Goal: Task Accomplishment & Management: Manage account settings

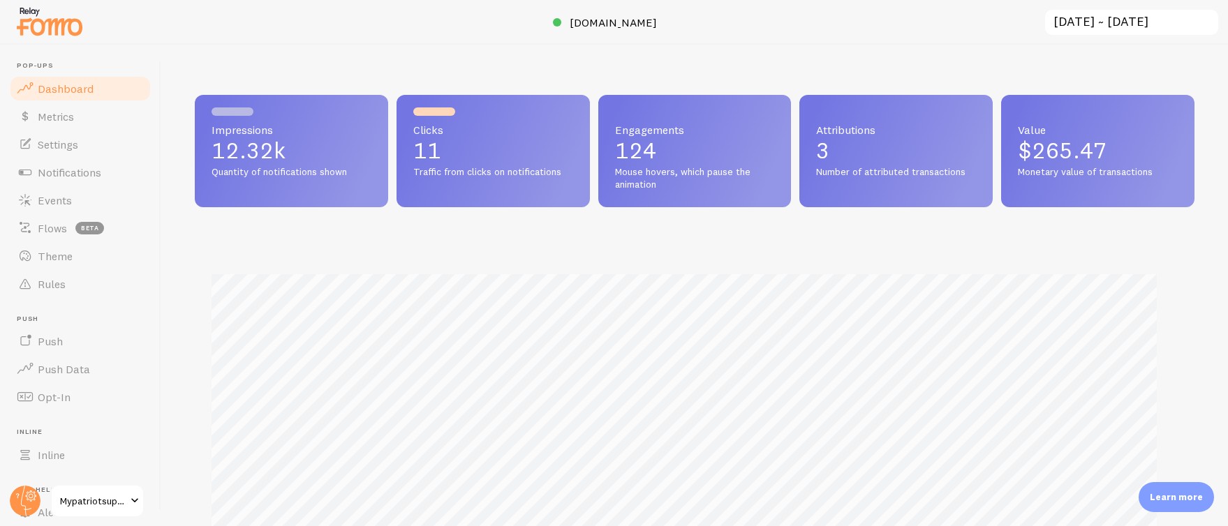
scroll to position [697610, 696988]
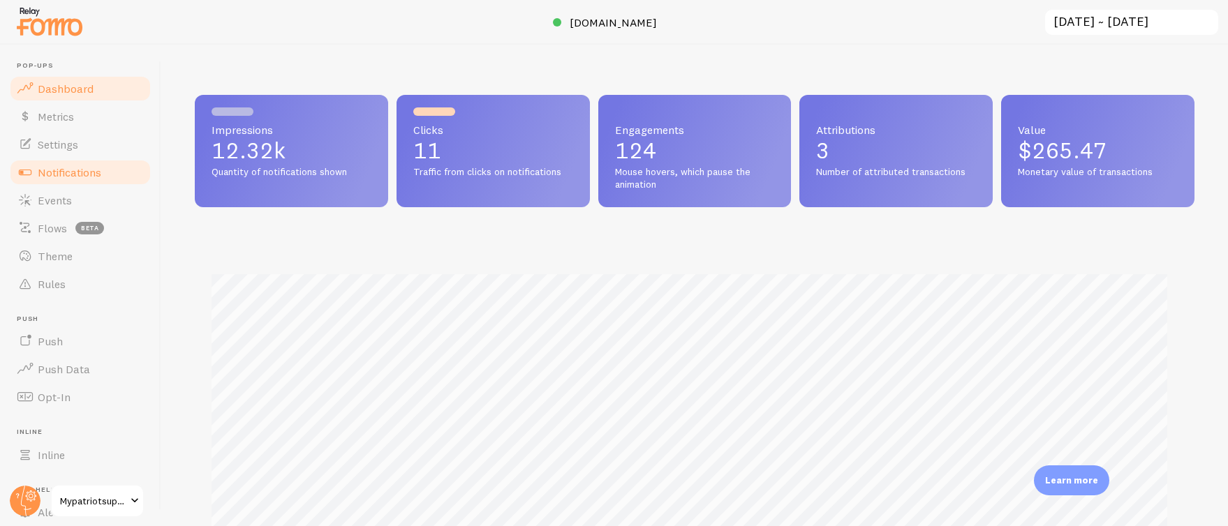
click at [98, 170] on span "Notifications" at bounding box center [70, 172] width 64 height 14
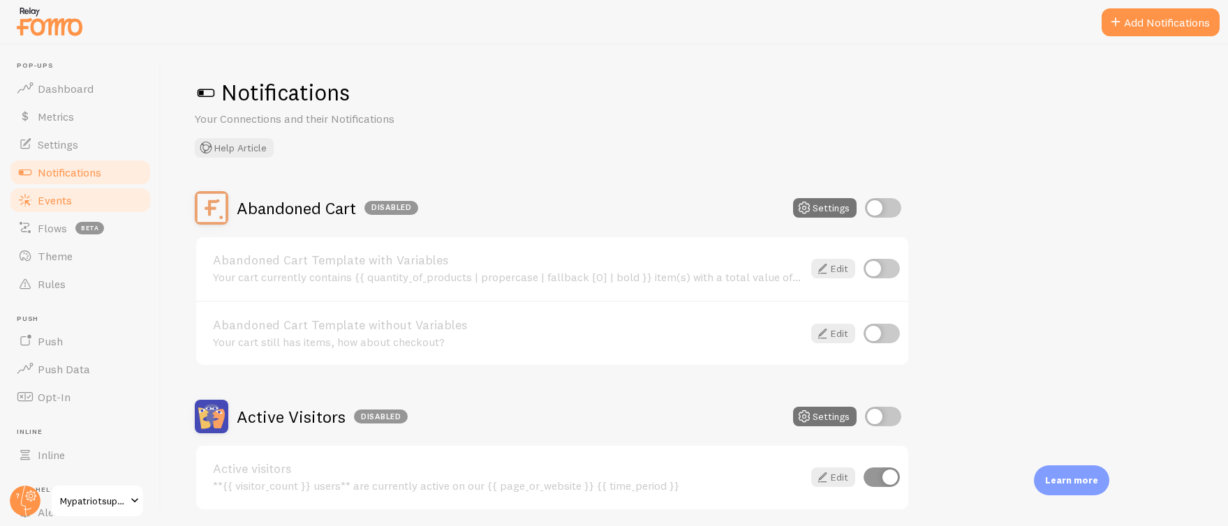
click at [55, 202] on span "Events" at bounding box center [55, 200] width 34 height 14
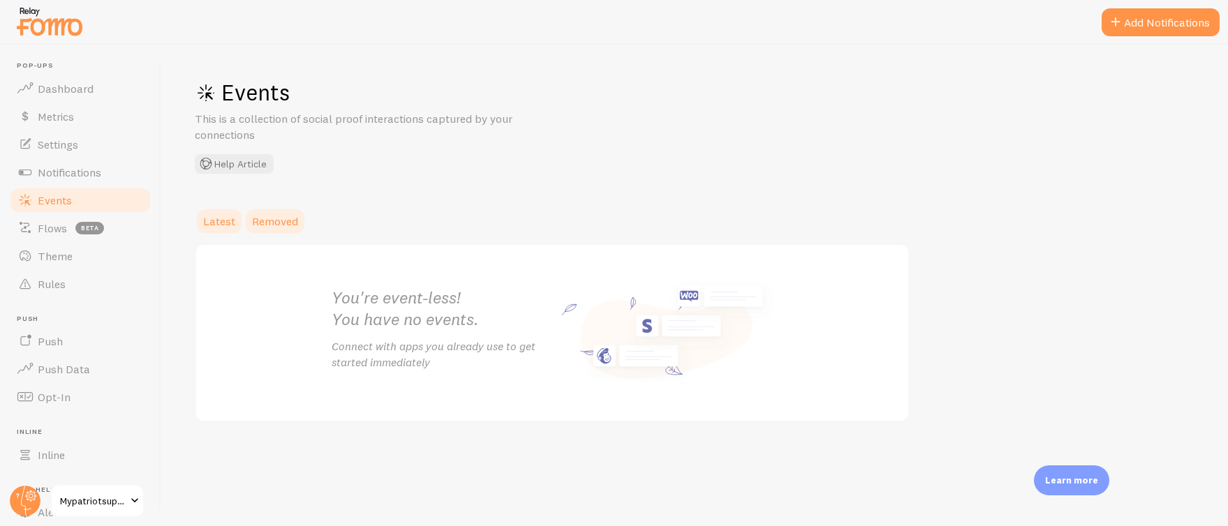
click at [261, 221] on span "Removed" at bounding box center [275, 221] width 46 height 14
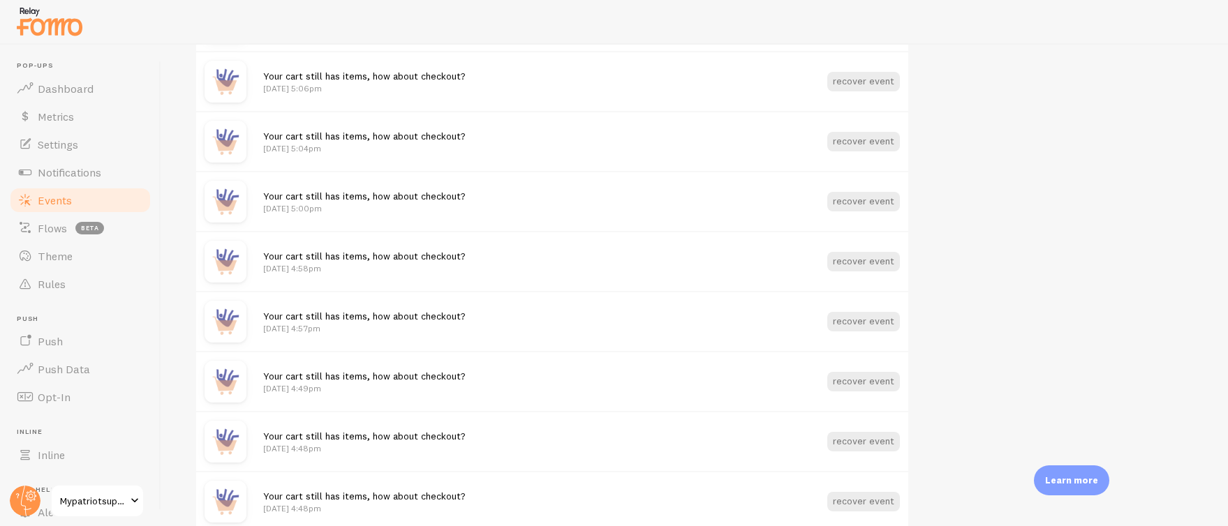
scroll to position [193, 0]
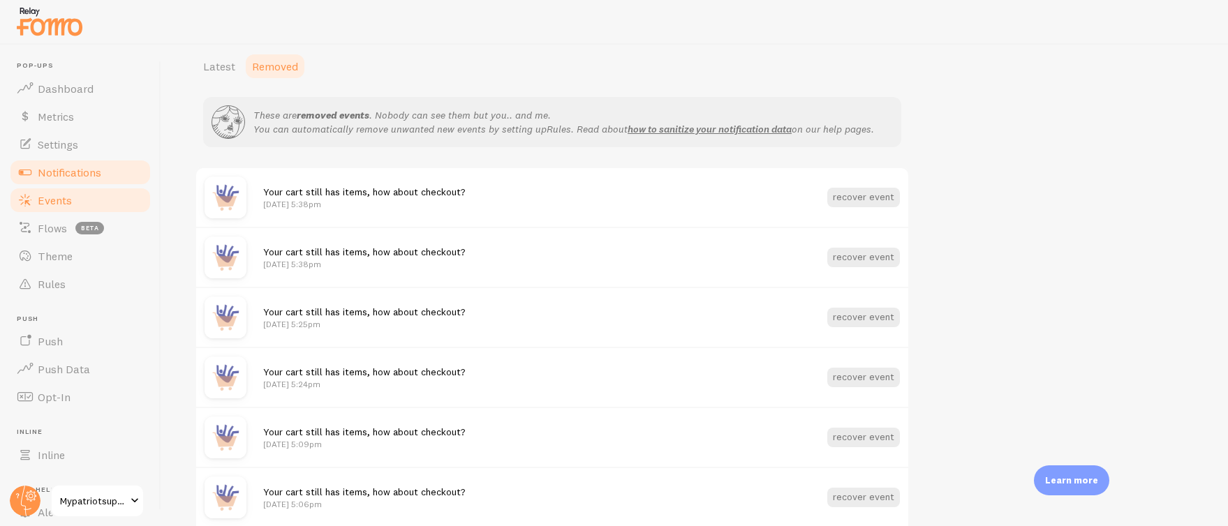
click at [57, 175] on span "Notifications" at bounding box center [70, 172] width 64 height 14
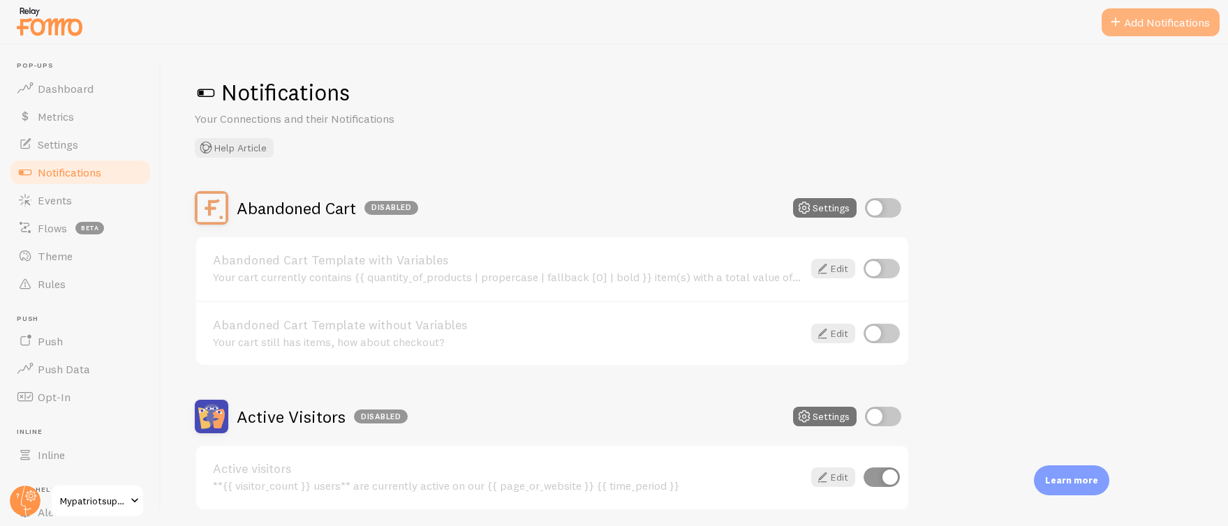
click at [1147, 21] on button "Add Notifications" at bounding box center [1160, 22] width 118 height 28
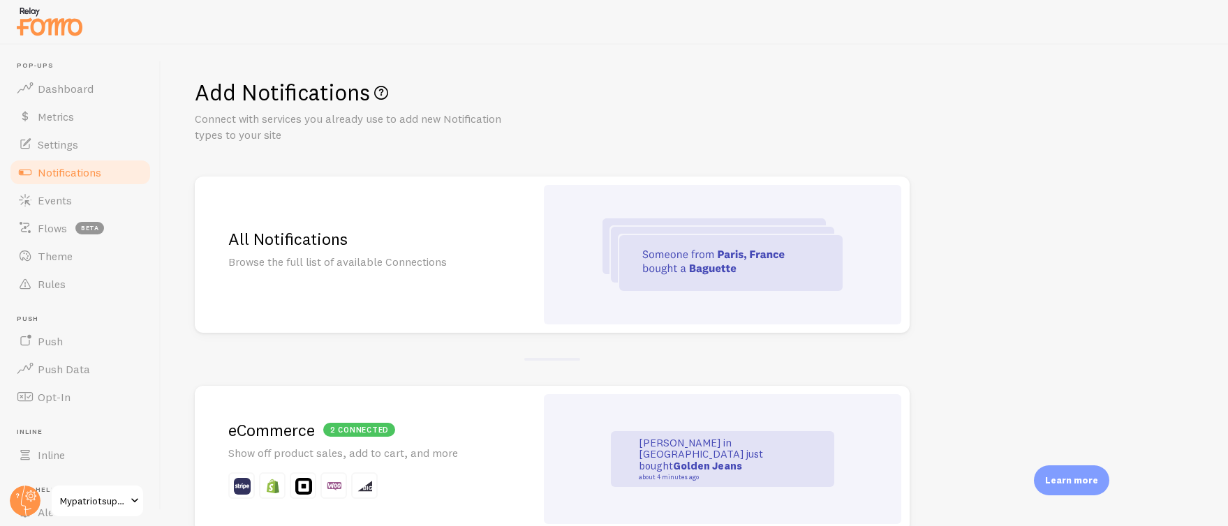
click at [635, 258] on img at bounding box center [722, 254] width 240 height 73
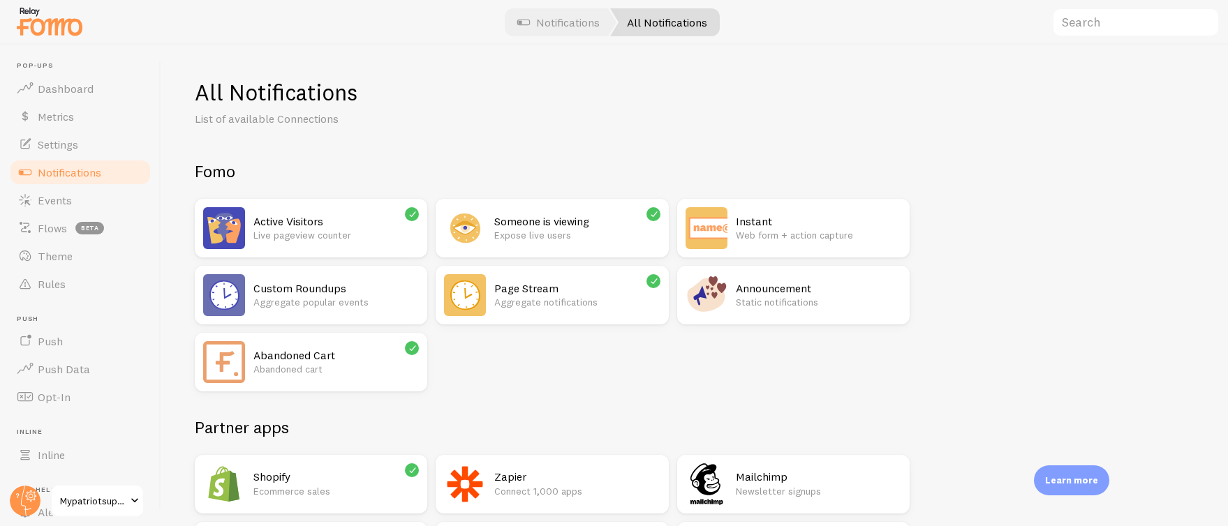
click at [494, 288] on h2 "Page Stream" at bounding box center [576, 288] width 165 height 15
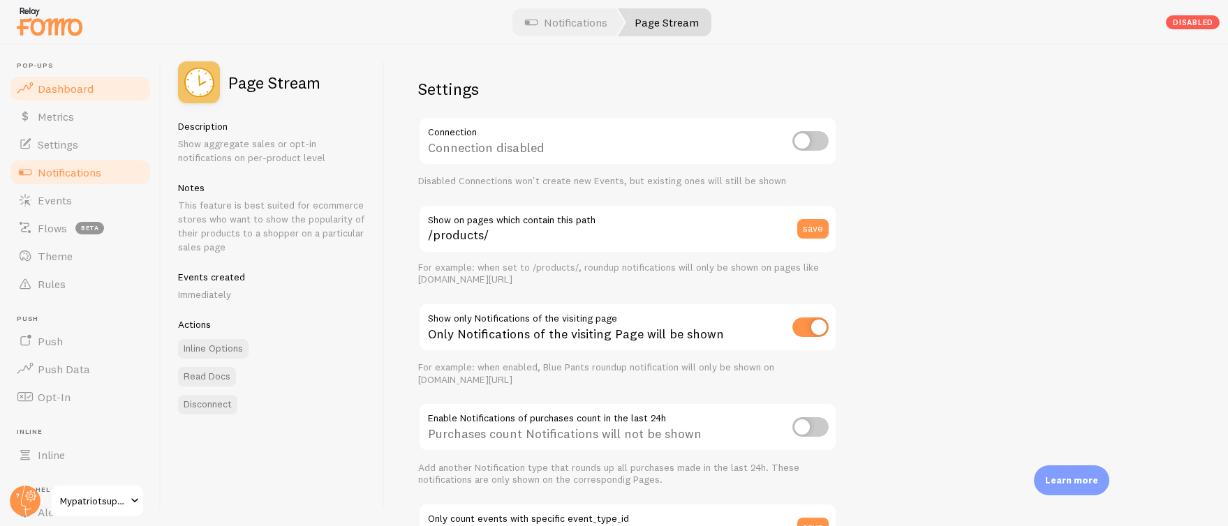
click at [66, 84] on span "Dashboard" at bounding box center [66, 89] width 56 height 14
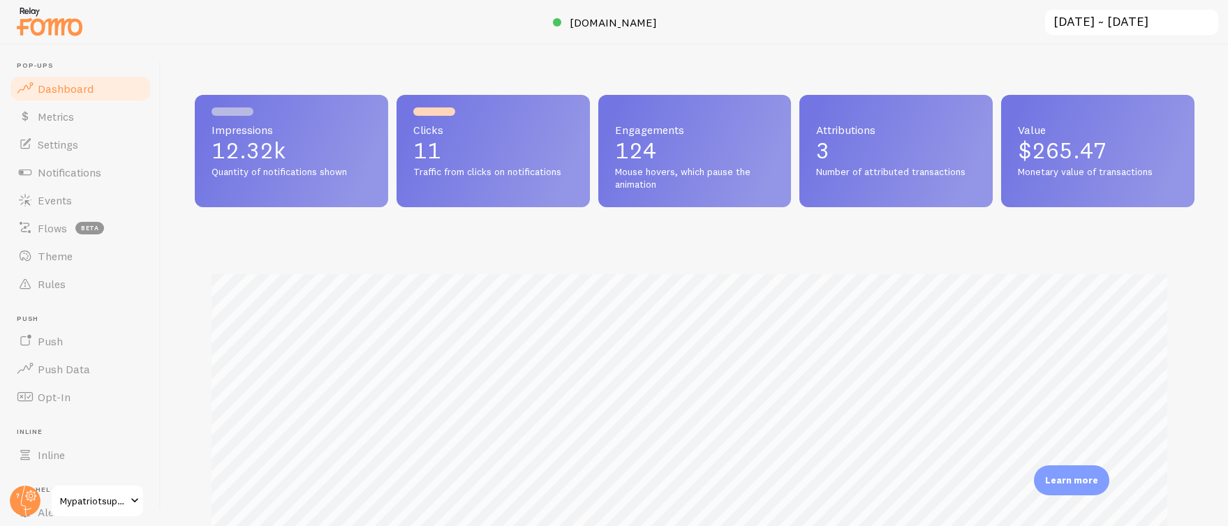
scroll to position [366, 989]
click at [75, 171] on span "Notifications" at bounding box center [70, 172] width 64 height 14
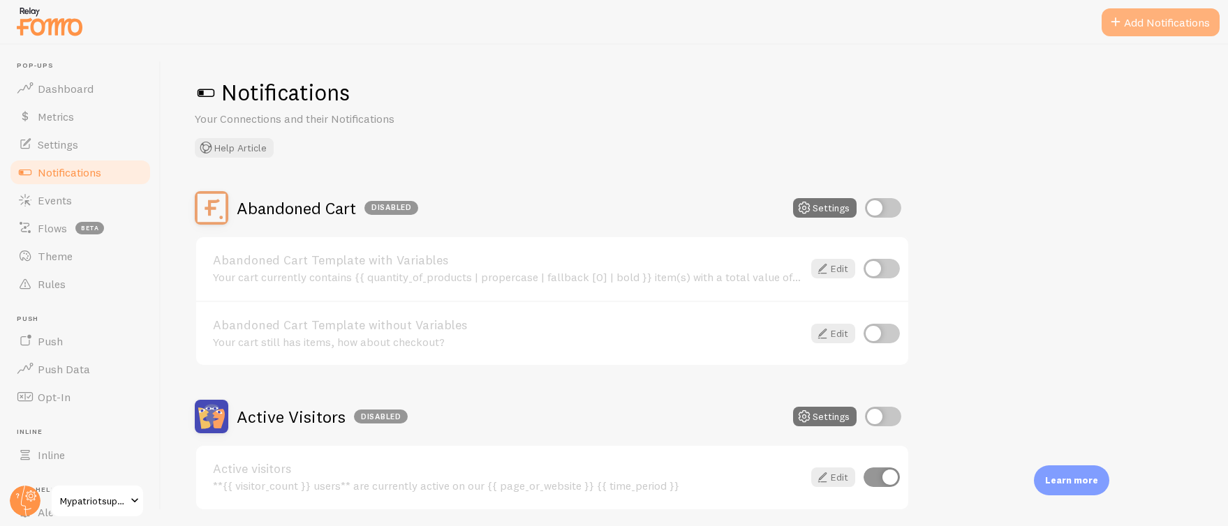
click at [1174, 29] on button "Add Notifications" at bounding box center [1160, 22] width 118 height 28
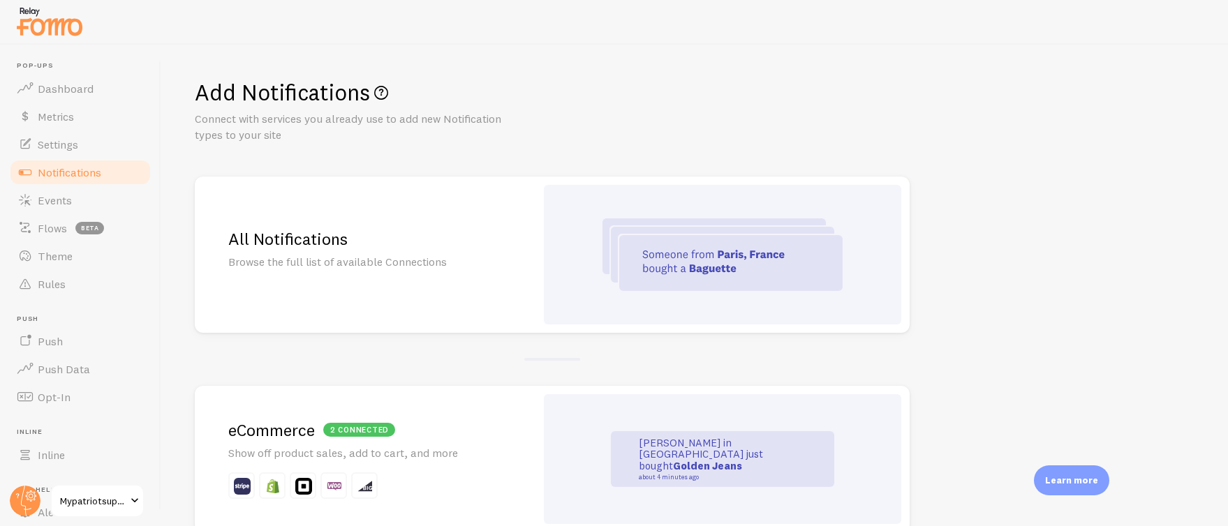
click at [404, 247] on h2 "All Notifications" at bounding box center [365, 239] width 274 height 22
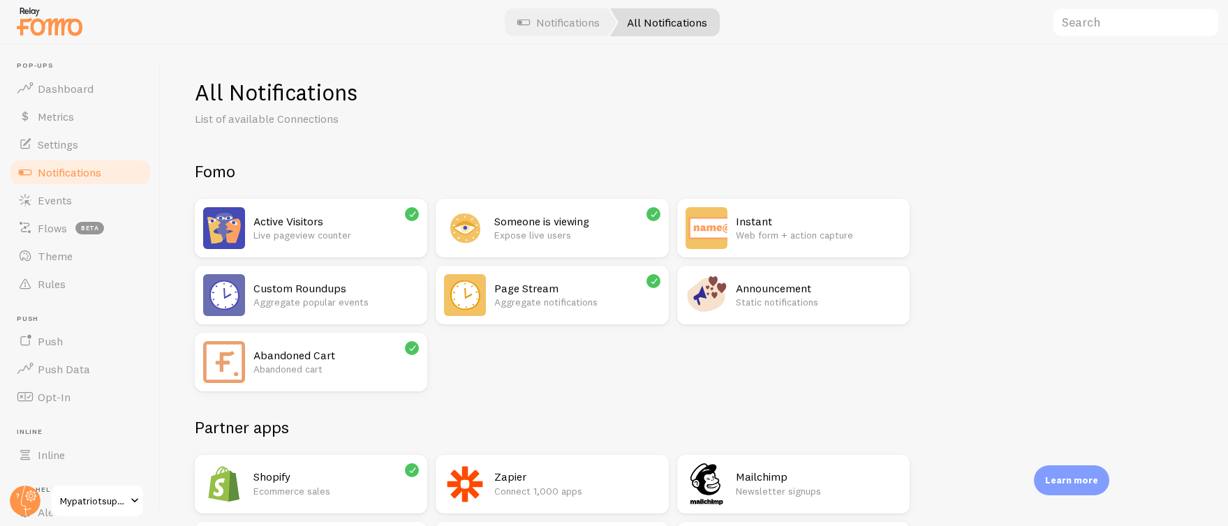
click at [541, 290] on h2 "Page Stream" at bounding box center [576, 288] width 165 height 15
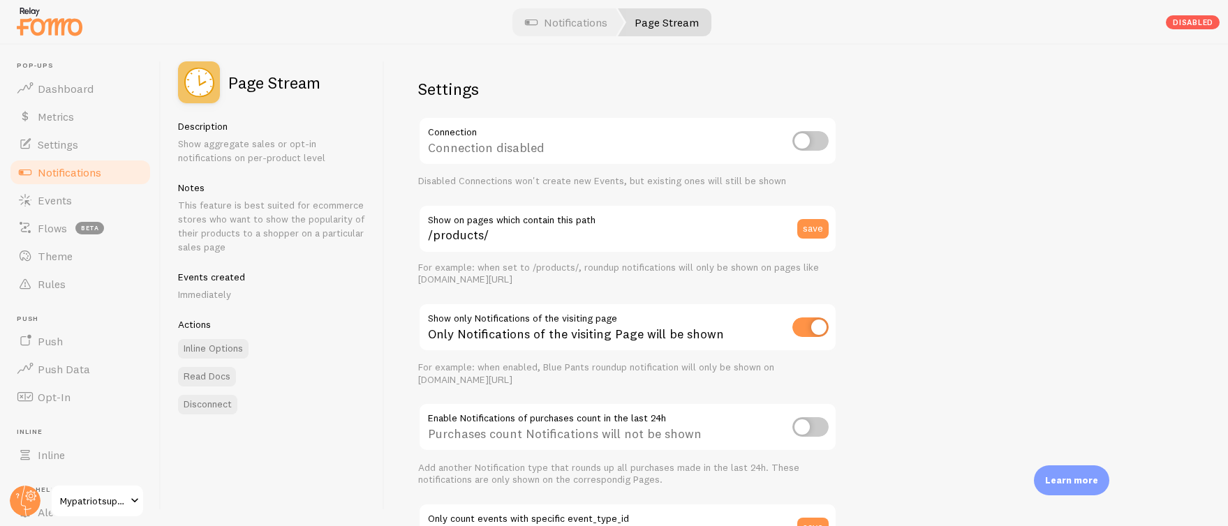
click at [814, 147] on input "checkbox" at bounding box center [810, 141] width 36 height 20
checkbox input "true"
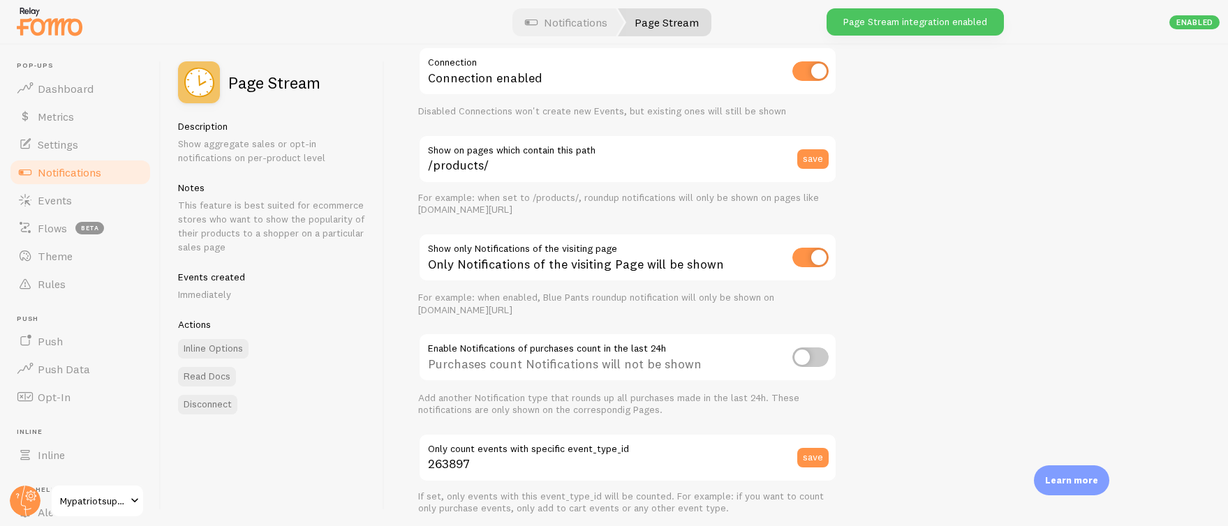
scroll to position [82, 0]
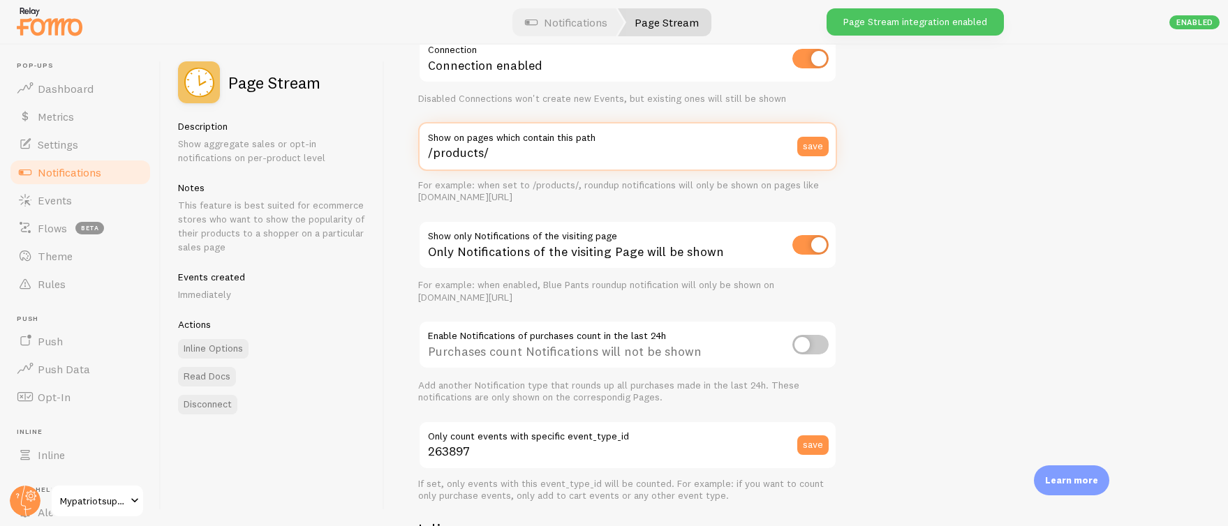
click at [541, 168] on input "/products/" at bounding box center [627, 146] width 419 height 49
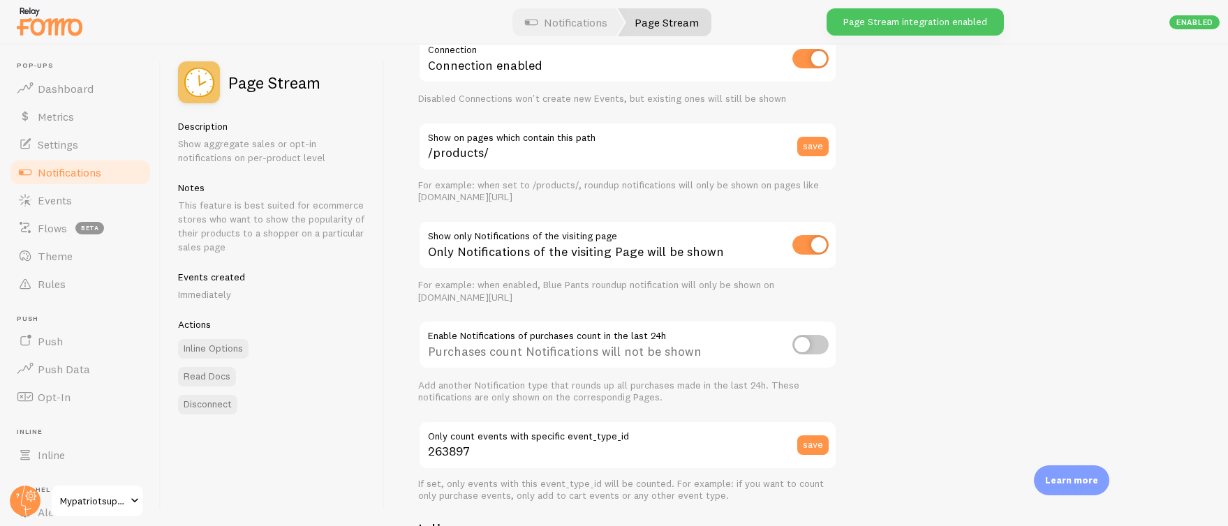
click at [579, 250] on div "Only Notifications of the visiting Page will be shown" at bounding box center [627, 246] width 419 height 51
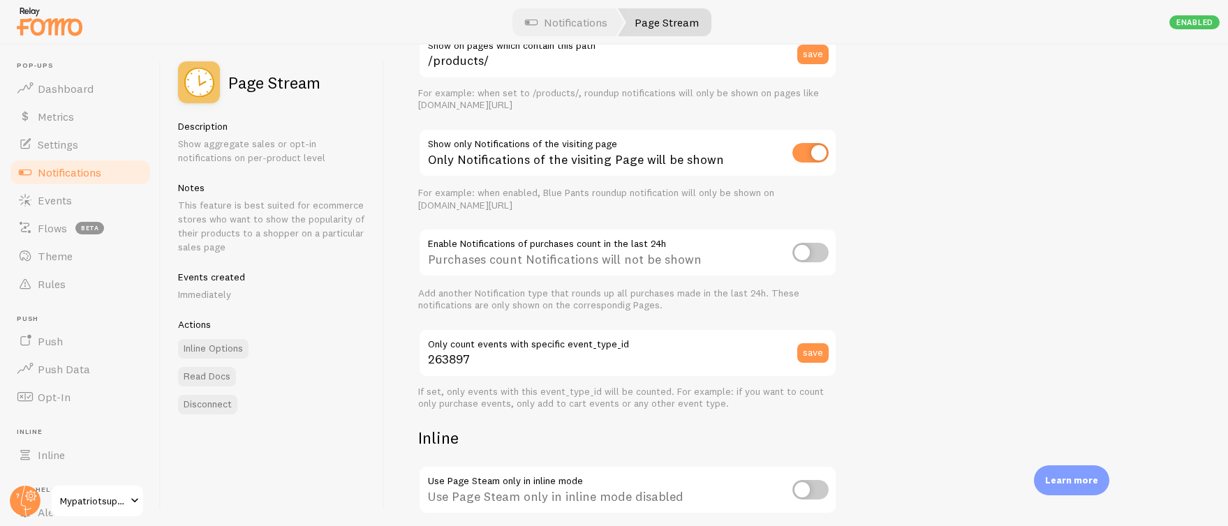
scroll to position [193, 0]
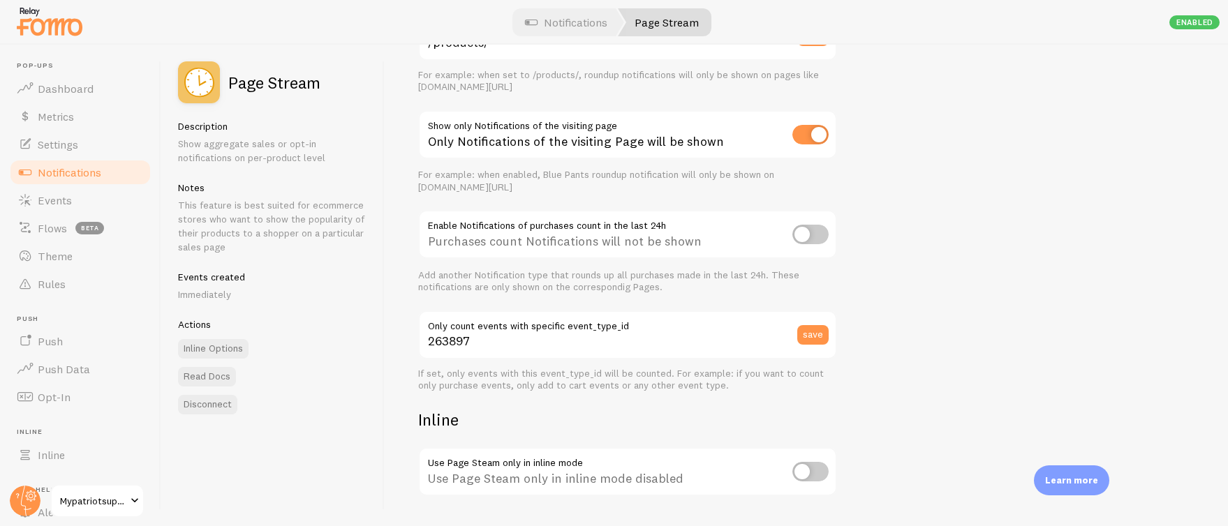
click at [801, 239] on input "checkbox" at bounding box center [810, 235] width 36 height 20
checkbox input "true"
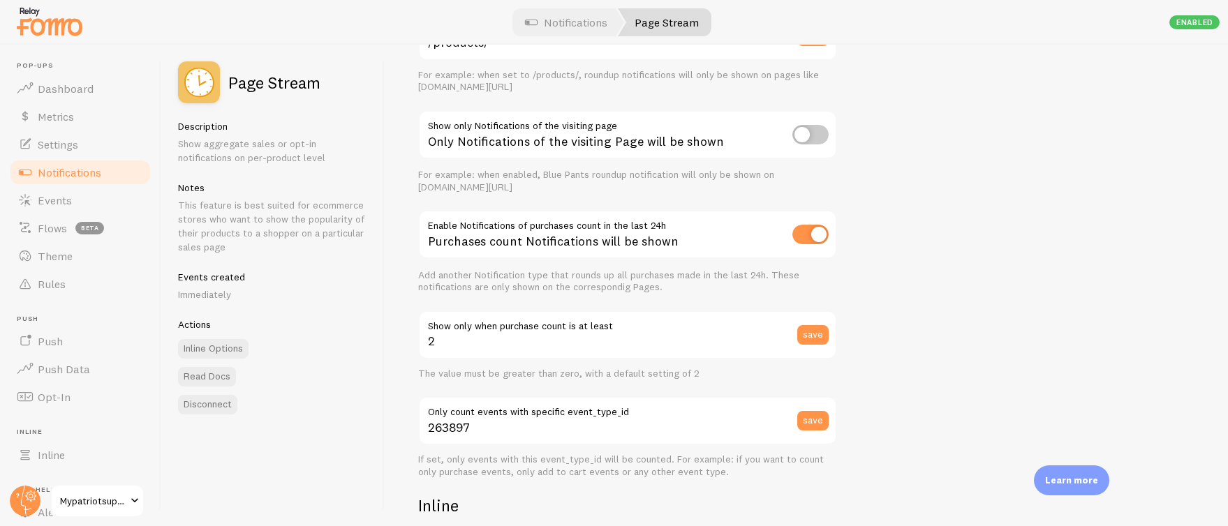
checkbox input "false"
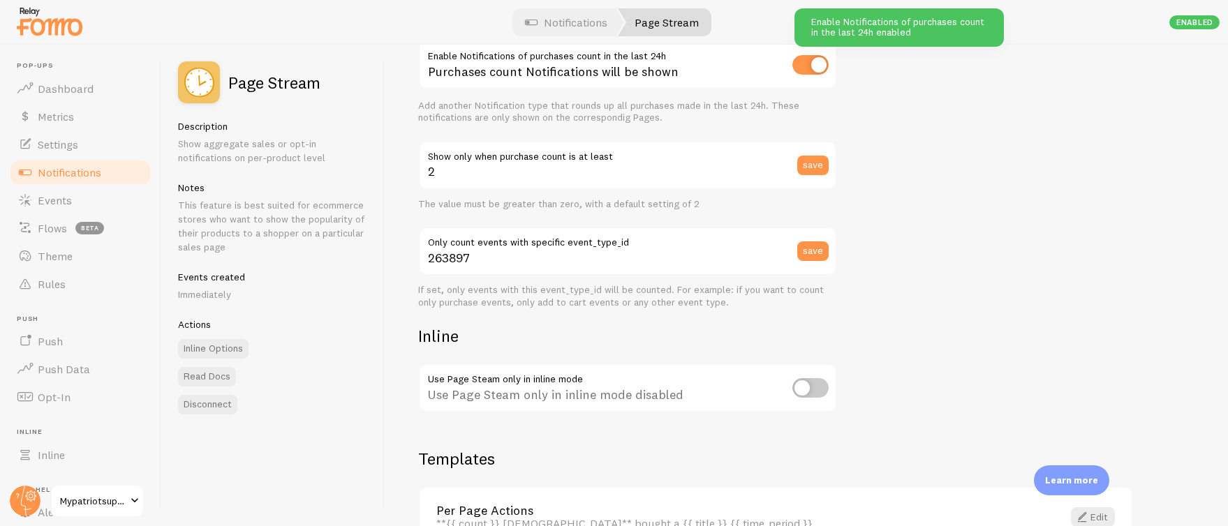
scroll to position [396, 0]
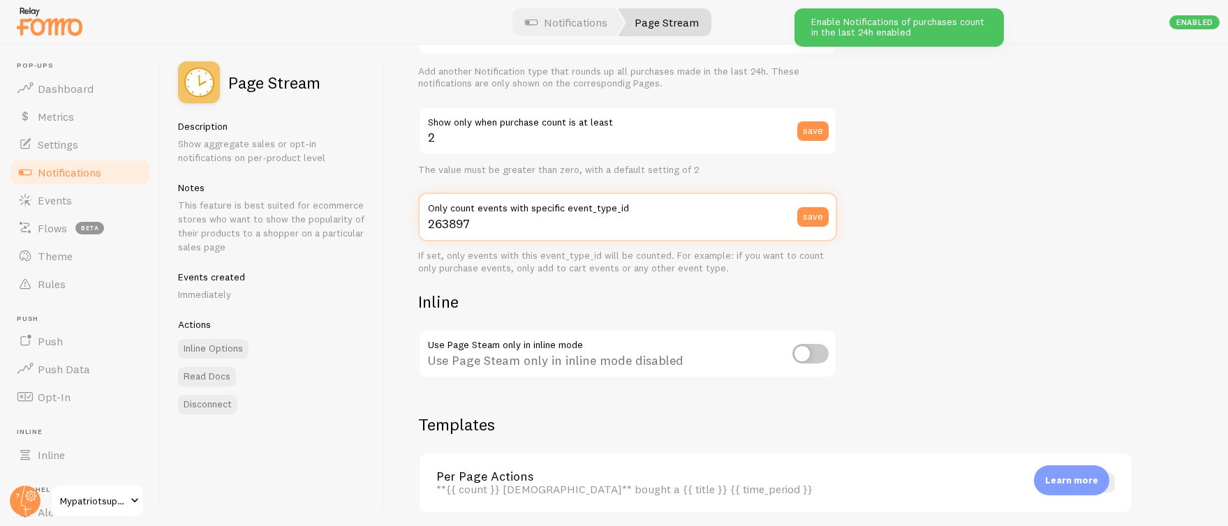
click at [586, 227] on input "263897" at bounding box center [627, 217] width 419 height 49
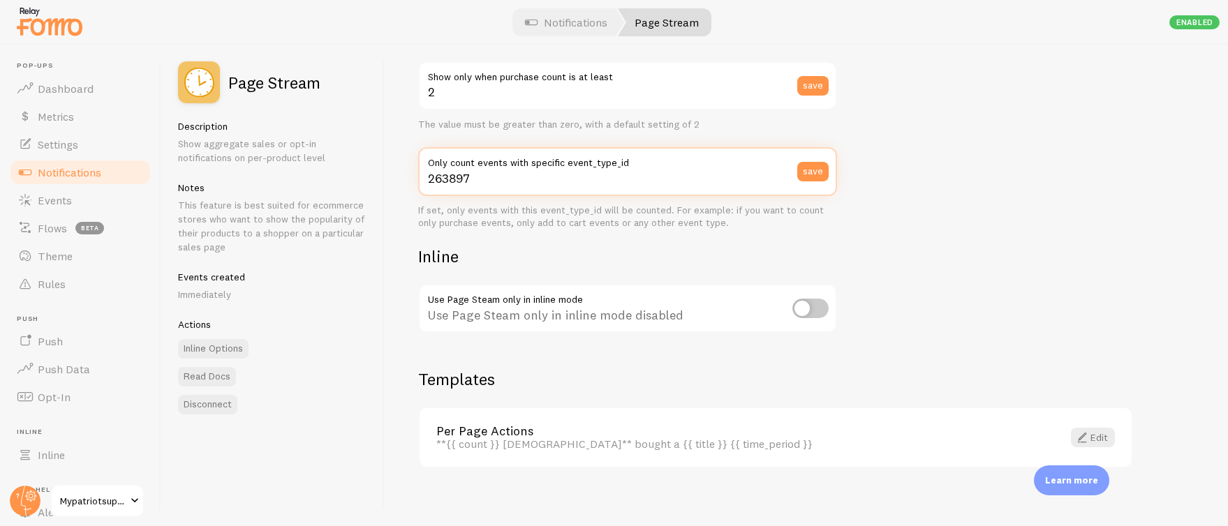
scroll to position [451, 0]
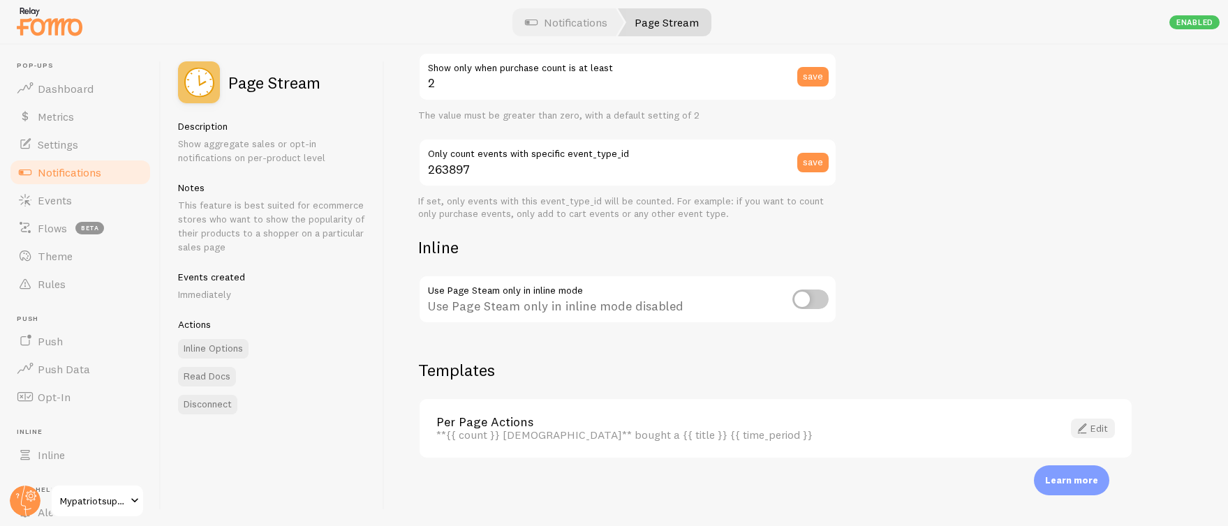
click at [1092, 431] on link "Edit" at bounding box center [1093, 429] width 44 height 20
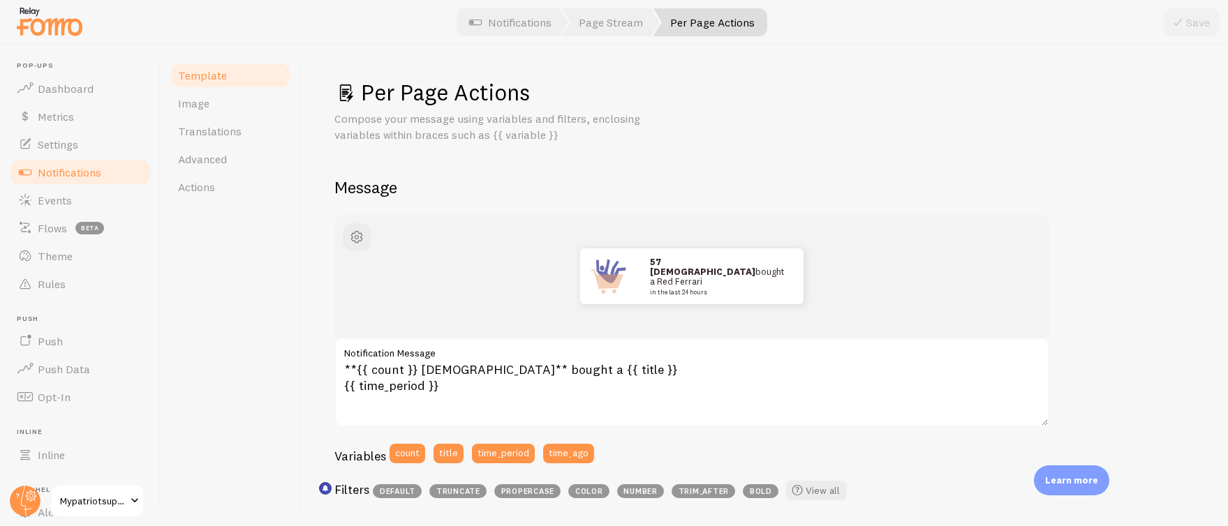
scroll to position [30, 0]
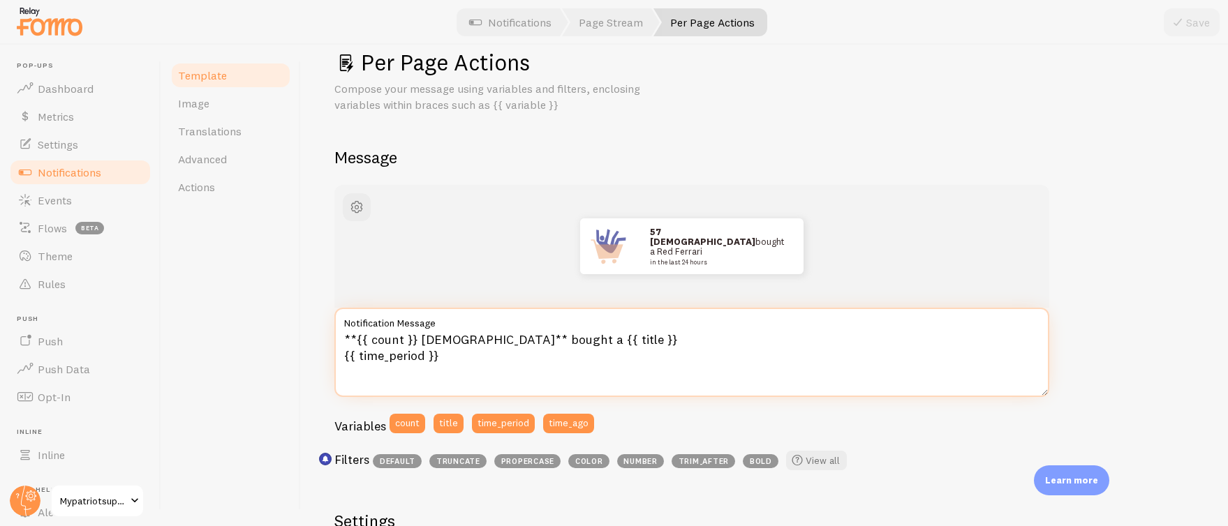
click at [451, 341] on textarea "**{{ count }} Italians** bought a {{ title }} {{ time_period }}" at bounding box center [691, 352] width 715 height 89
click at [535, 334] on textarea "**{{ count }} customers** bought a {{ title }} {{ time_period }}" at bounding box center [691, 352] width 715 height 89
click at [542, 339] on textarea "**{{ count }} customers** bought a {{ title }} {{ time_period }}" at bounding box center [691, 352] width 715 height 89
click at [634, 344] on textarea "**{{ count }} customers** bought {{ title }} {{ time_period }}" at bounding box center [691, 352] width 715 height 89
drag, startPoint x: 448, startPoint y: 357, endPoint x: 345, endPoint y: 356, distance: 102.6
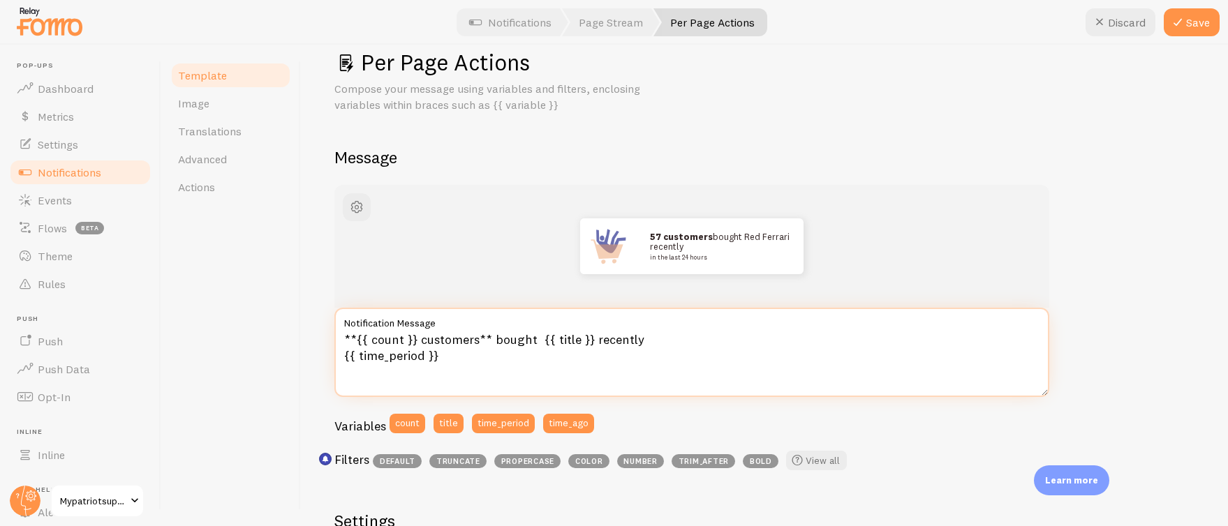
click at [345, 356] on textarea "**{{ count }} customers** bought {{ title }} recently {{ time_period }}" at bounding box center [691, 352] width 715 height 89
type textarea "**{{ count }} customers** bought {{ title }} recently."
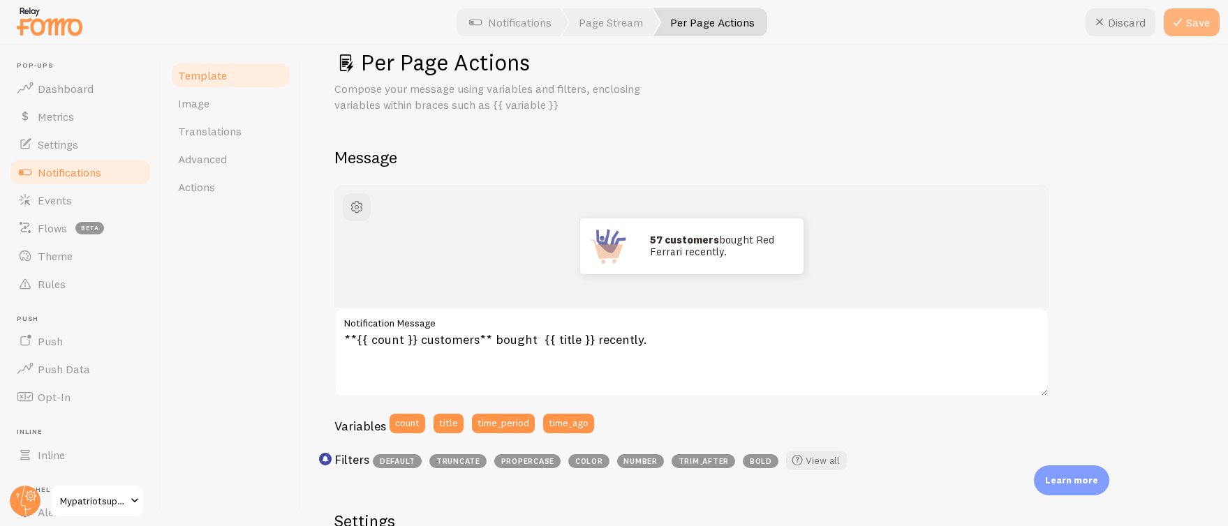
click at [1181, 31] on button "Save" at bounding box center [1192, 22] width 56 height 28
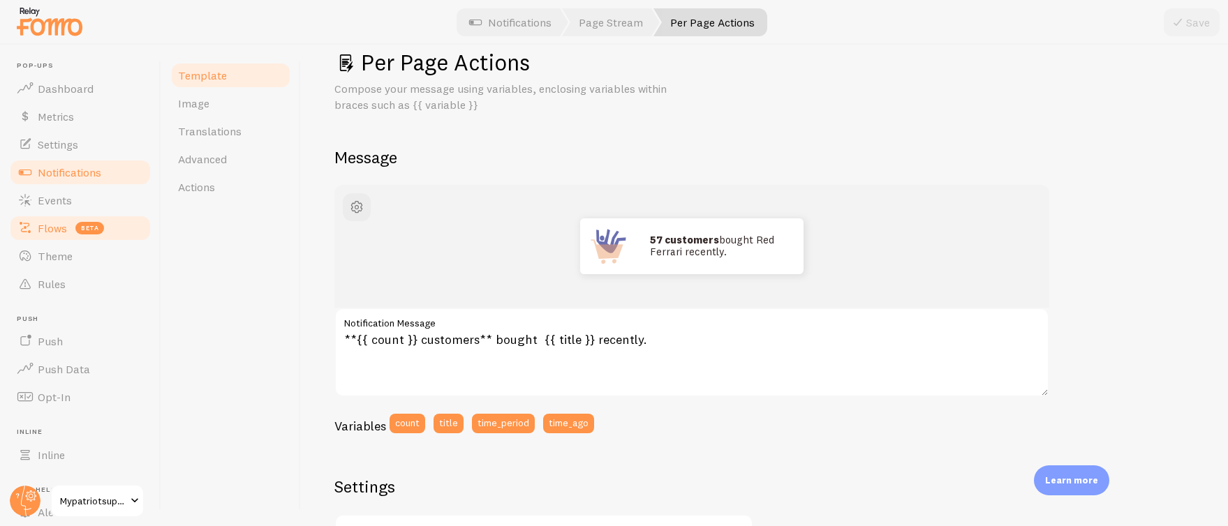
click at [53, 222] on span "Flows" at bounding box center [52, 228] width 29 height 14
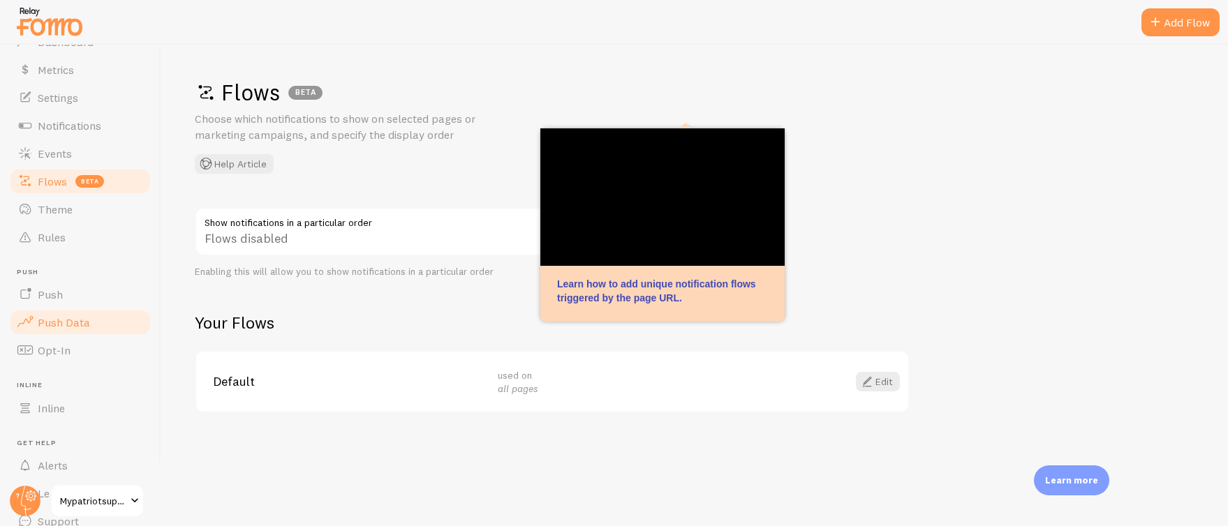
scroll to position [106, 0]
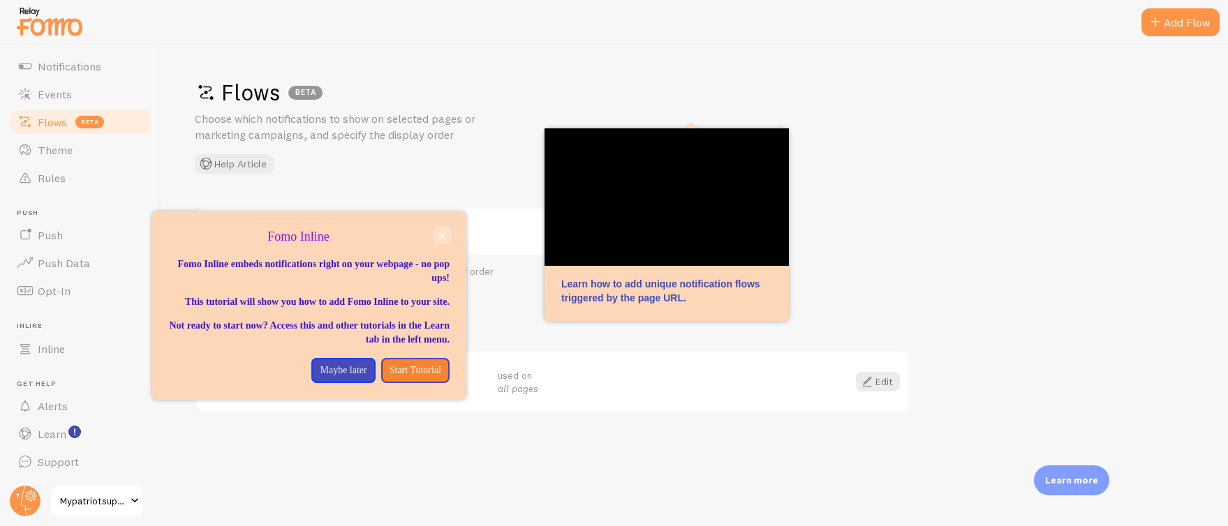
click at [443, 237] on icon "close," at bounding box center [442, 235] width 7 height 7
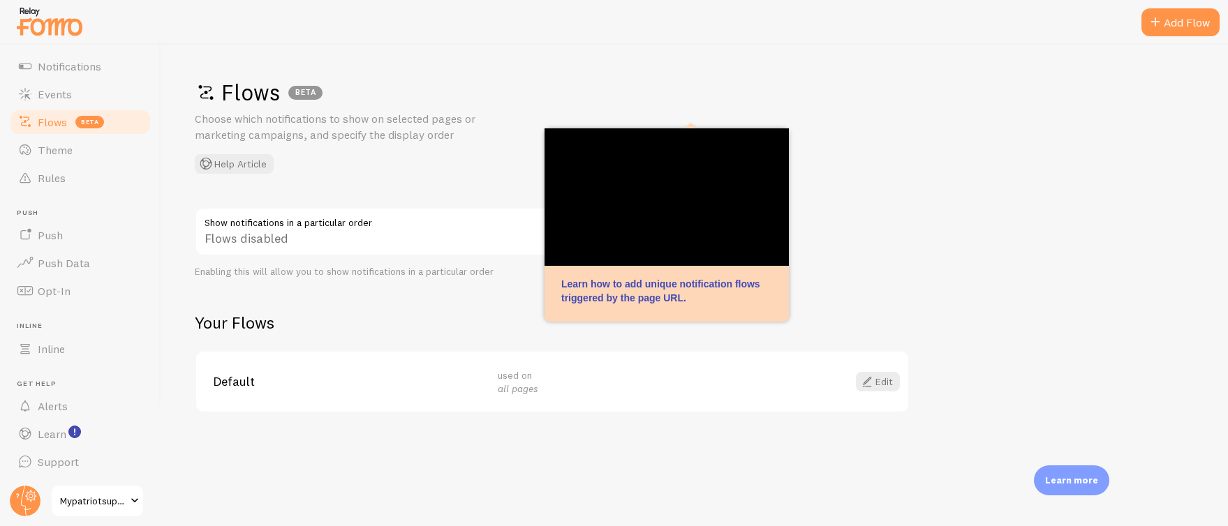
click at [853, 192] on div "Flows BETA Choose which notifications to show on selected pages or marketing ca…" at bounding box center [694, 286] width 1067 height 482
click at [1178, 22] on div "Add Flow" at bounding box center [1180, 22] width 78 height 28
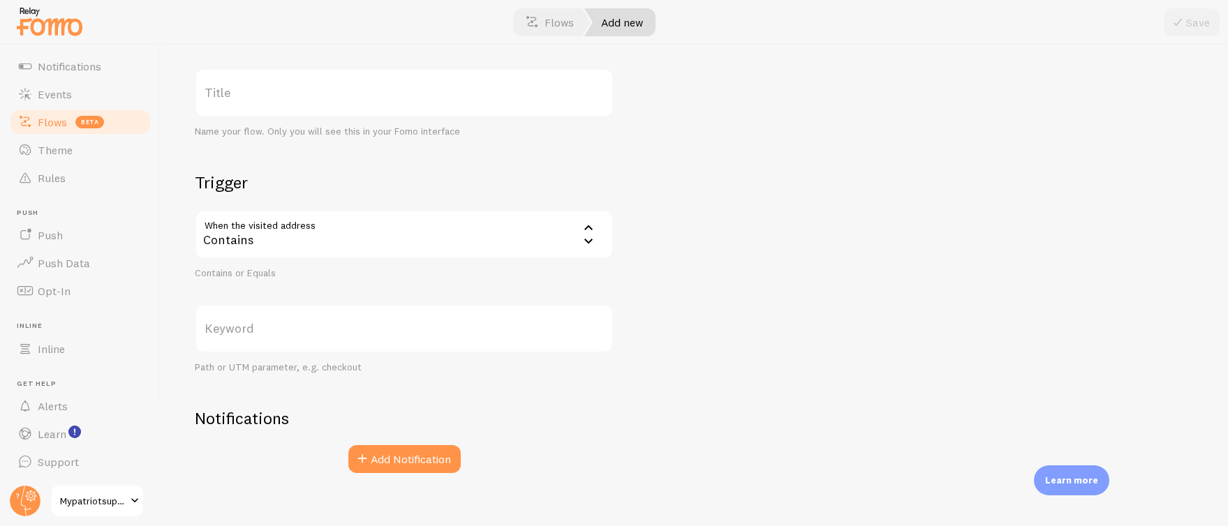
scroll to position [86, 0]
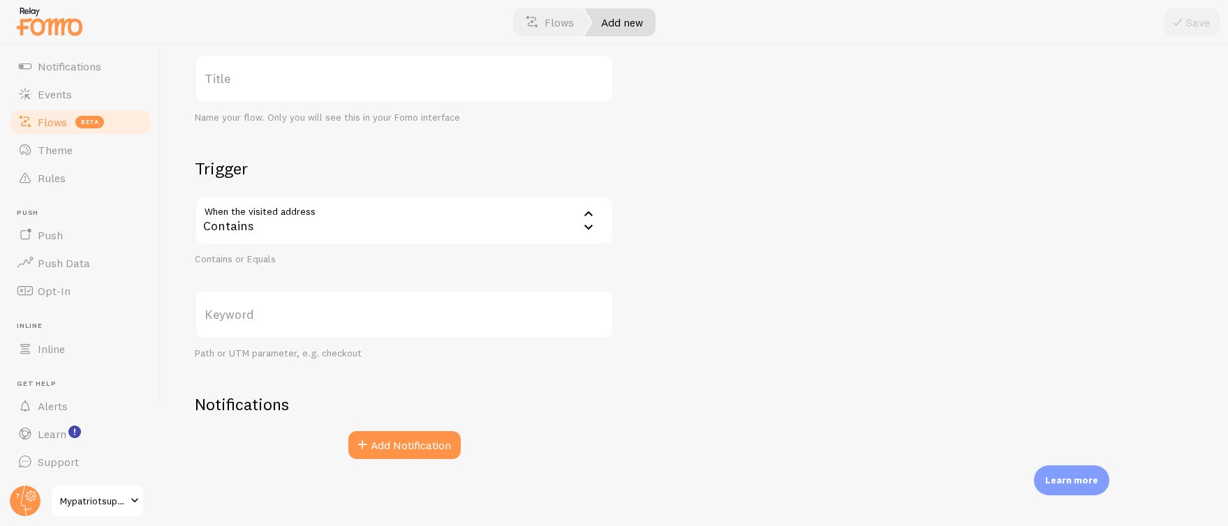
click at [374, 208] on div "Contains" at bounding box center [404, 220] width 419 height 49
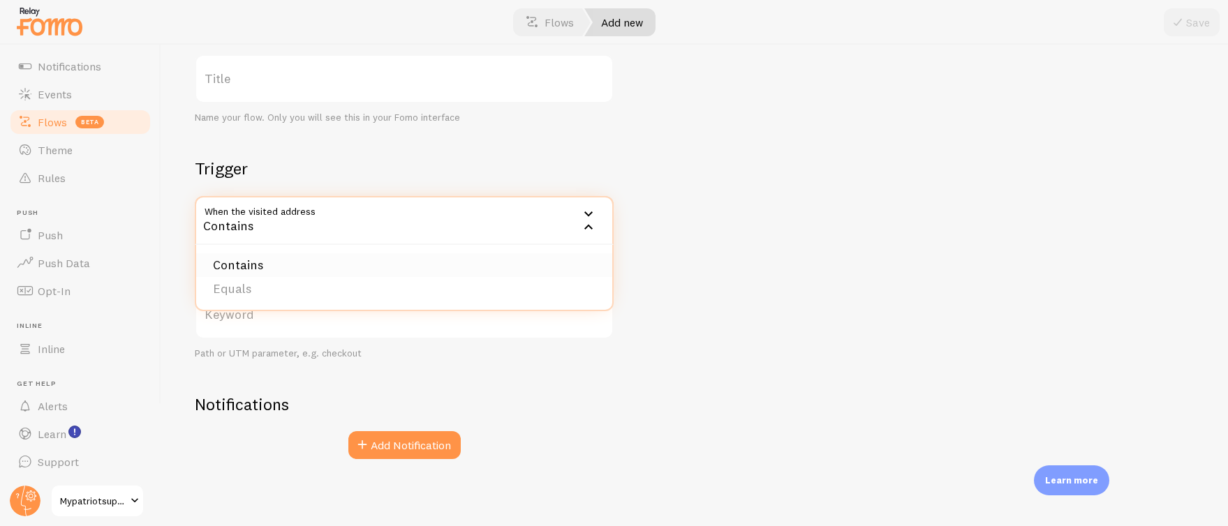
click at [288, 255] on li "Contains" at bounding box center [404, 265] width 416 height 24
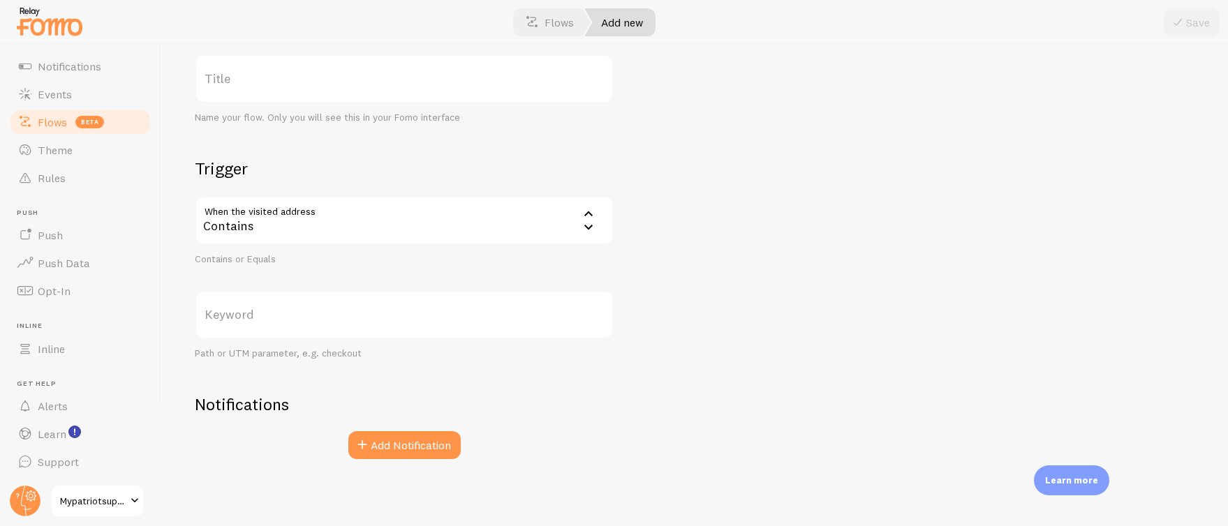
drag, startPoint x: 276, startPoint y: 268, endPoint x: 276, endPoint y: 281, distance: 13.3
click at [275, 268] on section "Trigger When the visited address contains Contains Contains Equals Contains or …" at bounding box center [404, 259] width 419 height 202
drag, startPoint x: 226, startPoint y: 280, endPoint x: 235, endPoint y: 299, distance: 20.6
click at [228, 281] on section "Trigger When the visited address contains Contains Contains Equals Contains or …" at bounding box center [404, 259] width 419 height 202
click at [234, 315] on label "Keyword" at bounding box center [404, 314] width 419 height 49
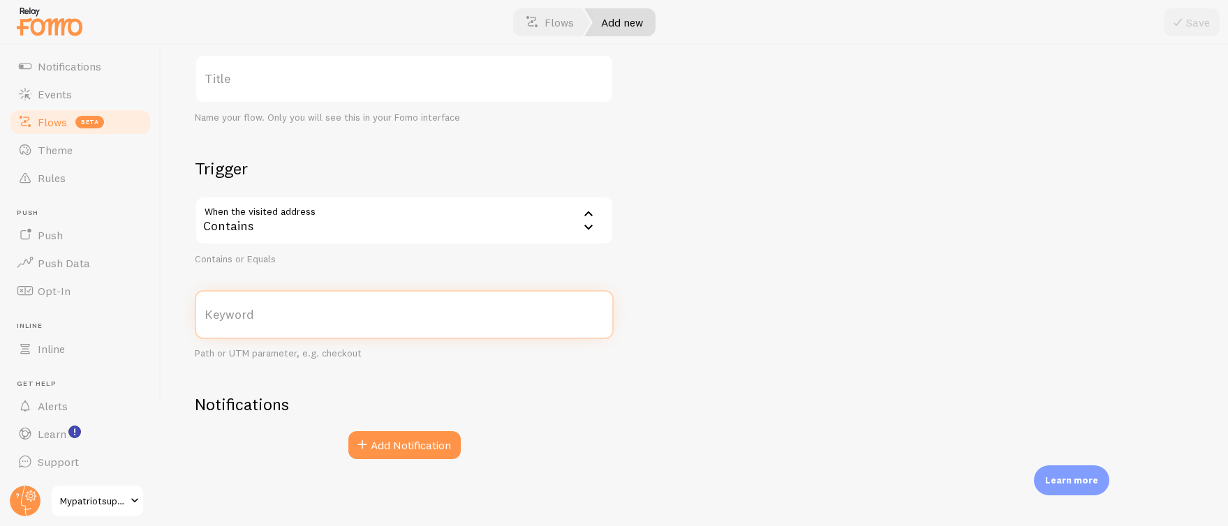
click at [234, 315] on input "Keyword" at bounding box center [404, 314] width 419 height 49
type input "product"
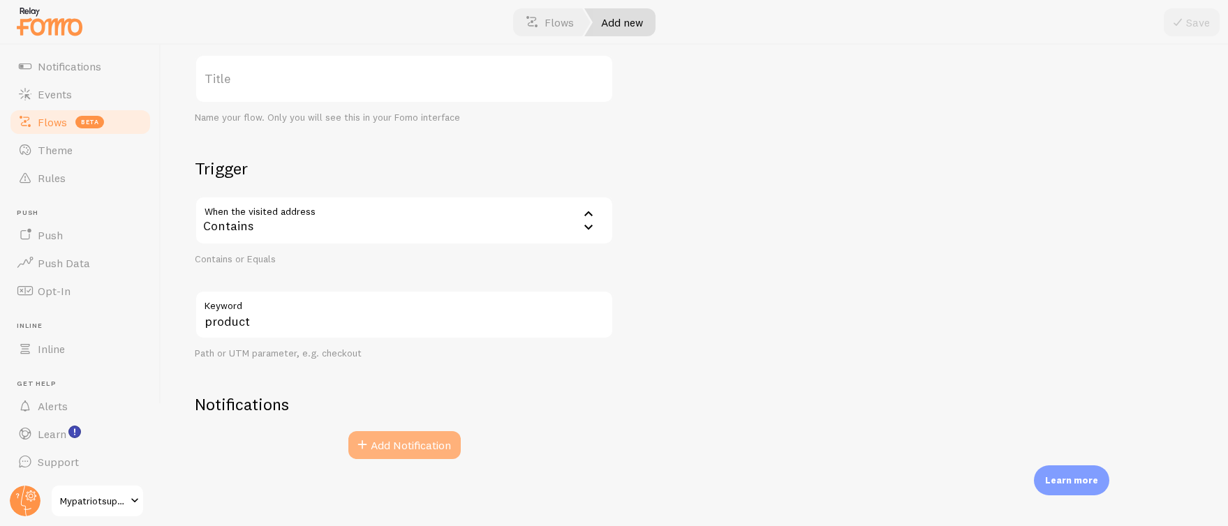
click at [400, 458] on button "Add Notification" at bounding box center [404, 445] width 112 height 28
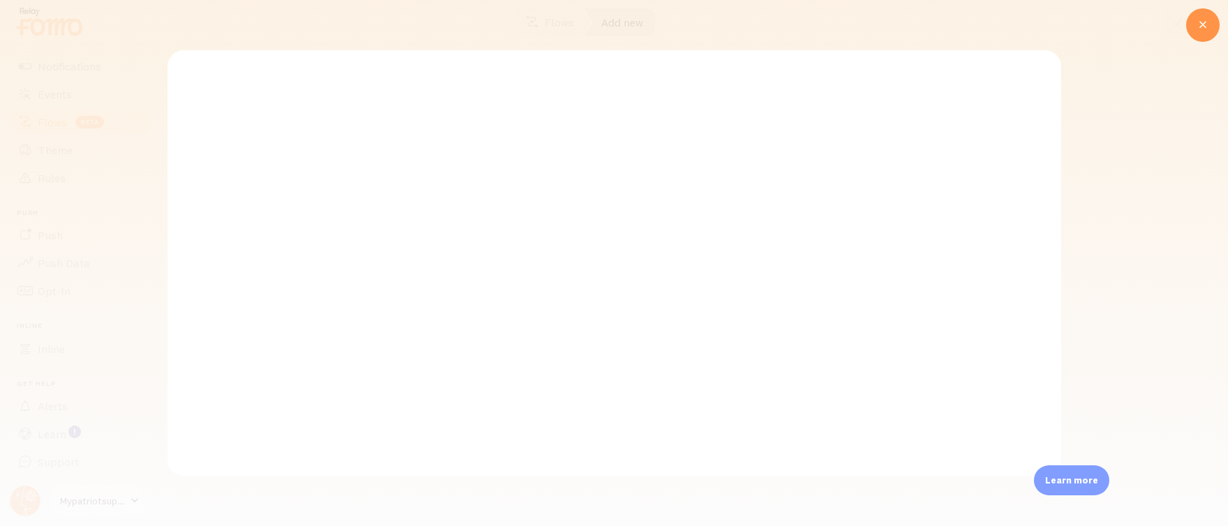
scroll to position [0, 0]
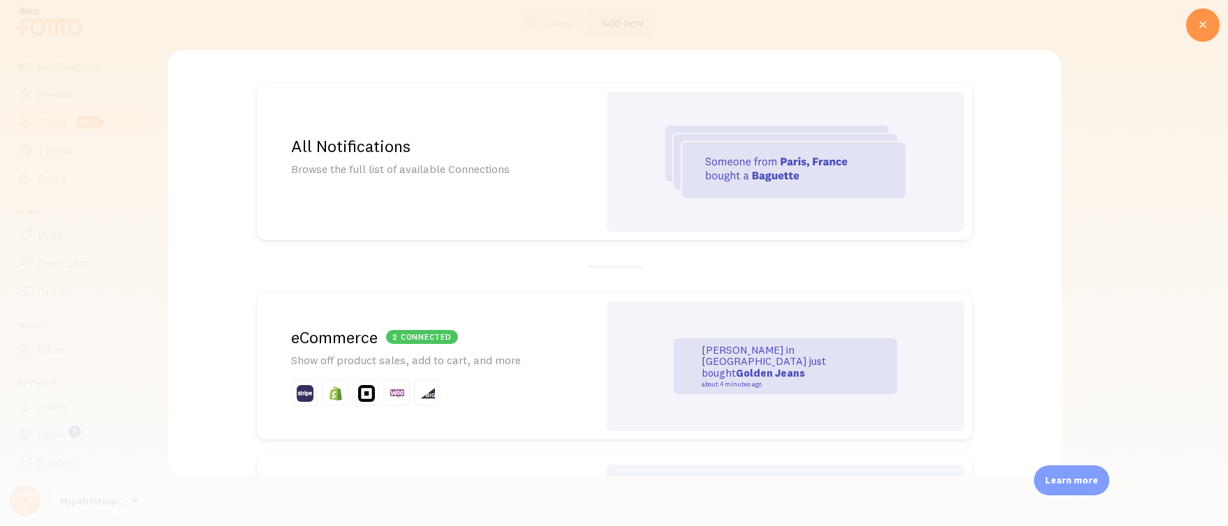
click at [415, 158] on div "All Notifications Browse the full list of available Connections" at bounding box center [427, 162] width 341 height 156
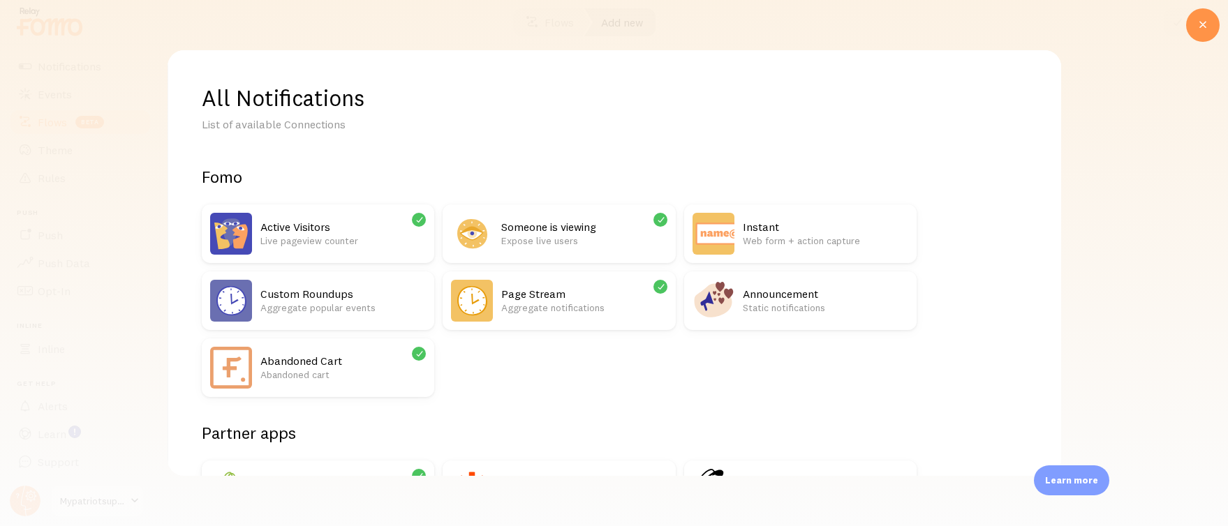
click at [528, 291] on h2 "Page Stream" at bounding box center [582, 294] width 165 height 15
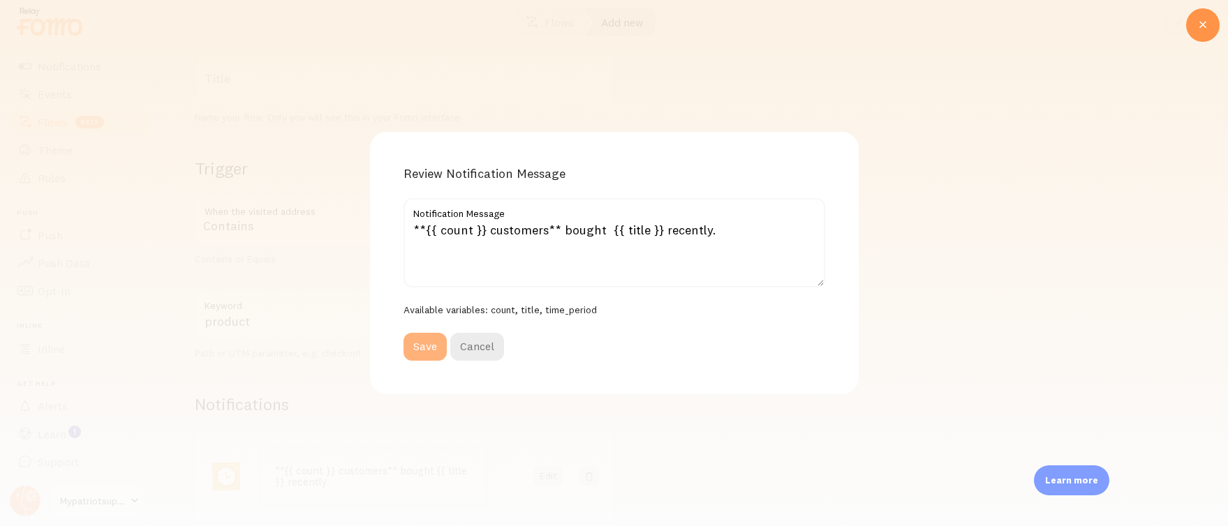
click at [431, 345] on button "Save" at bounding box center [424, 347] width 43 height 28
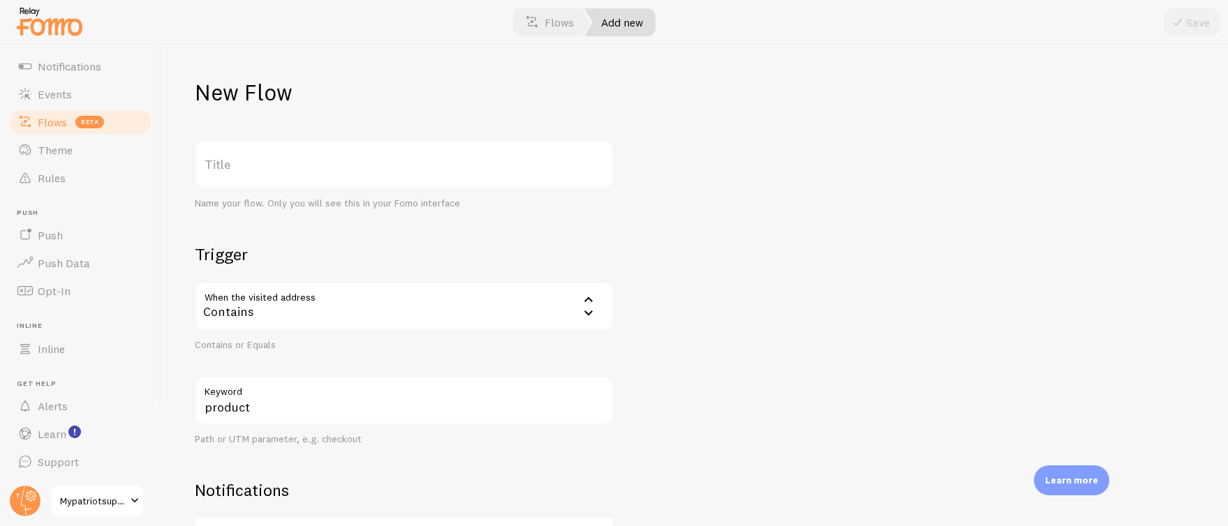
click at [315, 163] on label "Title" at bounding box center [404, 164] width 419 height 49
click at [315, 163] on input "Title" at bounding box center [404, 164] width 419 height 49
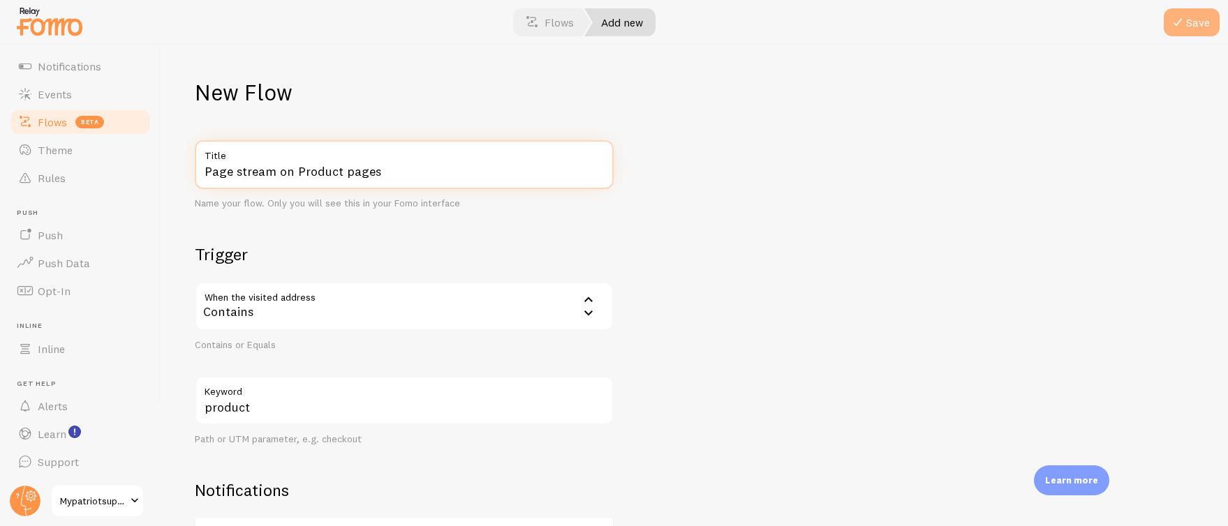
type input "Page stream on Product pages"
click at [1196, 20] on button "Save" at bounding box center [1192, 22] width 56 height 28
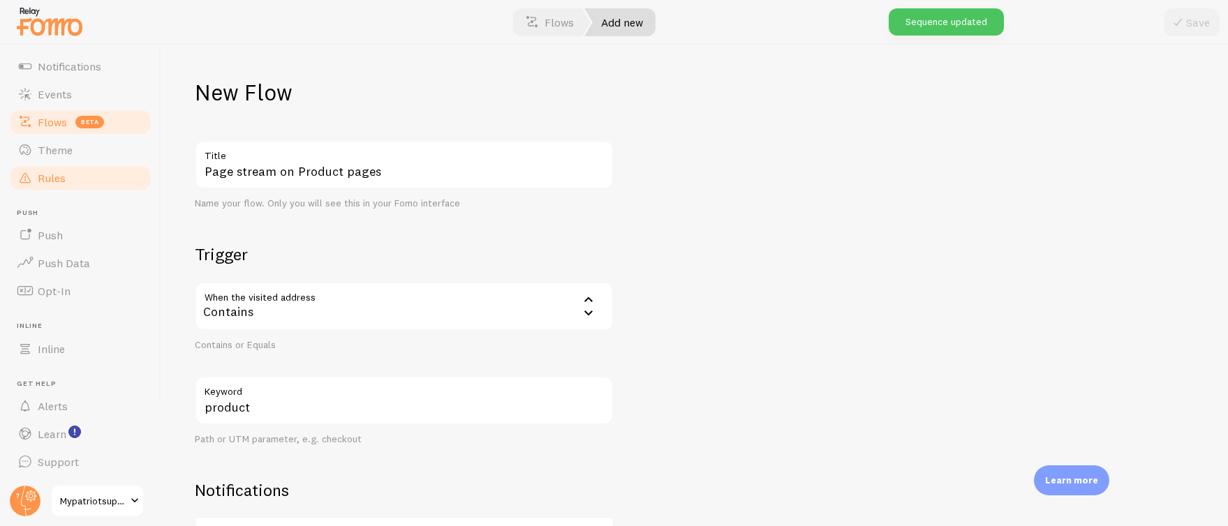
click at [53, 173] on span "Rules" at bounding box center [52, 178] width 28 height 14
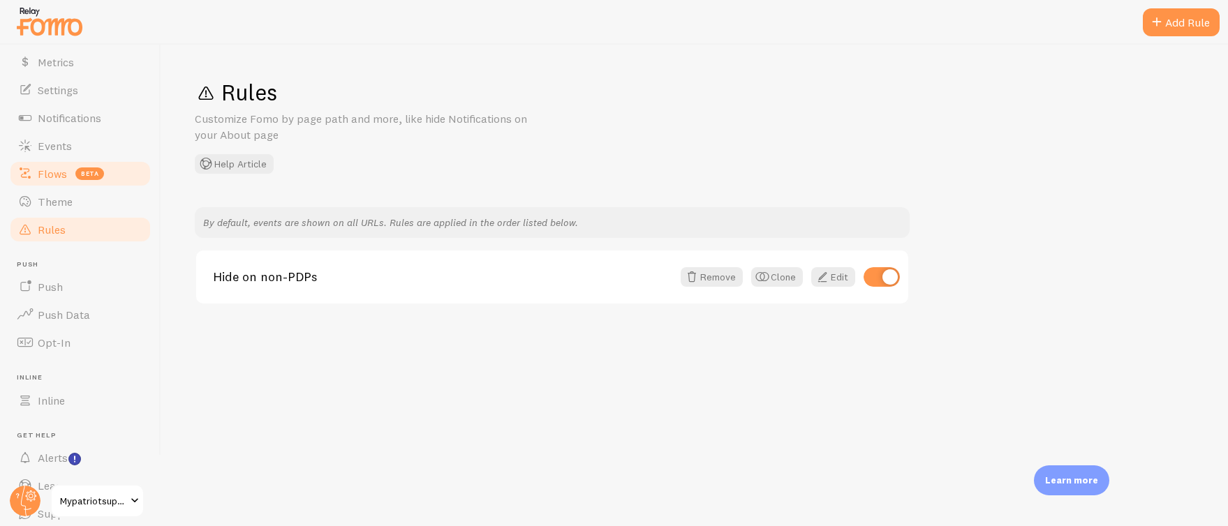
scroll to position [54, 0]
click at [60, 170] on span "Flows" at bounding box center [52, 175] width 29 height 14
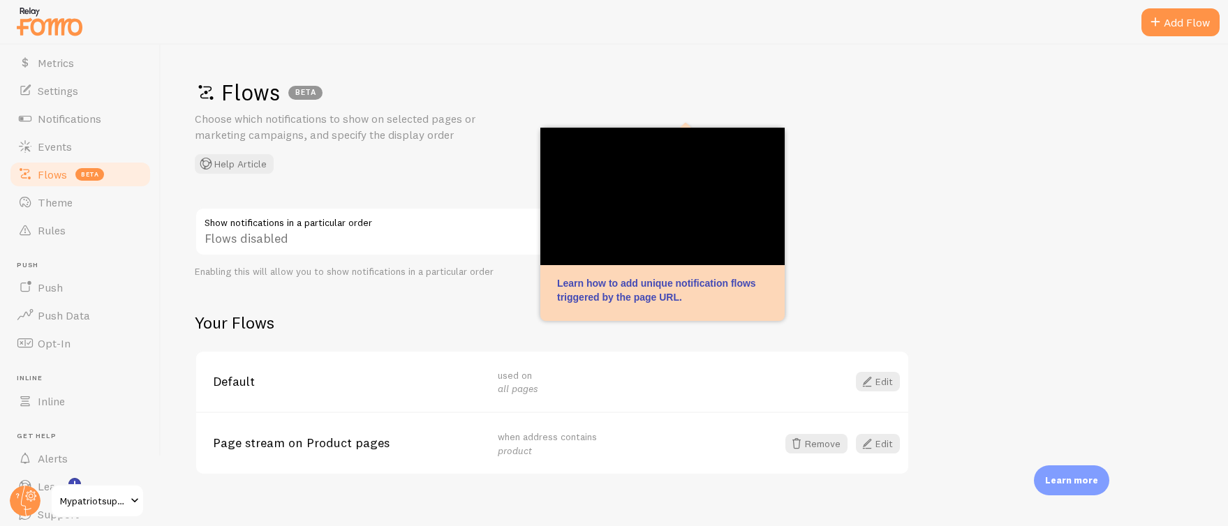
click at [269, 240] on div "Flows disabled" at bounding box center [404, 232] width 419 height 51
click at [415, 216] on div "Flows disabled" at bounding box center [404, 232] width 419 height 51
click at [415, 220] on div "Flows disabled" at bounding box center [404, 232] width 419 height 51
click at [480, 245] on div "Flows disabled" at bounding box center [404, 232] width 419 height 51
click at [376, 246] on div "Flows disabled" at bounding box center [404, 232] width 419 height 51
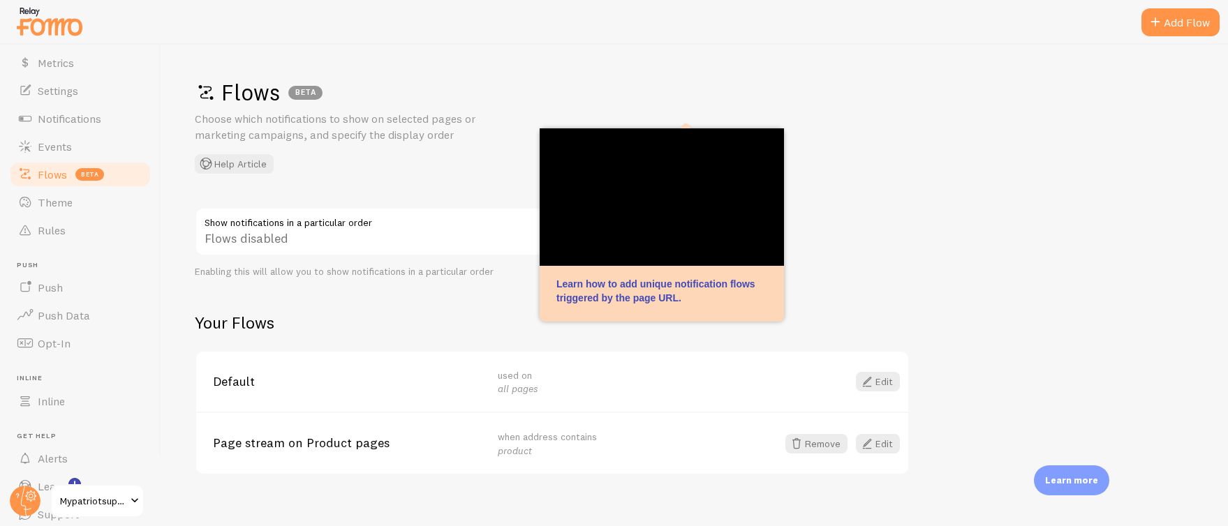
click at [764, 303] on p "Learn how to add unique notification flows triggered by the page URL." at bounding box center [661, 291] width 211 height 28
click at [769, 300] on div "Learn how to add unique notification flows triggered by the page URL." at bounding box center [662, 224] width 244 height 193
click at [527, 283] on div "Flows BETA Choose which notifications to show on selected pages or marketing ca…" at bounding box center [694, 286] width 1067 height 482
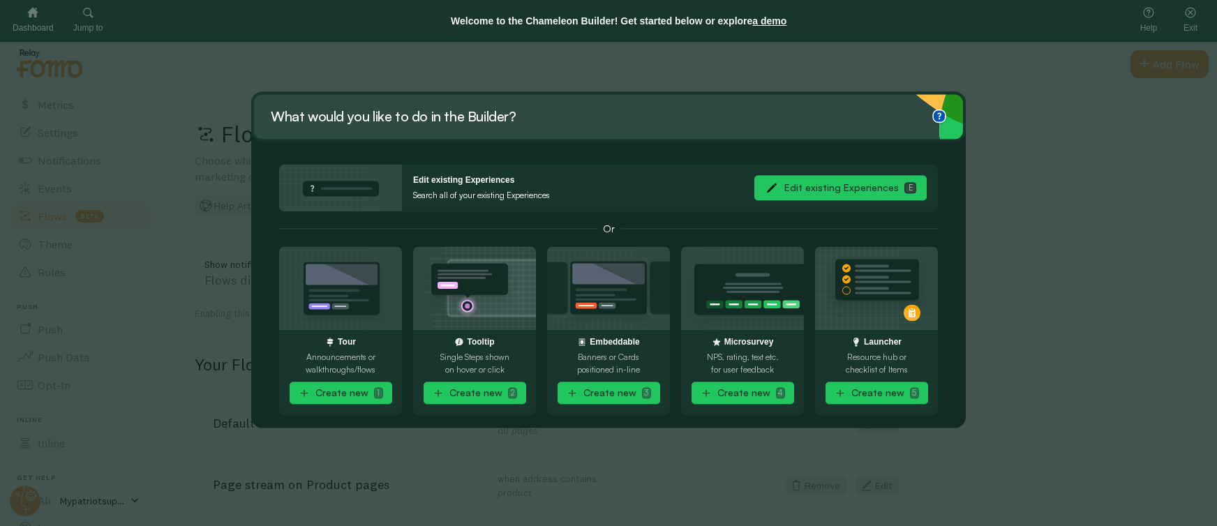
click at [810, 191] on button "Edit existing Experiences E" at bounding box center [841, 188] width 172 height 25
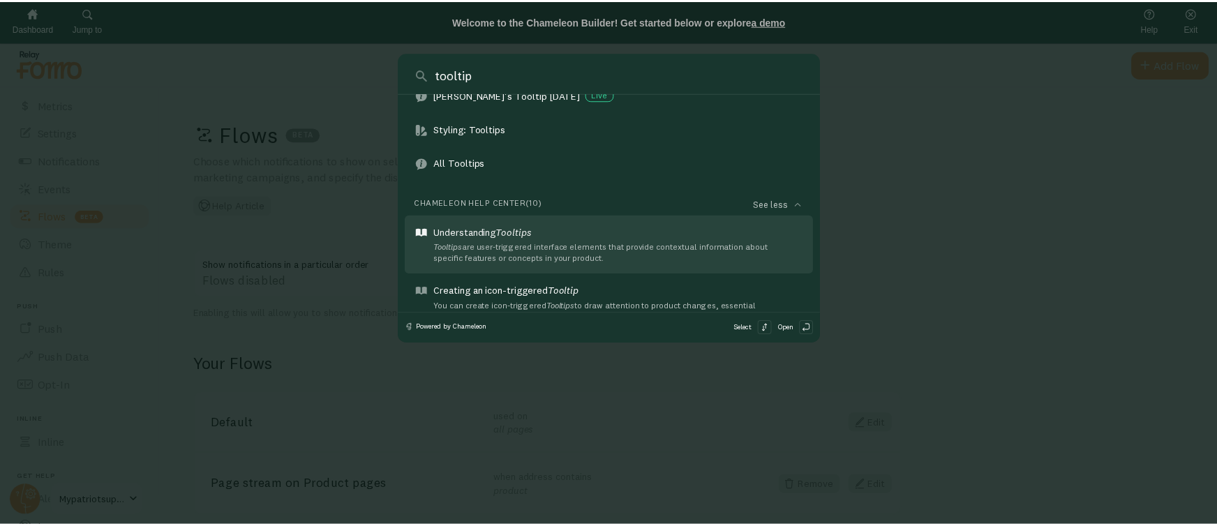
scroll to position [228, 0]
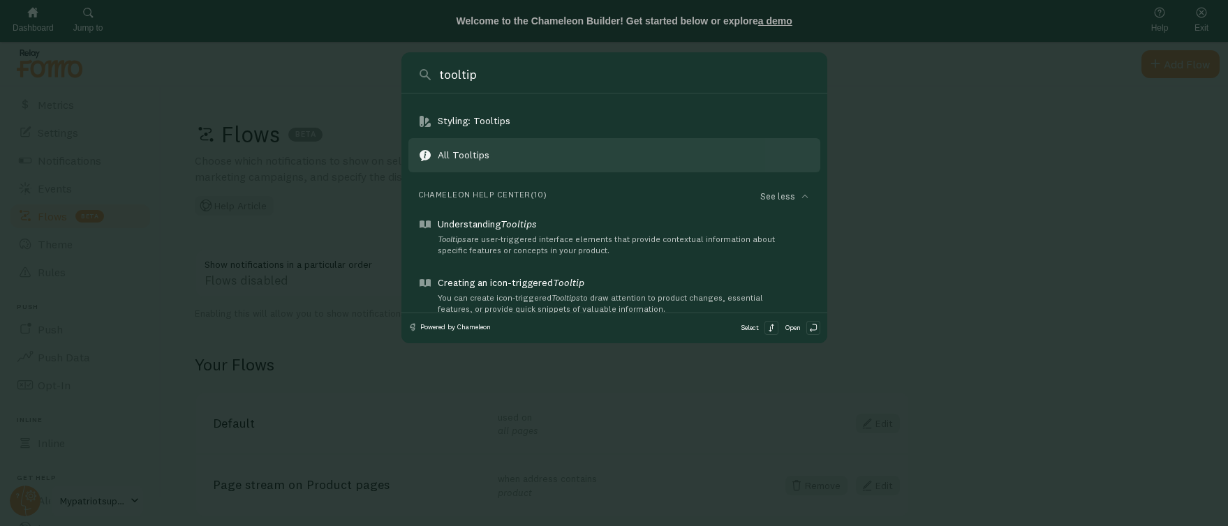
type input "tooltip"
click at [487, 153] on div "All Tooltips" at bounding box center [471, 155] width 67 height 14
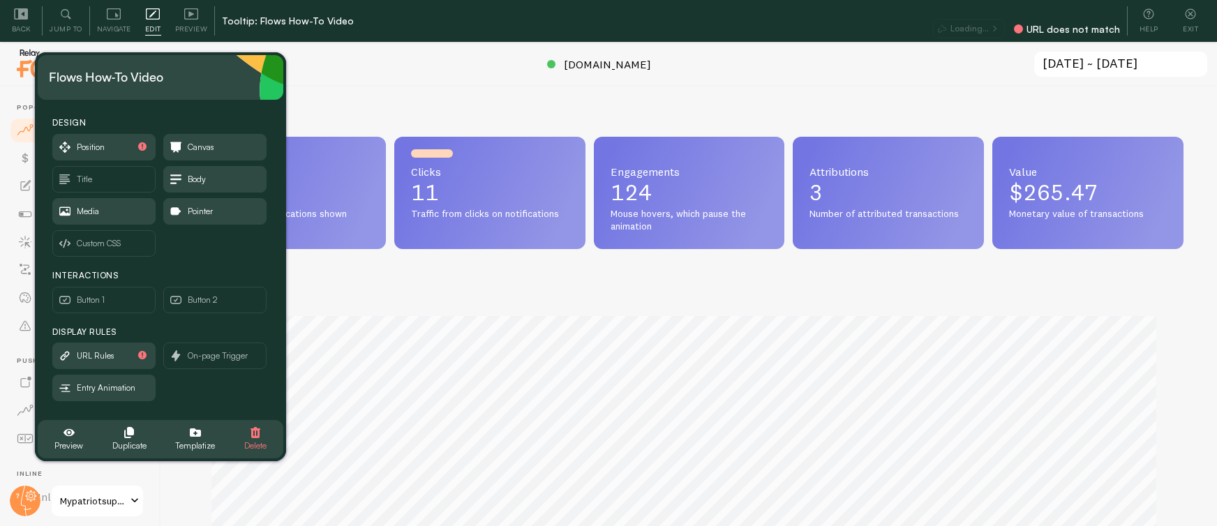
scroll to position [366, 979]
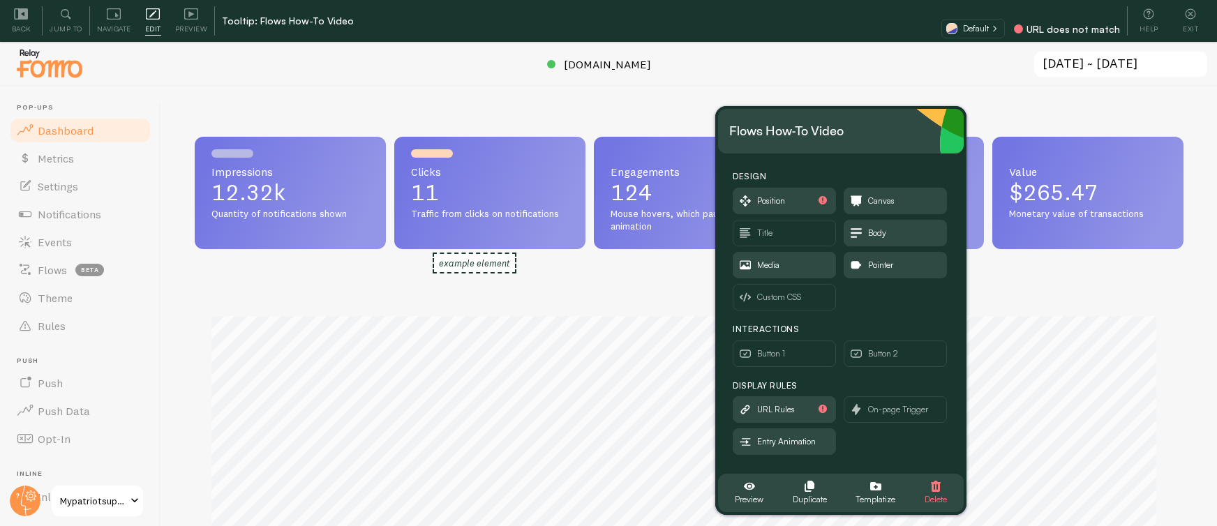
drag, startPoint x: 362, startPoint y: 94, endPoint x: 1132, endPoint y: 140, distance: 771.2
click at [953, 140] on div "Flows How-To Video" at bounding box center [840, 131] width 223 height 22
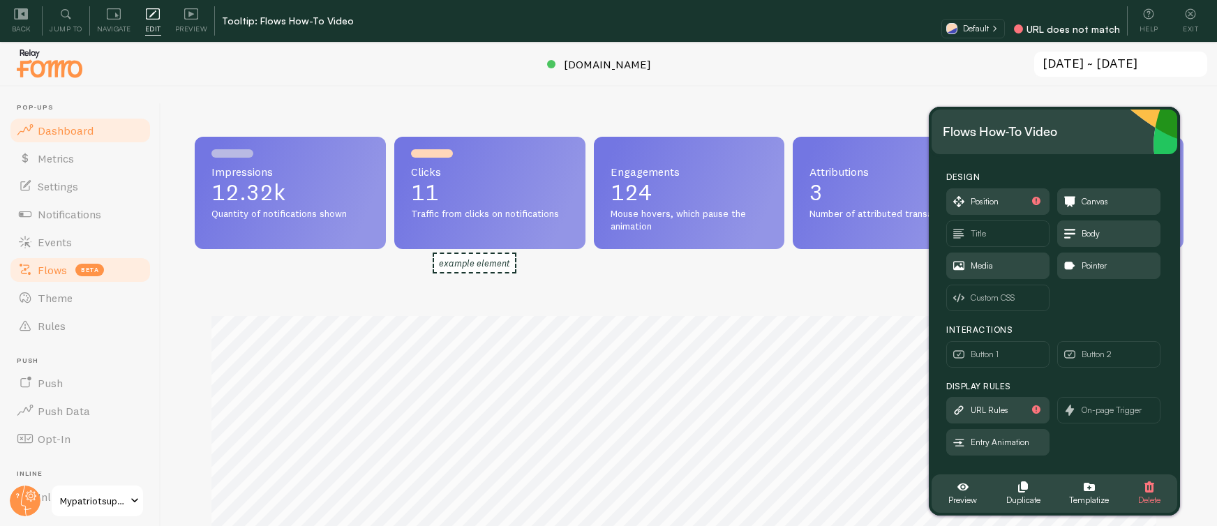
click at [54, 266] on span "Flows" at bounding box center [52, 270] width 29 height 14
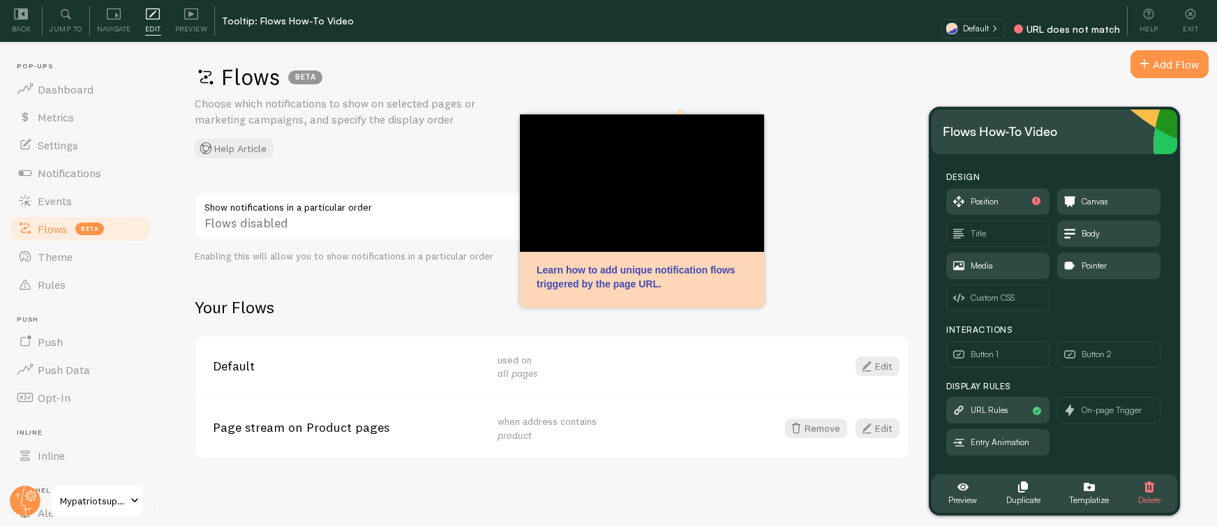
scroll to position [42, 0]
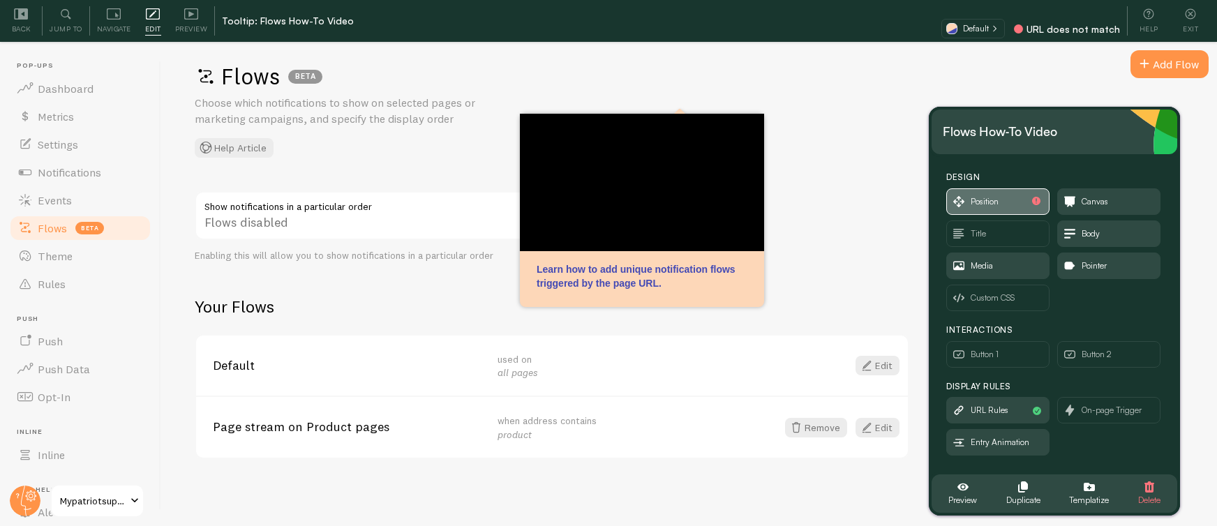
click at [973, 198] on span "Position" at bounding box center [985, 201] width 28 height 15
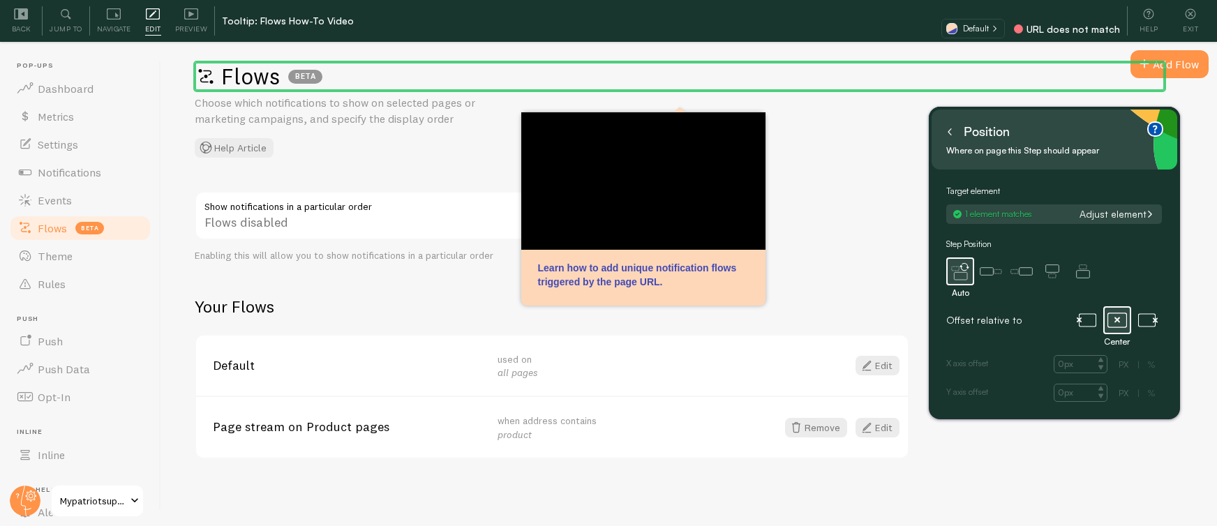
click at [954, 133] on button at bounding box center [950, 132] width 14 height 22
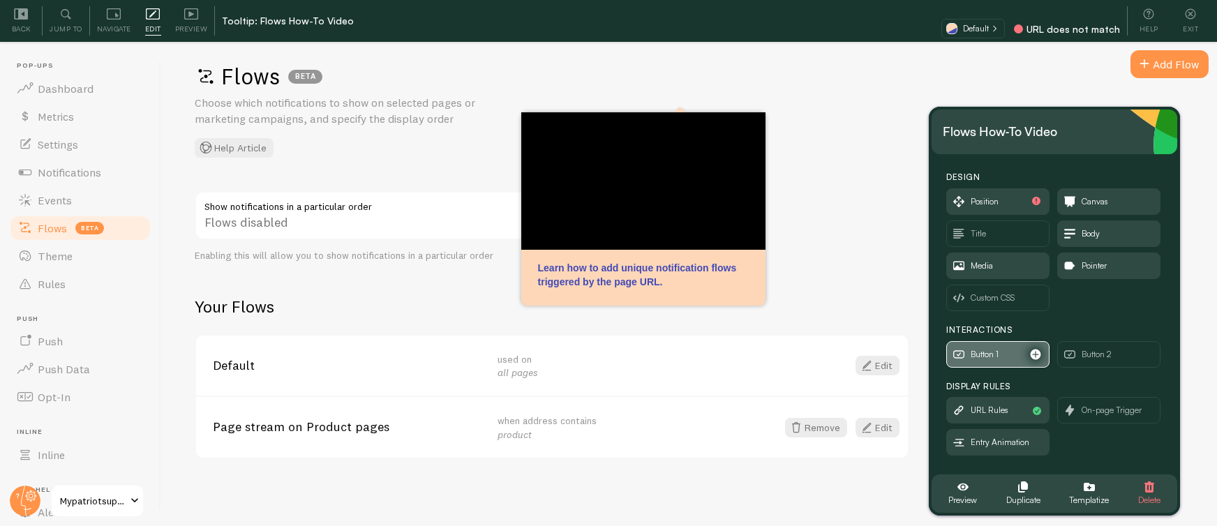
click at [983, 347] on span "Button 1" at bounding box center [985, 354] width 28 height 15
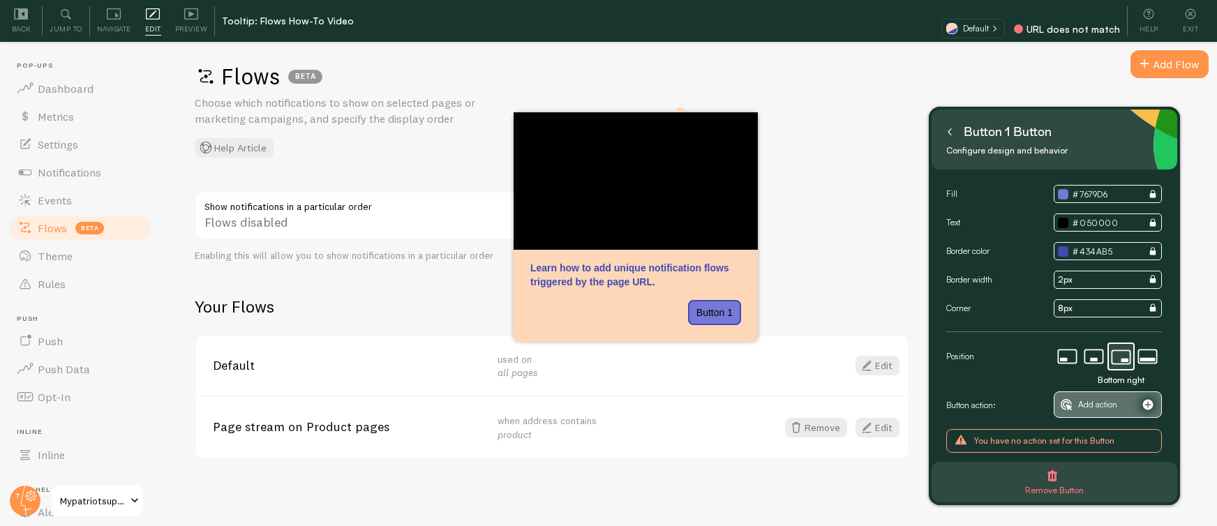
click at [1105, 410] on span "Add action" at bounding box center [1097, 404] width 39 height 15
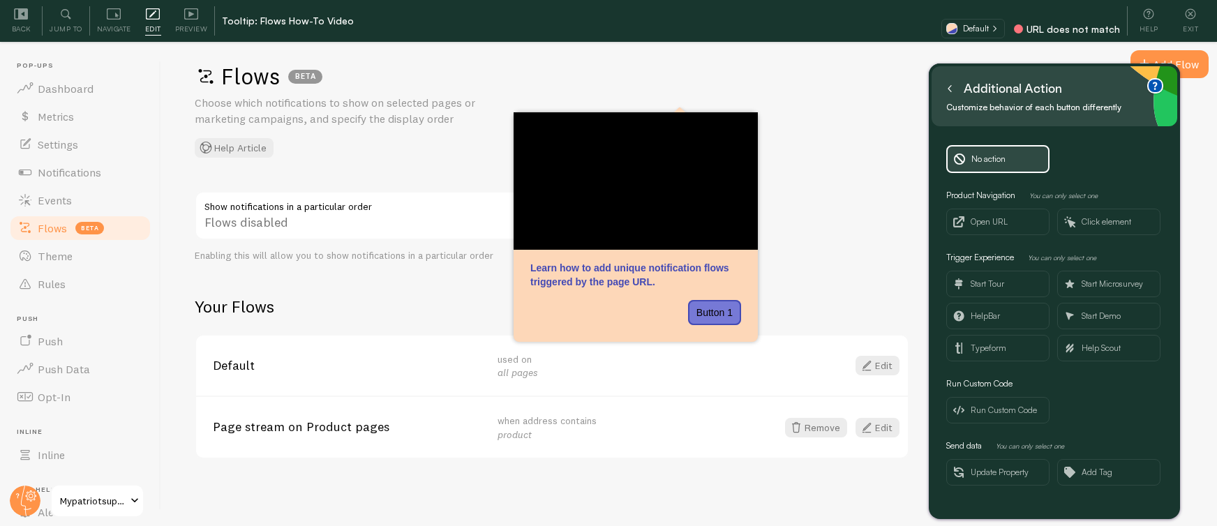
click at [950, 89] on icon at bounding box center [949, 88] width 7 height 7
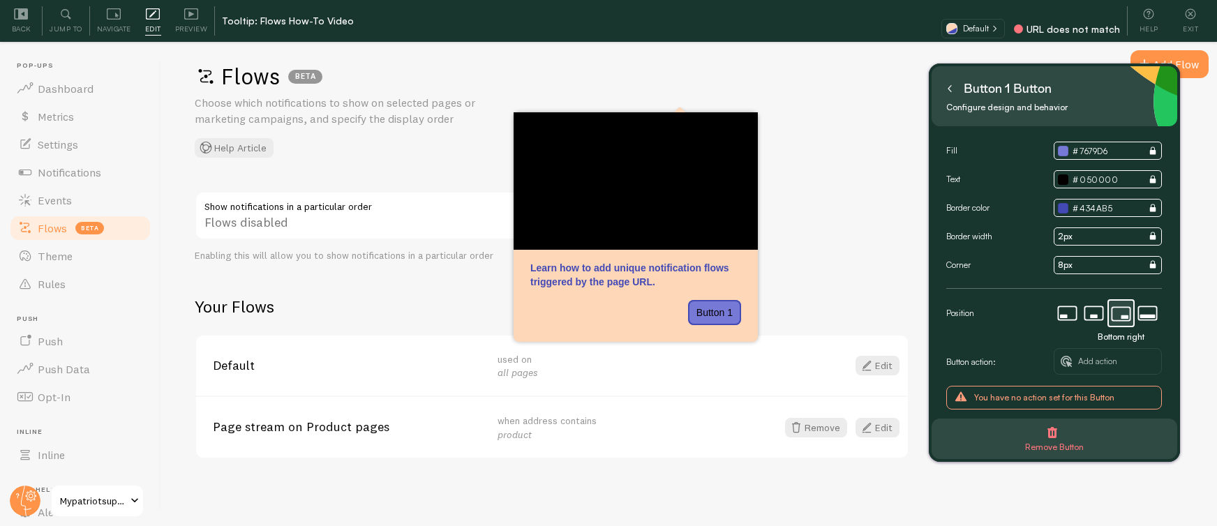
click at [953, 89] on button at bounding box center [950, 88] width 14 height 22
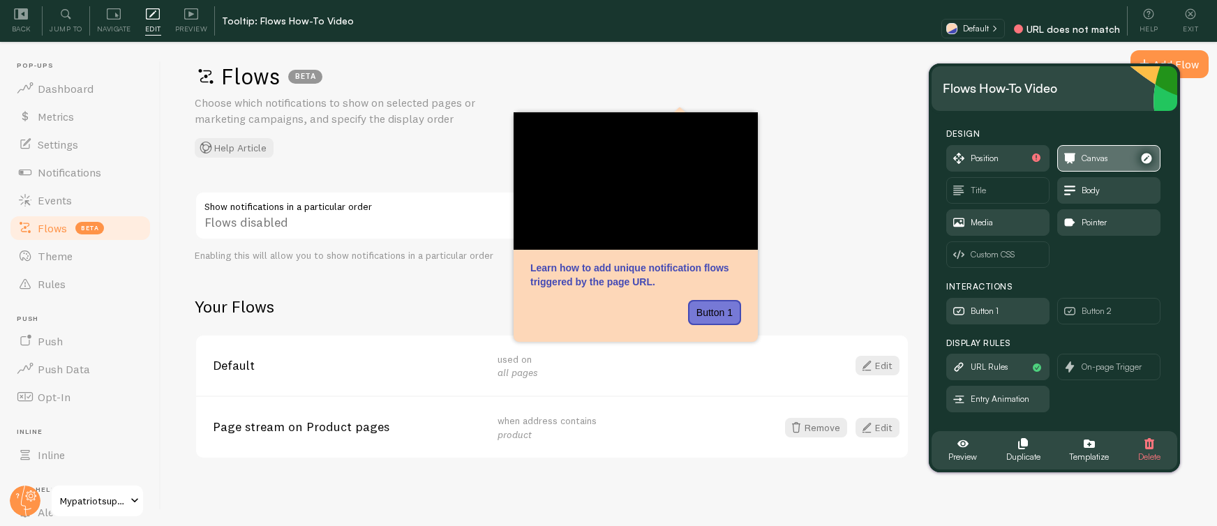
click at [1080, 149] on span "Canvas" at bounding box center [1109, 158] width 102 height 25
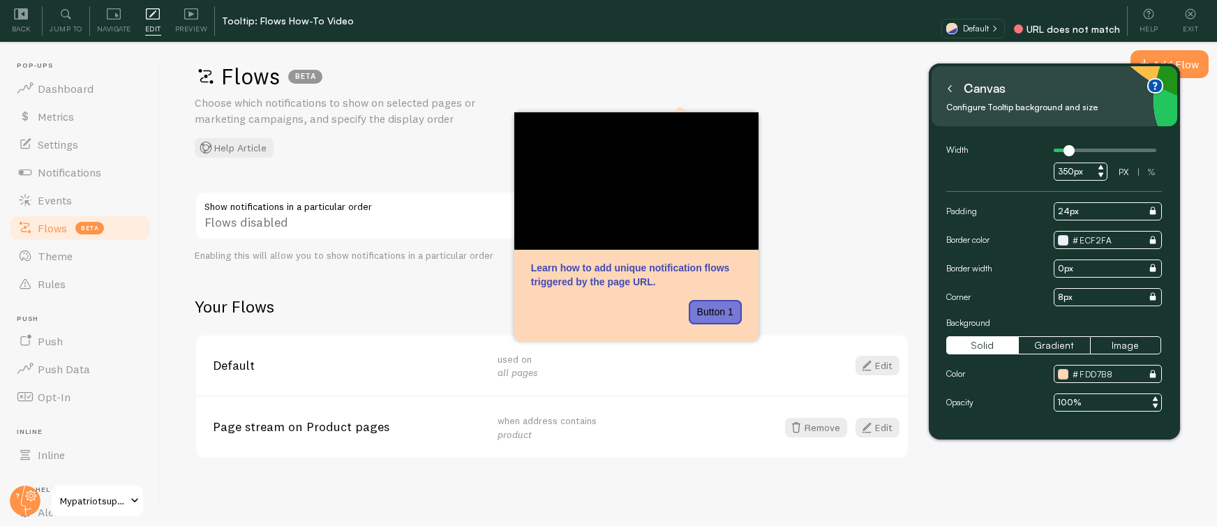
click at [952, 92] on icon at bounding box center [949, 88] width 7 height 7
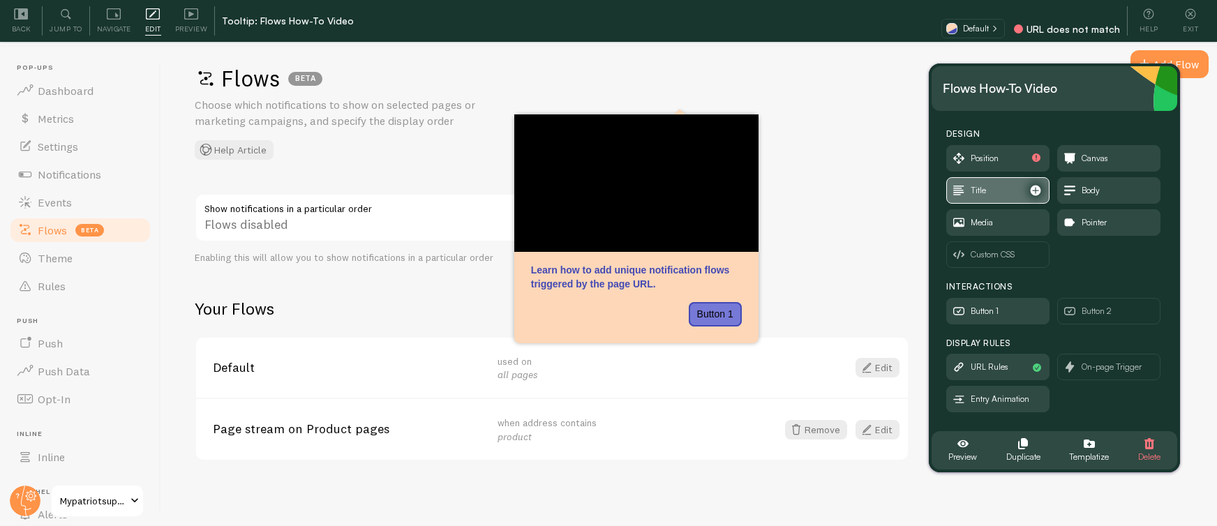
scroll to position [39, 0]
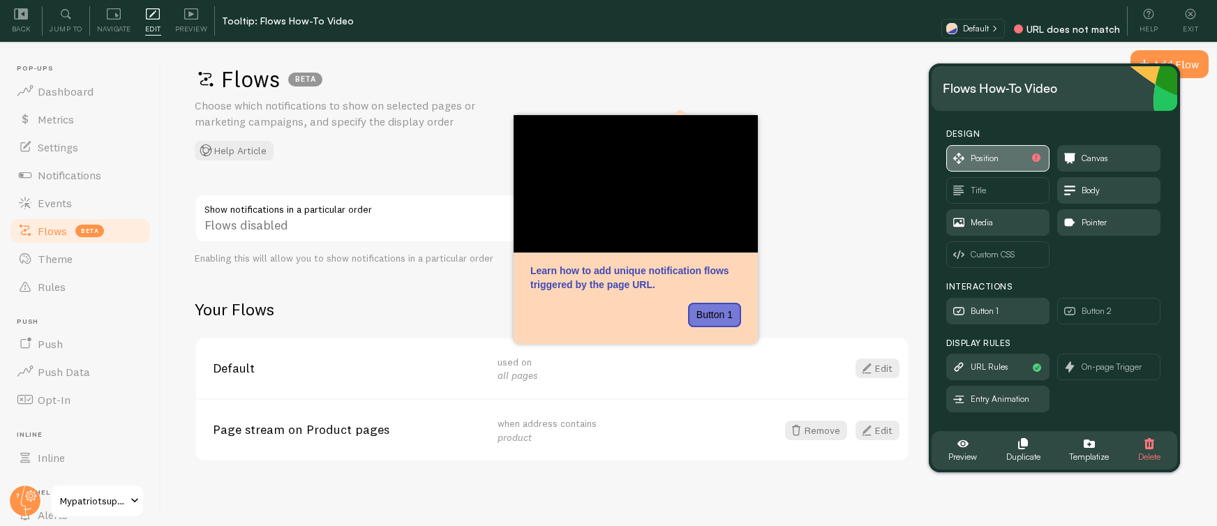
click at [990, 163] on span "Position" at bounding box center [985, 158] width 28 height 15
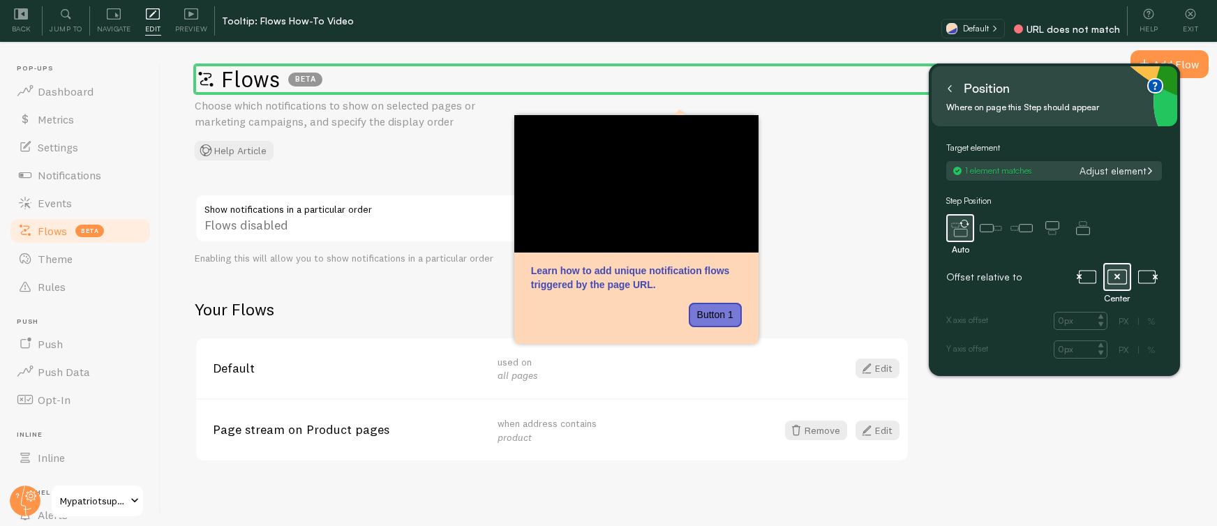
click at [1104, 165] on button "Adjust element" at bounding box center [1116, 171] width 83 height 13
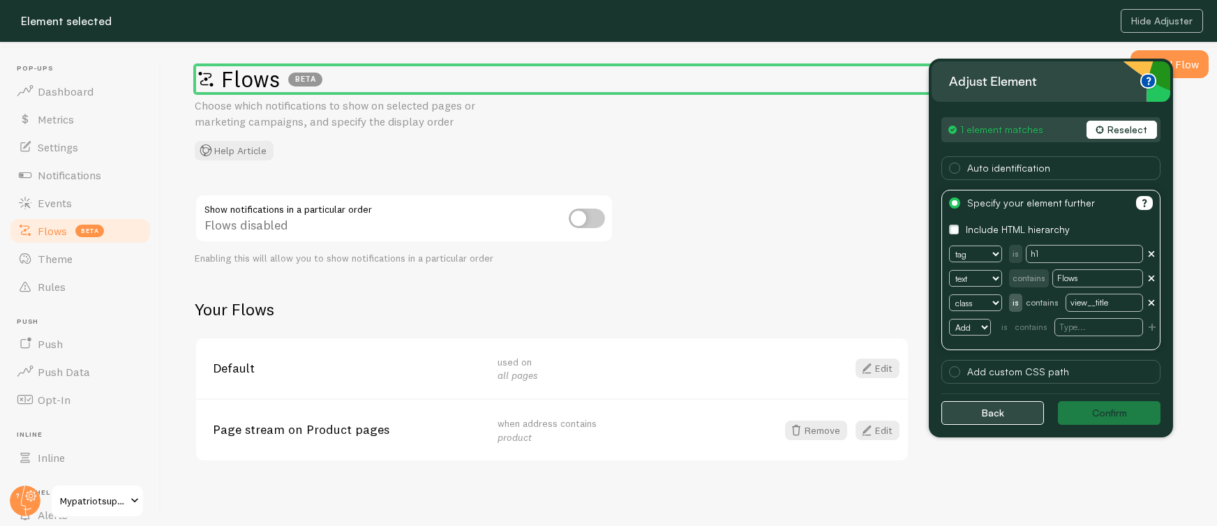
click at [988, 406] on button "Back" at bounding box center [993, 413] width 103 height 24
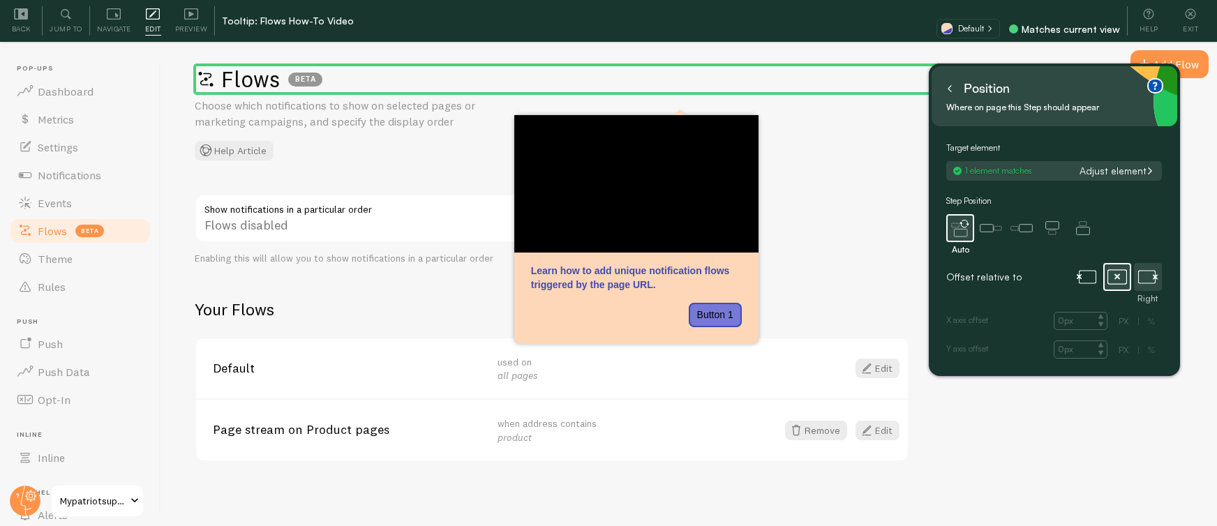
click at [1143, 281] on icon at bounding box center [1148, 277] width 20 height 20
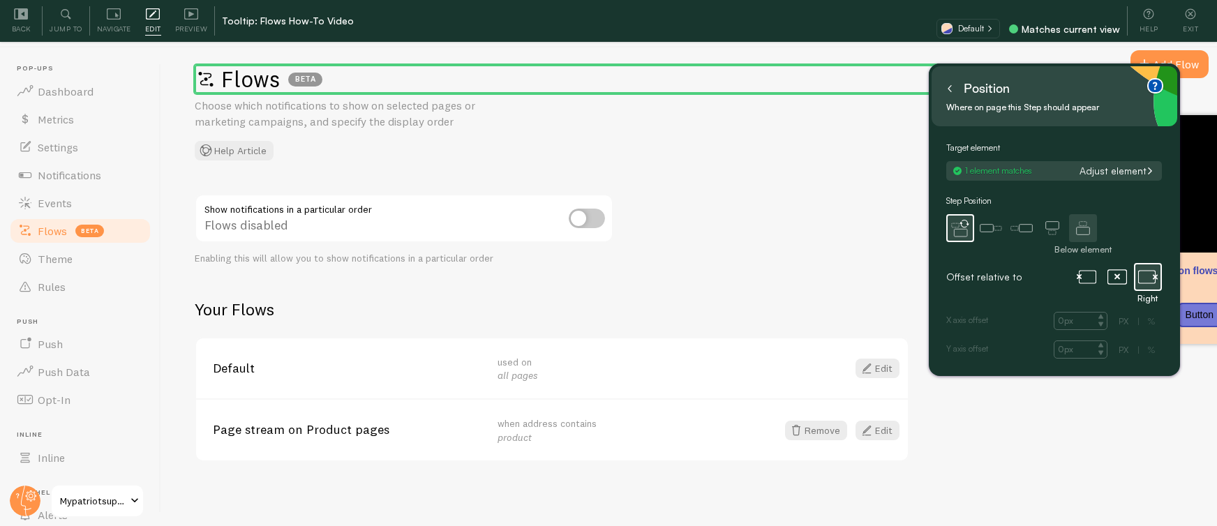
click at [1080, 224] on icon at bounding box center [1083, 224] width 7 height 4
click at [1101, 315] on icon at bounding box center [1101, 317] width 5 height 4
type input "2px"
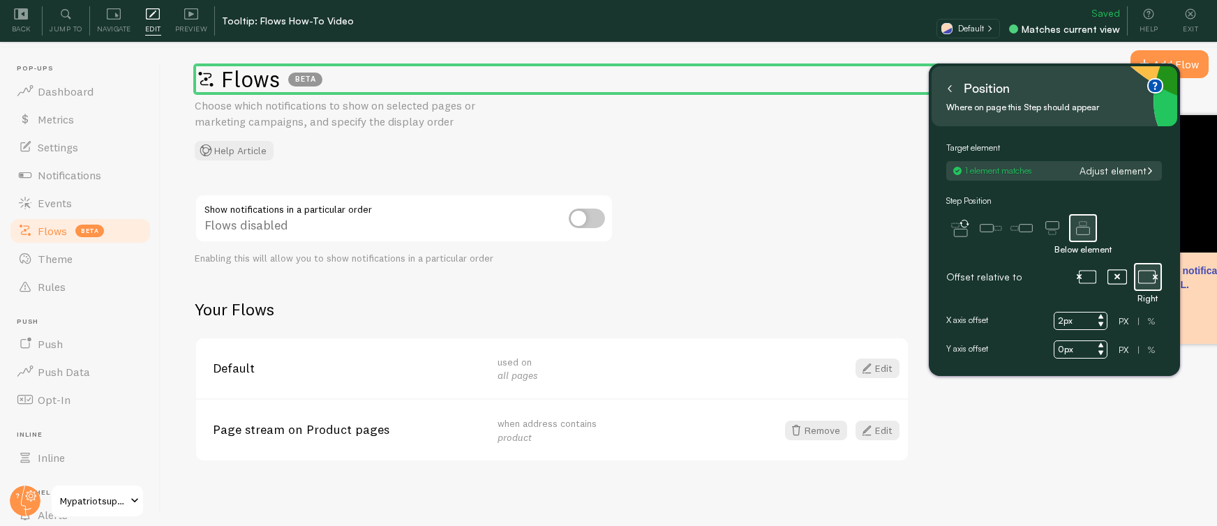
click at [1100, 313] on div at bounding box center [1102, 320] width 10 height 19
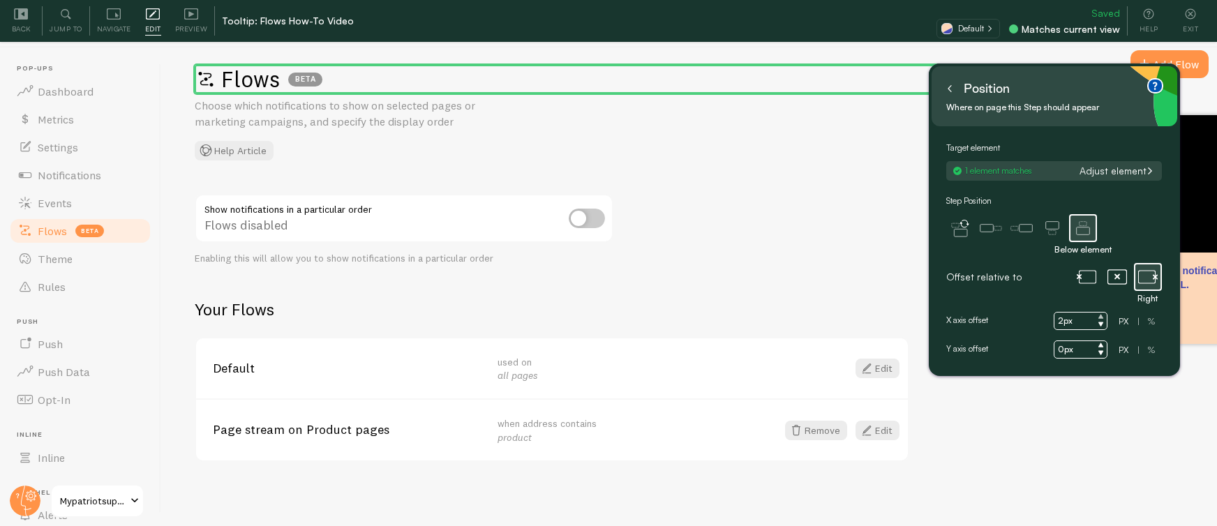
click at [1100, 313] on div at bounding box center [1102, 320] width 10 height 19
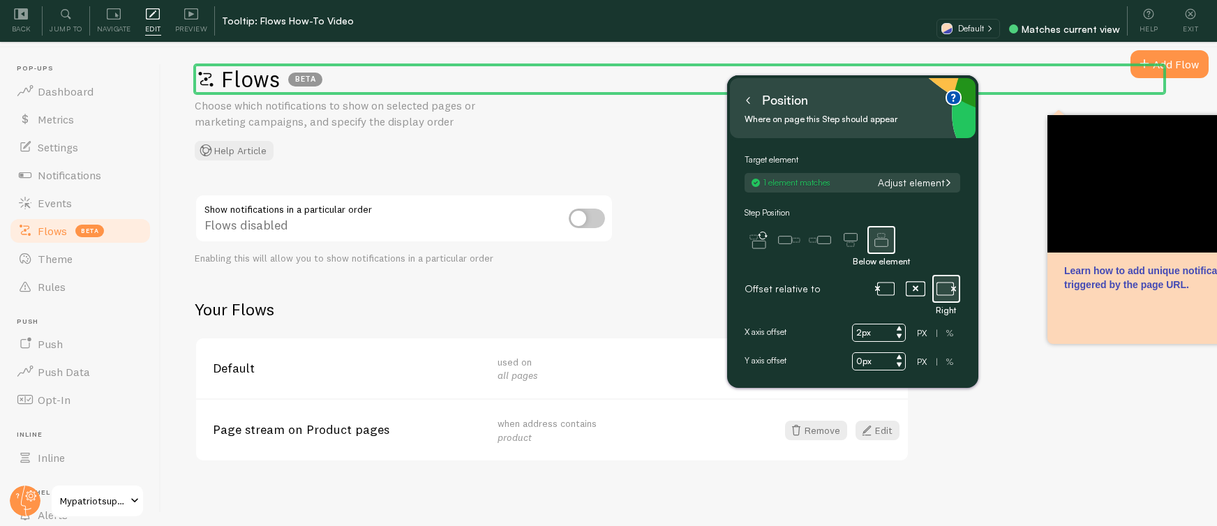
drag, startPoint x: 1085, startPoint y: 92, endPoint x: 760, endPoint y: 100, distance: 325.3
click at [760, 100] on div "Position" at bounding box center [852, 100] width 223 height 22
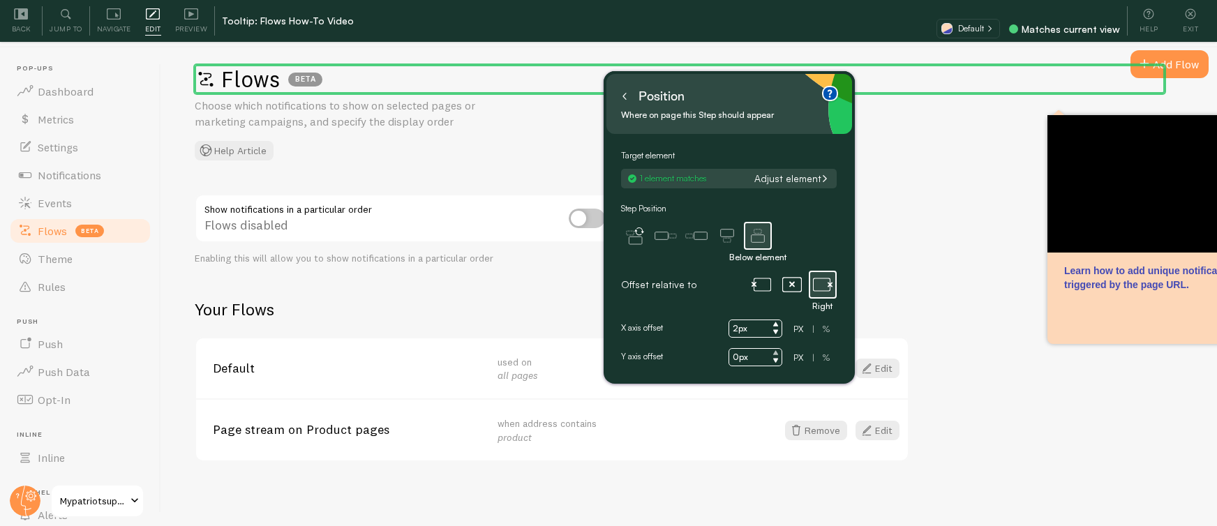
click at [776, 352] on icon at bounding box center [775, 353] width 5 height 4
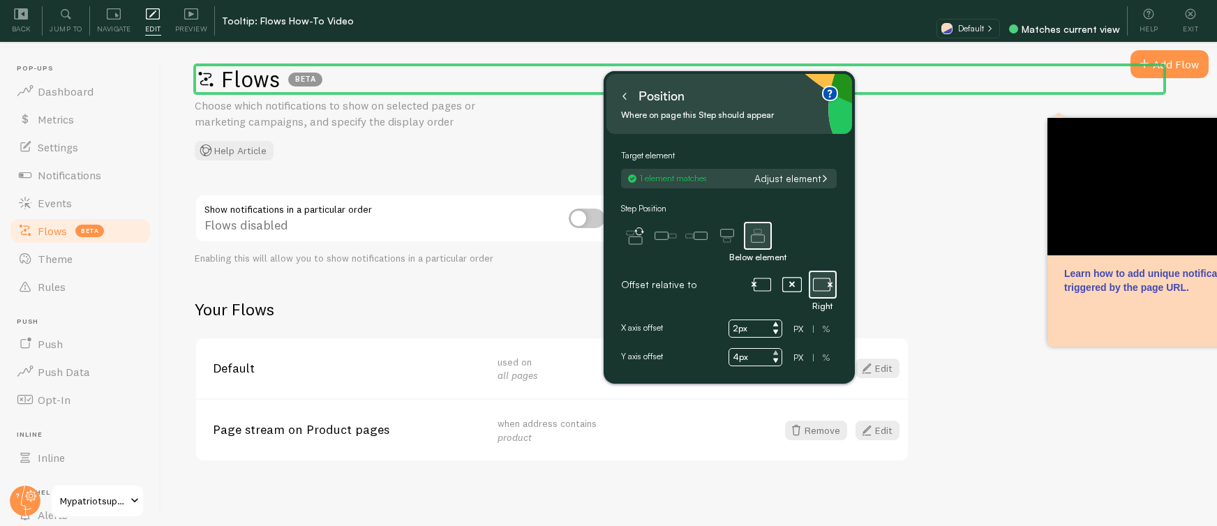
click at [776, 352] on icon at bounding box center [775, 353] width 5 height 4
click at [747, 357] on input "5px" at bounding box center [756, 357] width 54 height 18
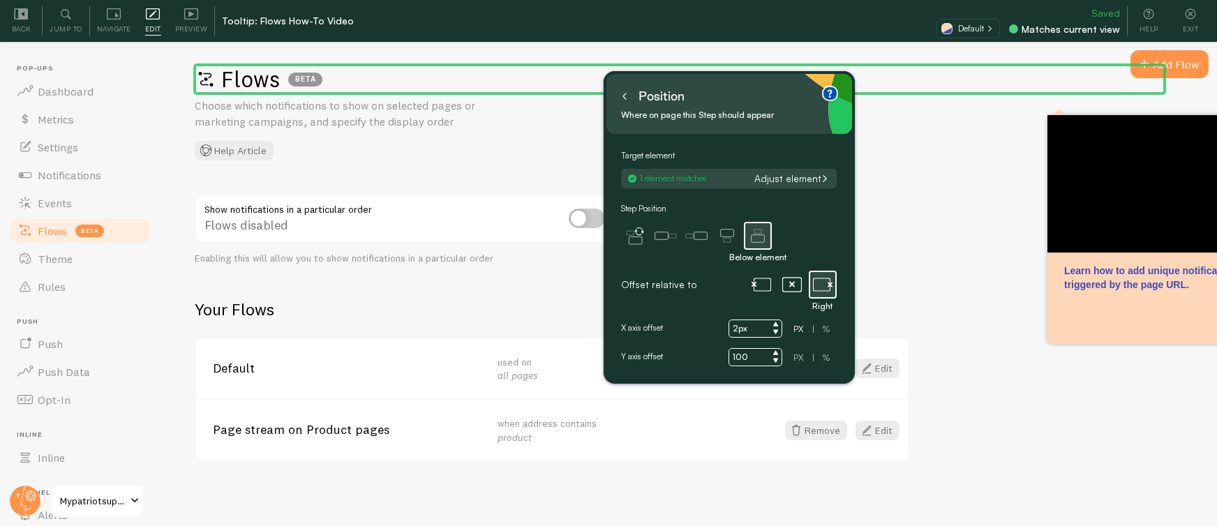
type input "100px"
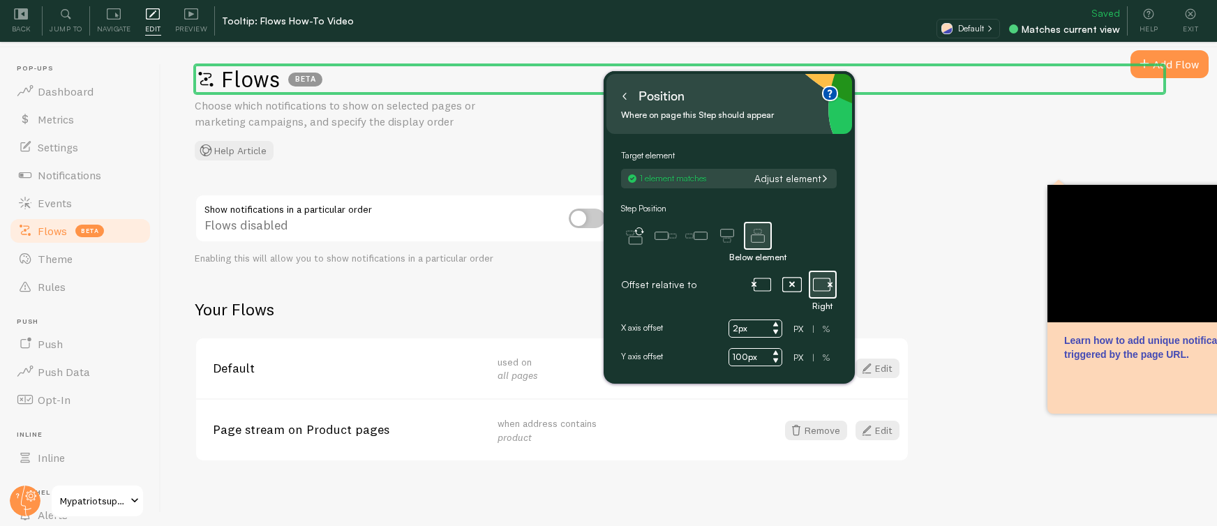
click at [738, 334] on input "2px" at bounding box center [756, 329] width 54 height 18
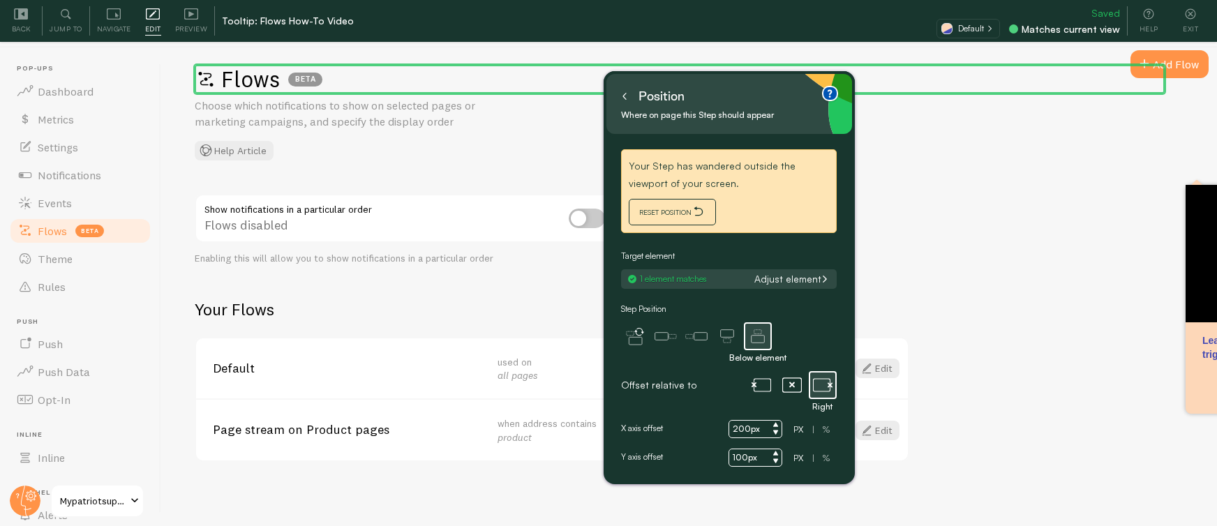
click at [734, 422] on input "200px" at bounding box center [756, 429] width 54 height 18
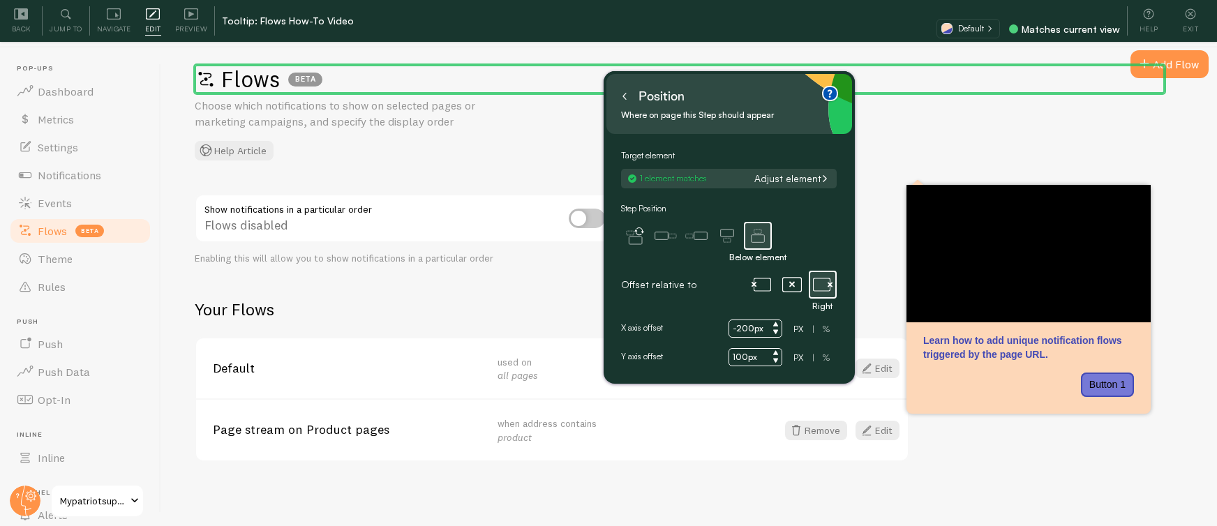
type input "-200px"
click at [736, 358] on input "100px" at bounding box center [756, 357] width 54 height 18
click at [745, 350] on input "100px" at bounding box center [756, 357] width 54 height 18
type input "\"
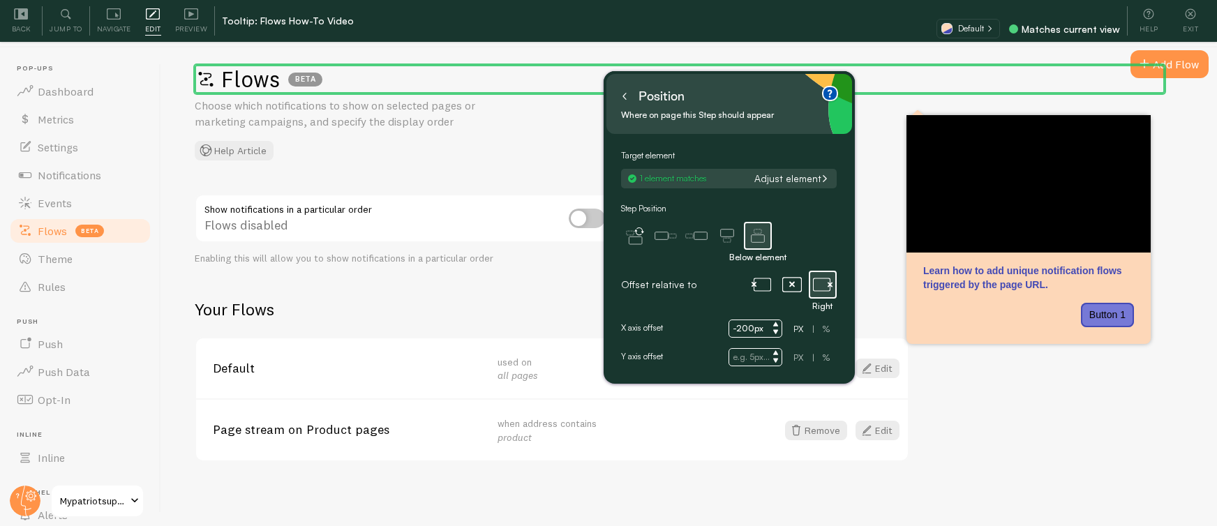
type input "0px"
click at [743, 327] on input "-200px" at bounding box center [756, 329] width 54 height 18
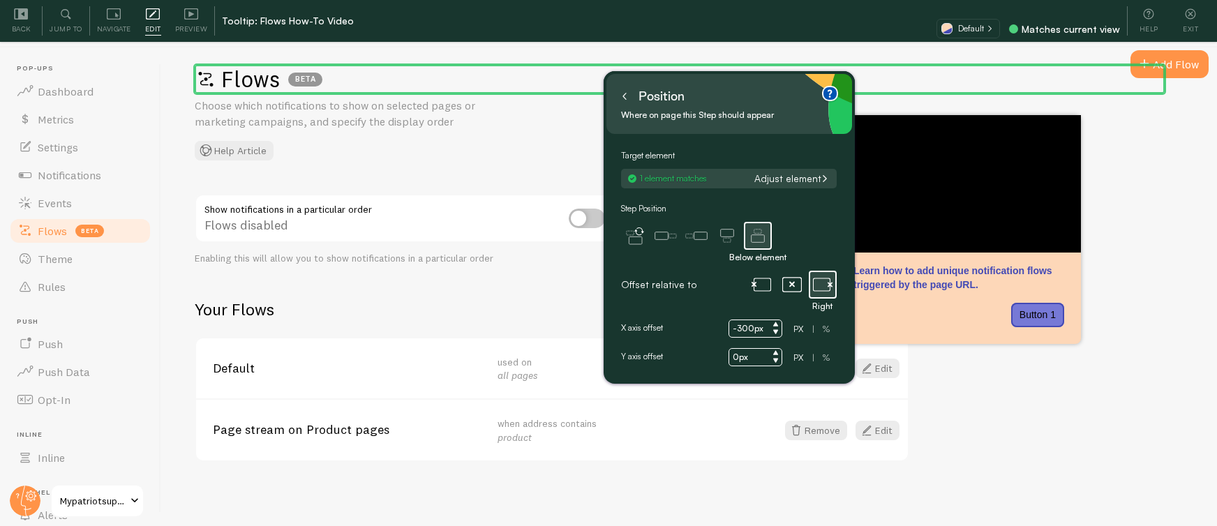
type input "-300px"
click at [789, 233] on div "Step Position Auto Left of element Right of element Above element Below element" at bounding box center [729, 236] width 216 height 68
click at [623, 96] on icon at bounding box center [624, 97] width 3 height 6
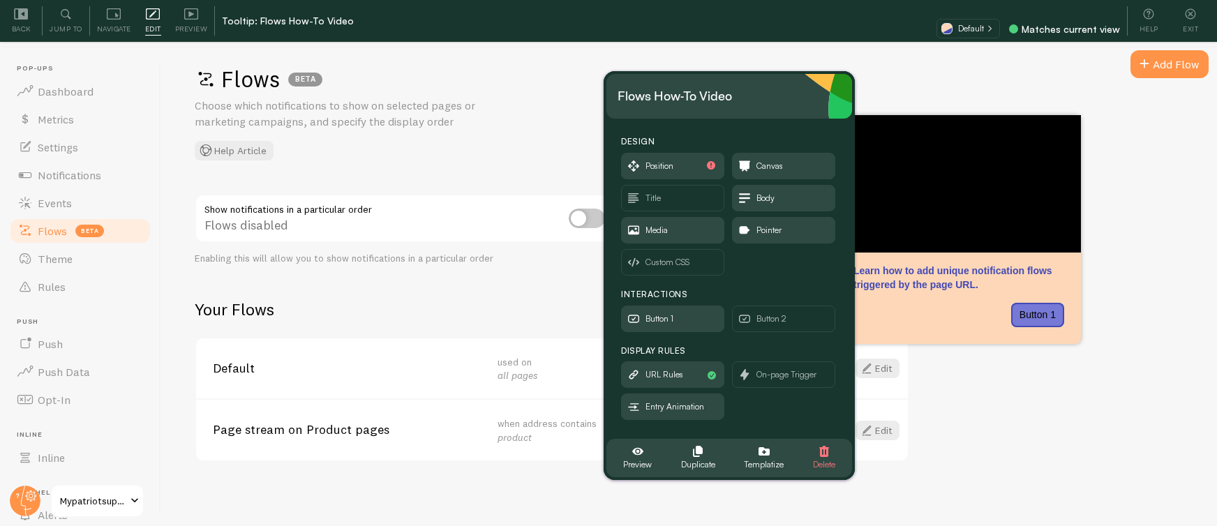
click at [962, 426] on div "Flows BETA Choose which notifications to show on selected pages or marketing ca…" at bounding box center [689, 288] width 1056 height 482
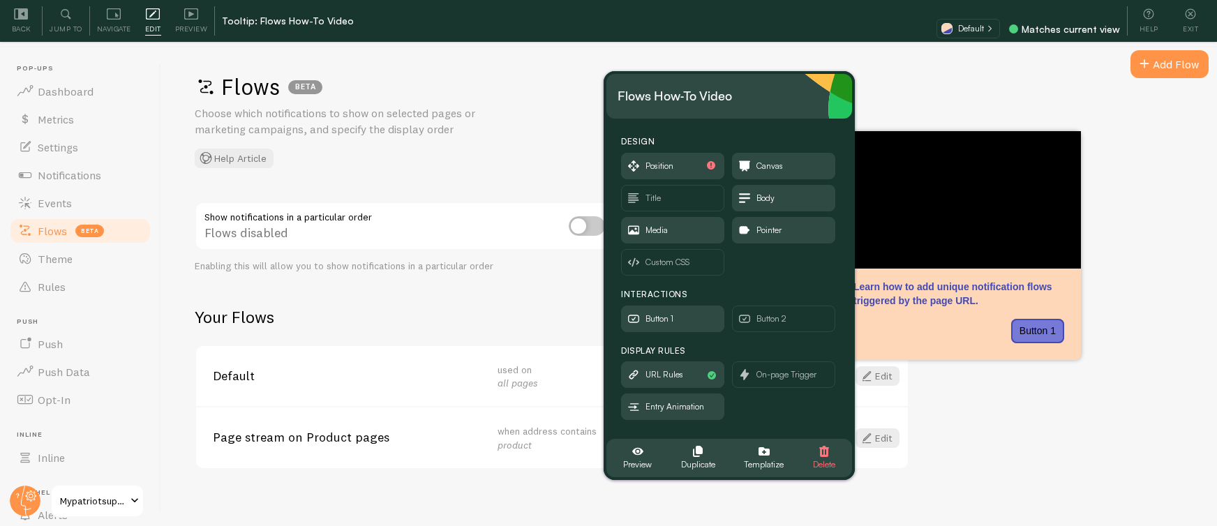
scroll to position [0, 0]
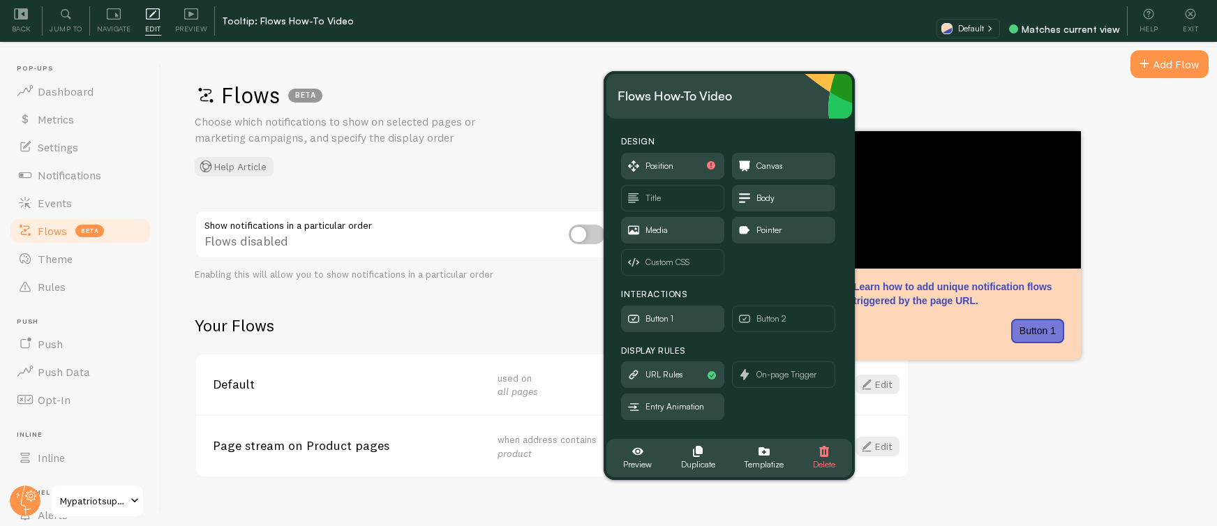
click at [914, 77] on div "Flows BETA Choose which notifications to show on selected pages or marketing ca…" at bounding box center [689, 288] width 1056 height 482
click at [1196, 12] on icon at bounding box center [1191, 14] width 14 height 14
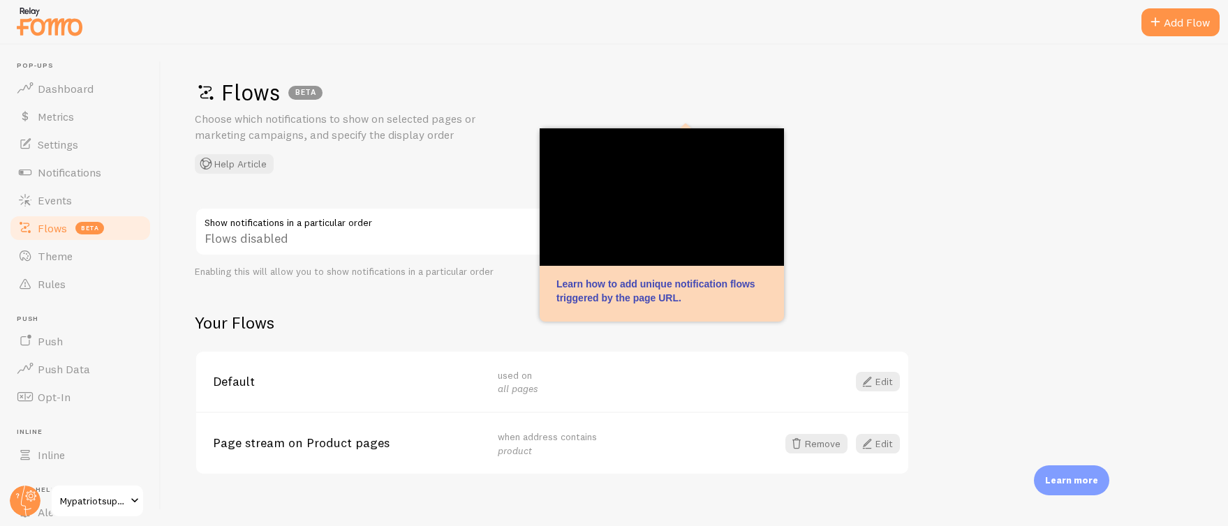
click at [292, 237] on div "Flows disabled" at bounding box center [404, 232] width 419 height 51
click at [863, 193] on div "Flows BETA Choose which notifications to show on selected pages or marketing ca…" at bounding box center [694, 286] width 1067 height 482
drag, startPoint x: 863, startPoint y: 193, endPoint x: 755, endPoint y: 313, distance: 161.1
click at [755, 313] on div at bounding box center [662, 313] width 244 height 17
click at [623, 305] on div at bounding box center [662, 313] width 244 height 17
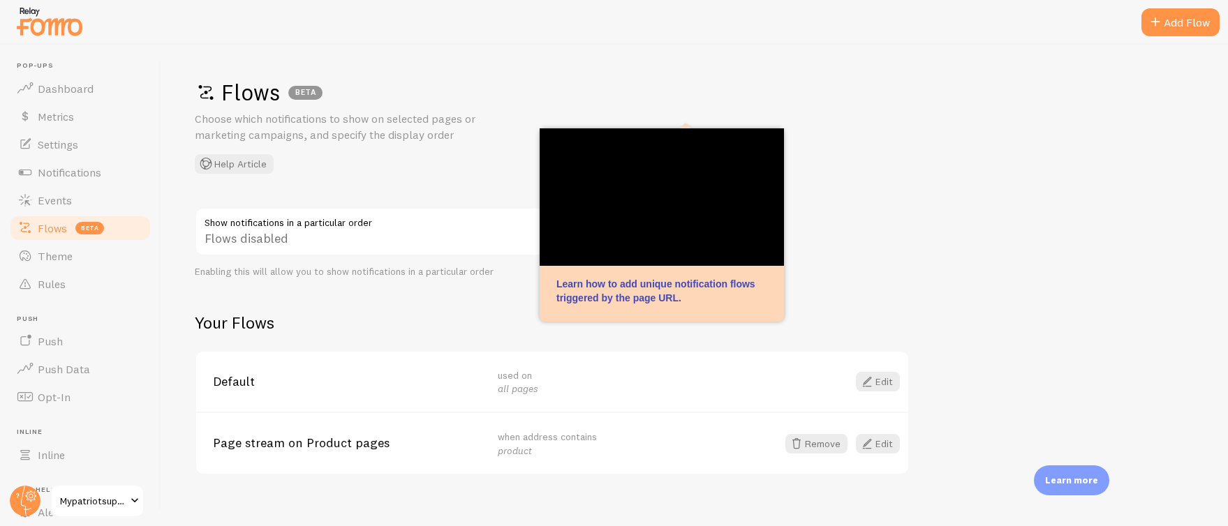
click at [688, 124] on icon at bounding box center [685, 122] width 11 height 11
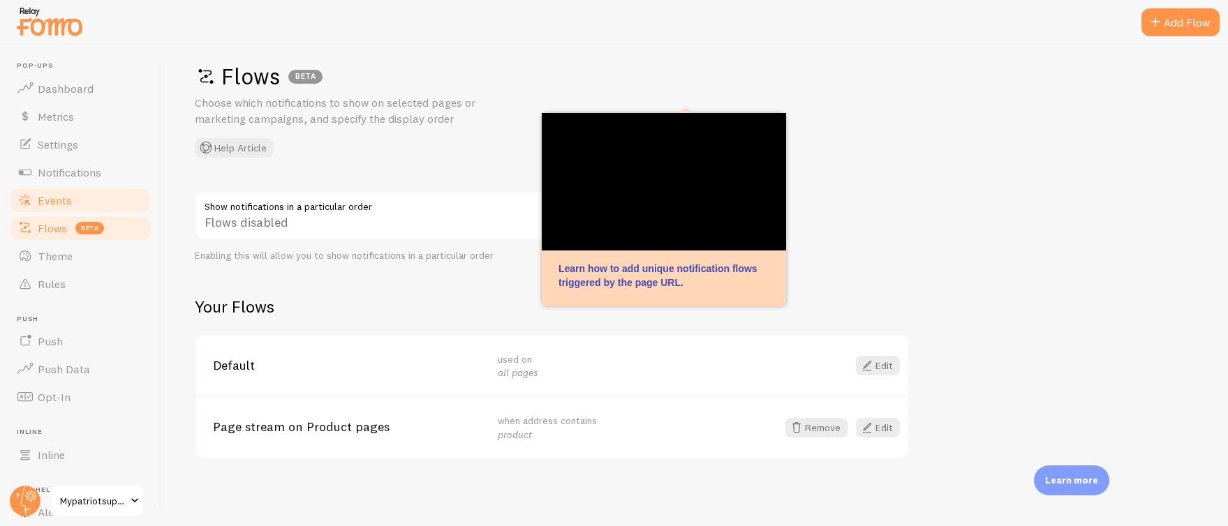
click at [65, 200] on span "Events" at bounding box center [55, 200] width 34 height 14
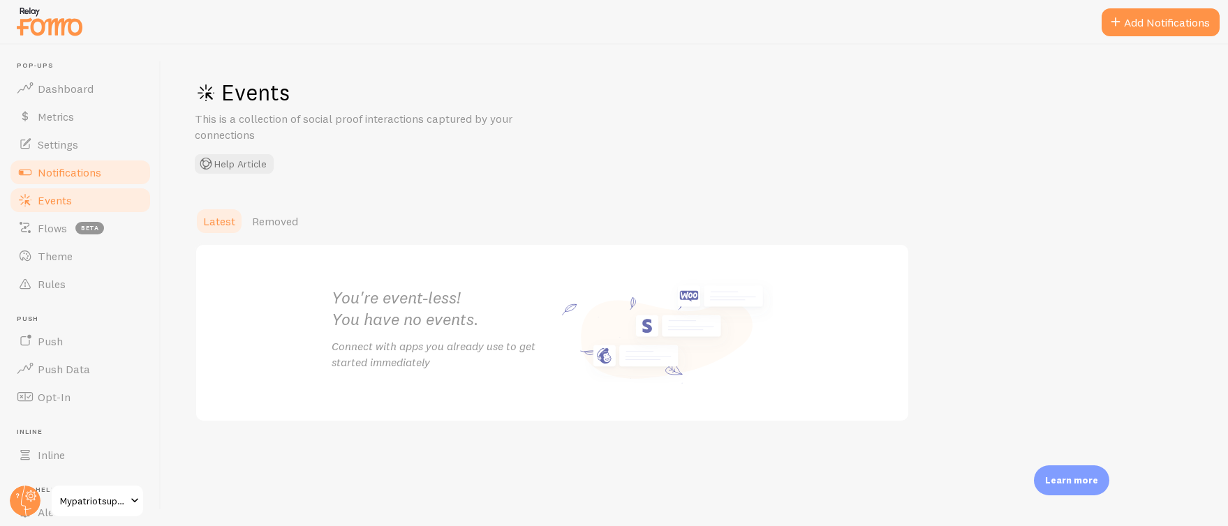
click at [77, 164] on link "Notifications" at bounding box center [80, 172] width 144 height 28
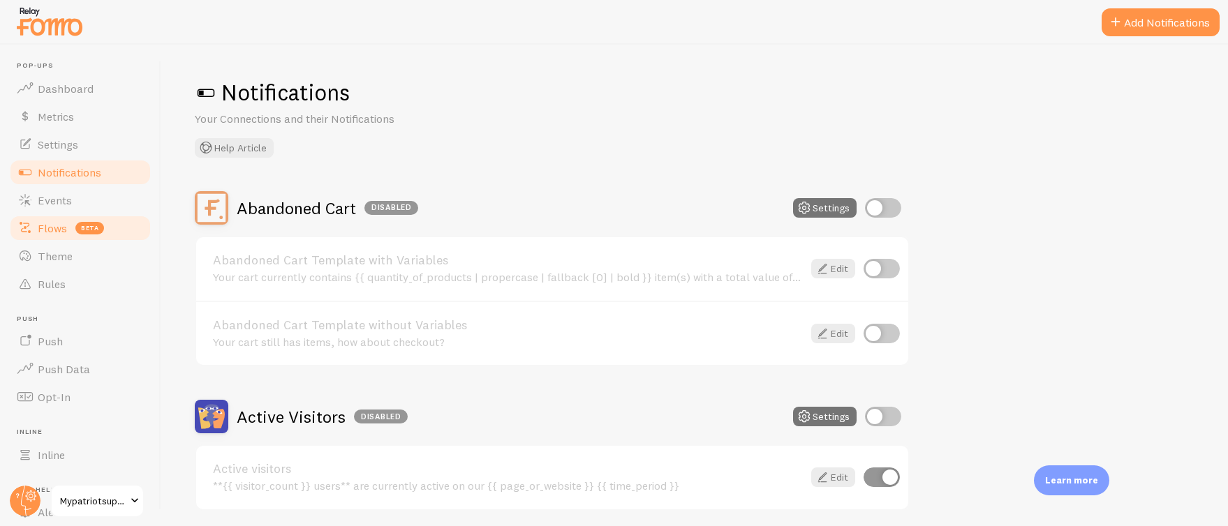
click at [64, 225] on span "Flows" at bounding box center [52, 228] width 29 height 14
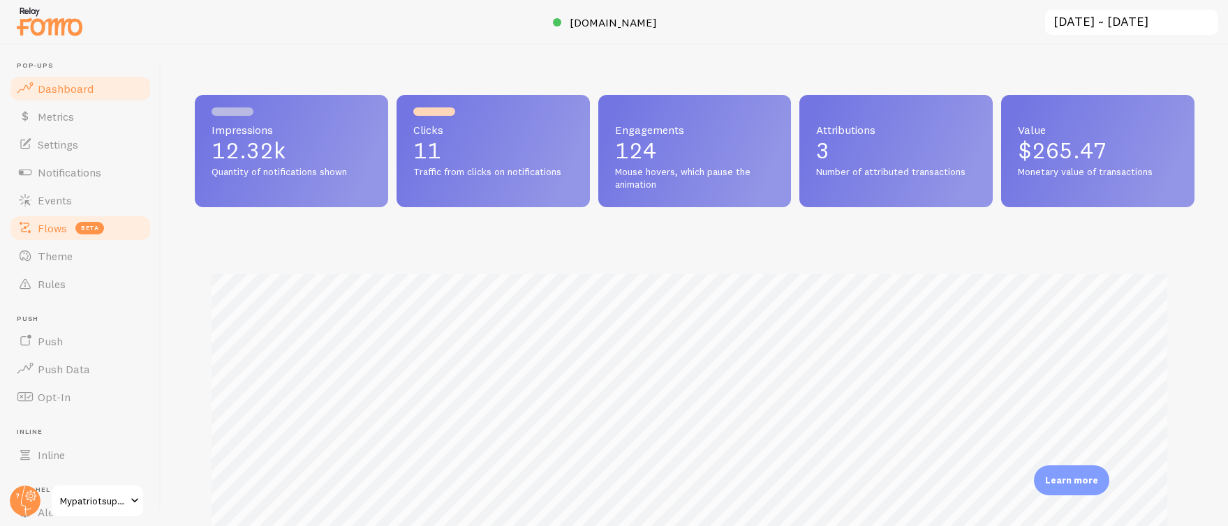
scroll to position [366, 989]
click at [63, 224] on span "Flows" at bounding box center [52, 228] width 29 height 14
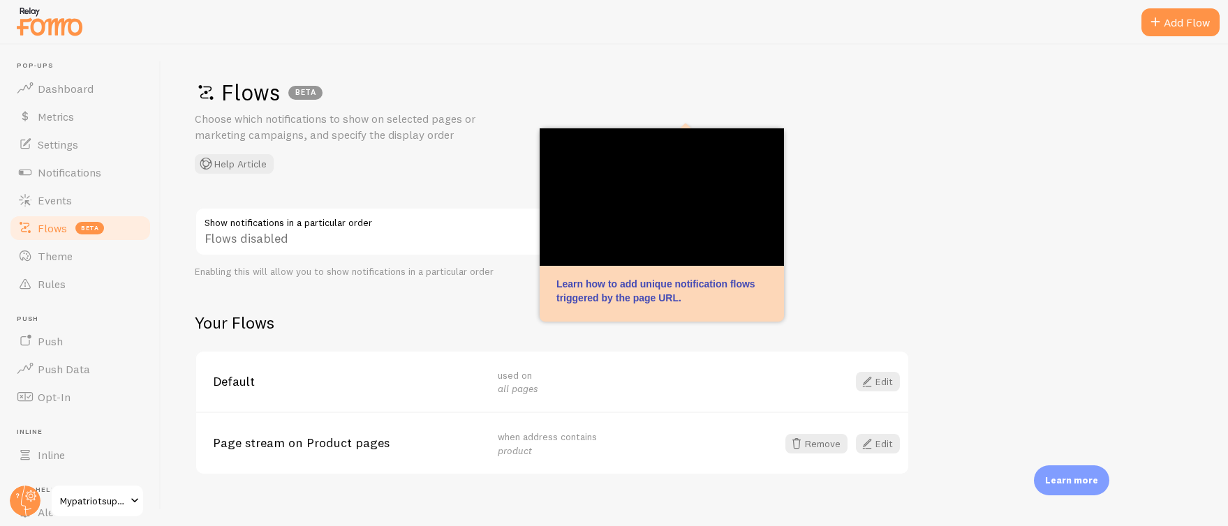
click at [579, 231] on iframe at bounding box center [662, 197] width 244 height 138
click at [67, 281] on link "Rules" at bounding box center [80, 284] width 144 height 28
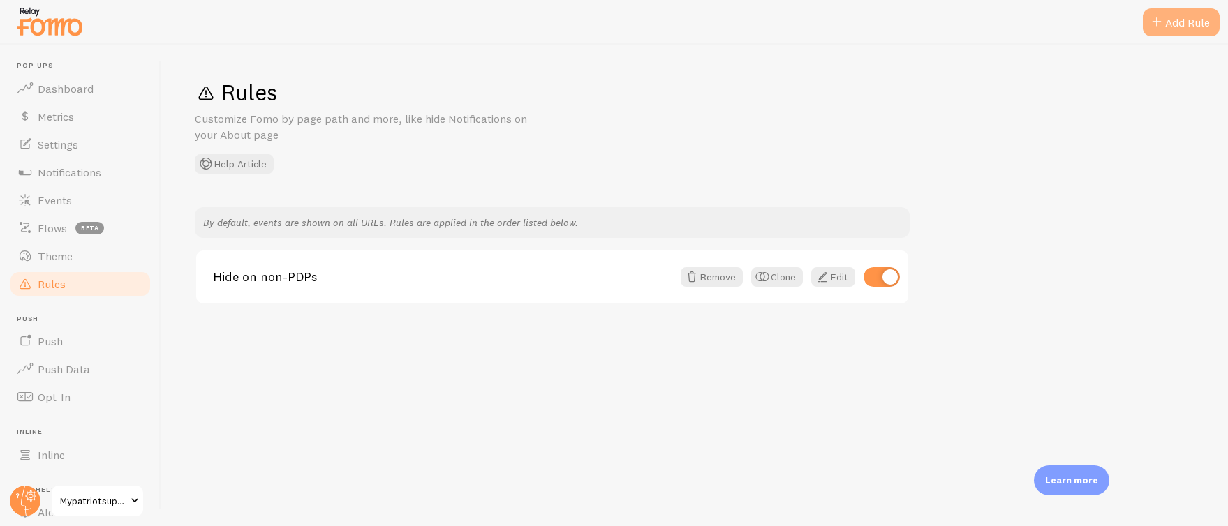
click at [1159, 14] on span at bounding box center [1156, 22] width 17 height 17
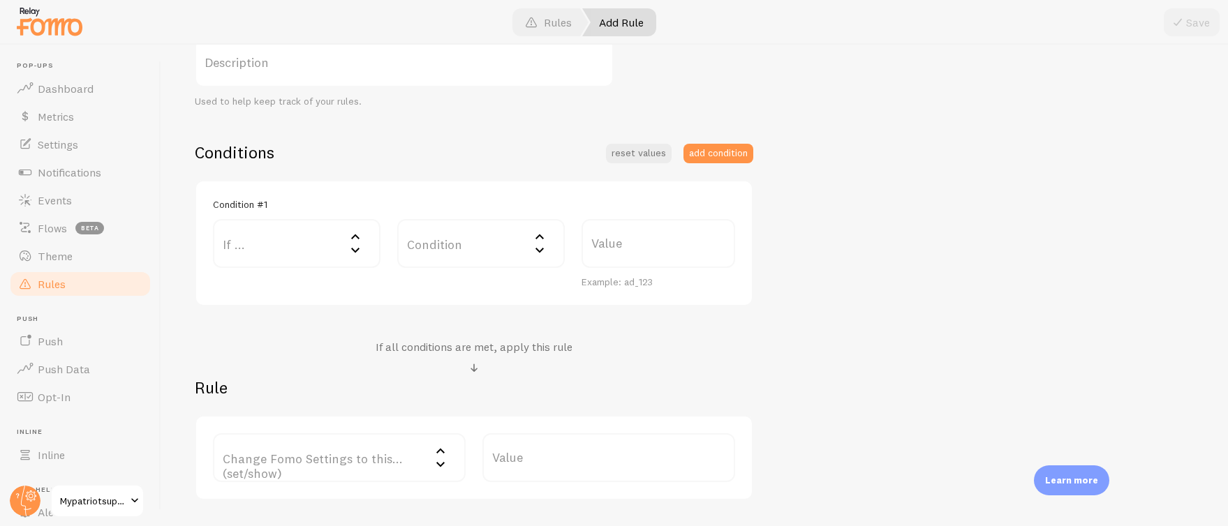
scroll to position [352, 0]
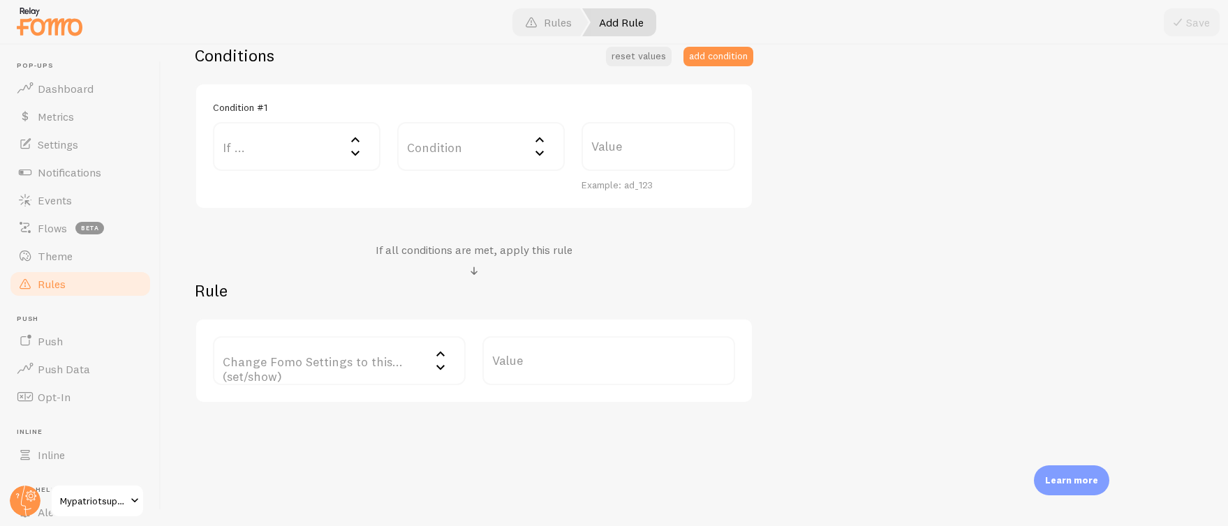
click at [254, 146] on label "If ..." at bounding box center [297, 146] width 168 height 49
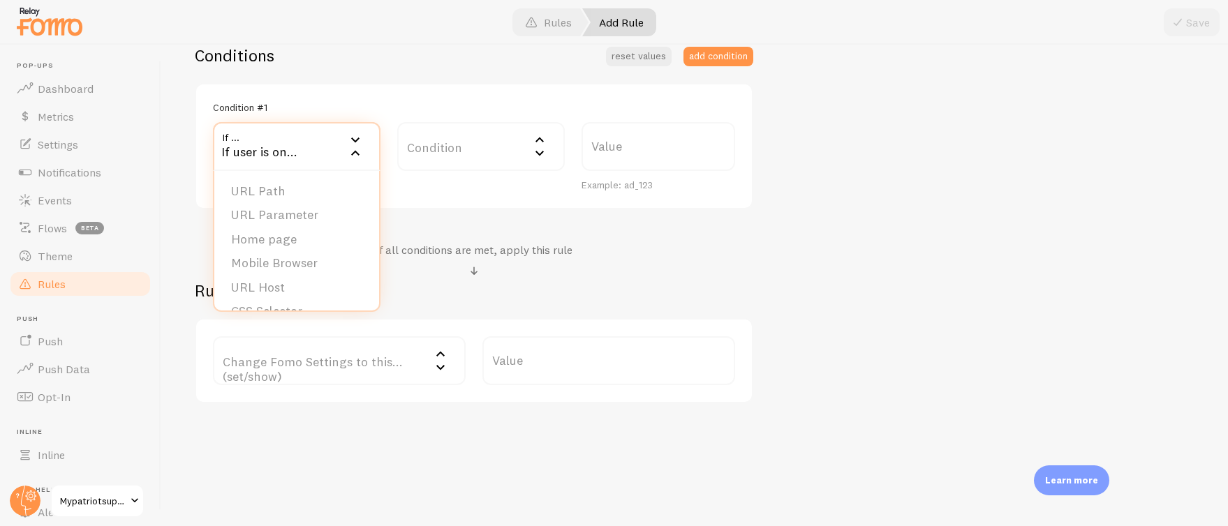
click at [265, 186] on li "URL Path" at bounding box center [296, 191] width 165 height 24
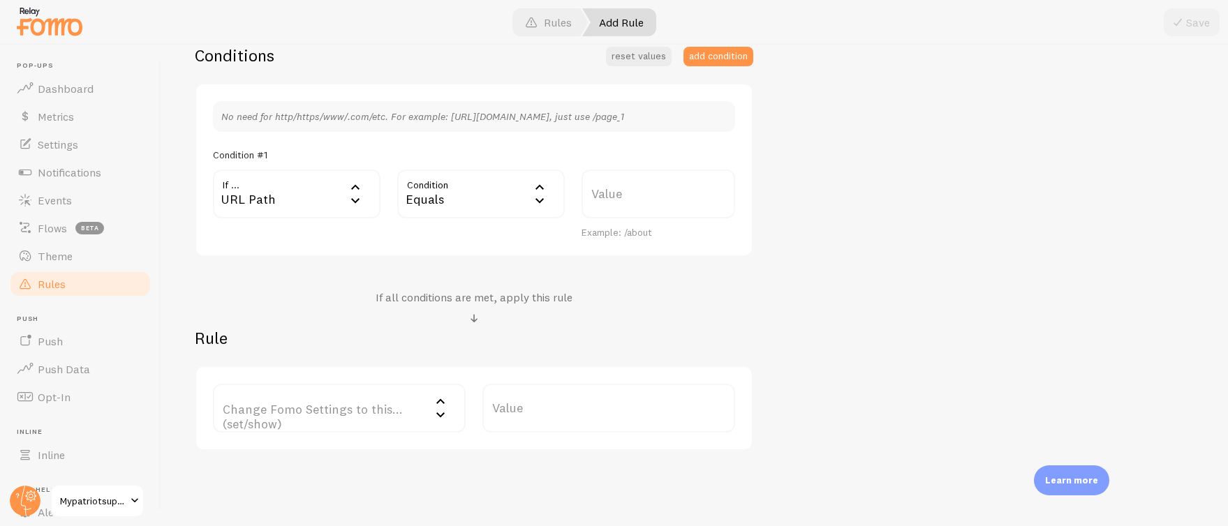
click at [452, 188] on div "Equals" at bounding box center [481, 194] width 168 height 49
click at [445, 303] on li "Contains" at bounding box center [481, 311] width 165 height 24
click at [620, 191] on label "Value" at bounding box center [658, 194] width 154 height 49
click at [620, 191] on input "Value" at bounding box center [658, 194] width 154 height 49
type input "product"
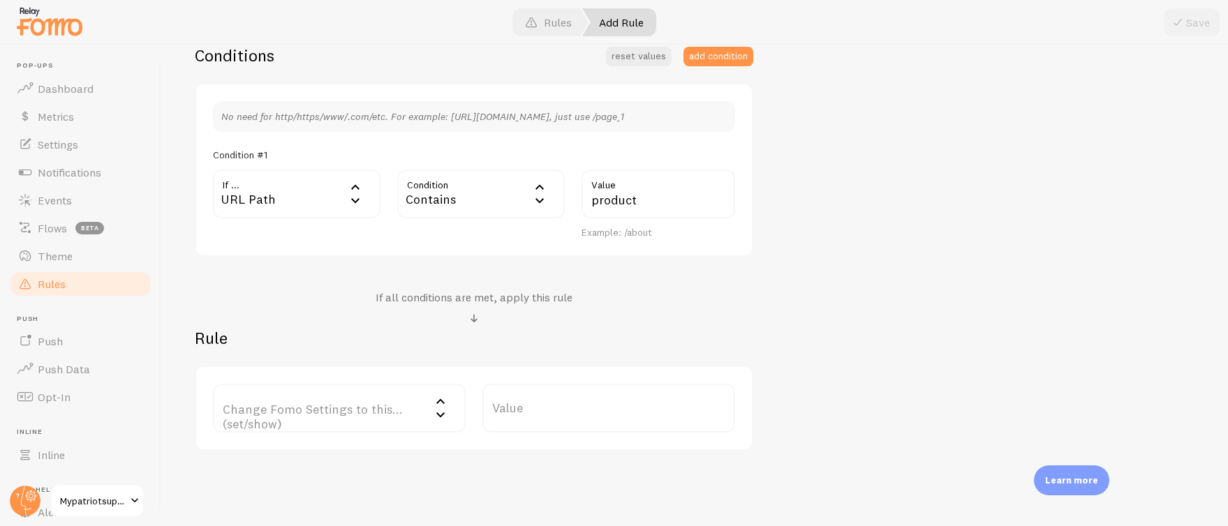
click at [299, 408] on label "Change Fomo Settings to this... (set/show)" at bounding box center [339, 408] width 253 height 49
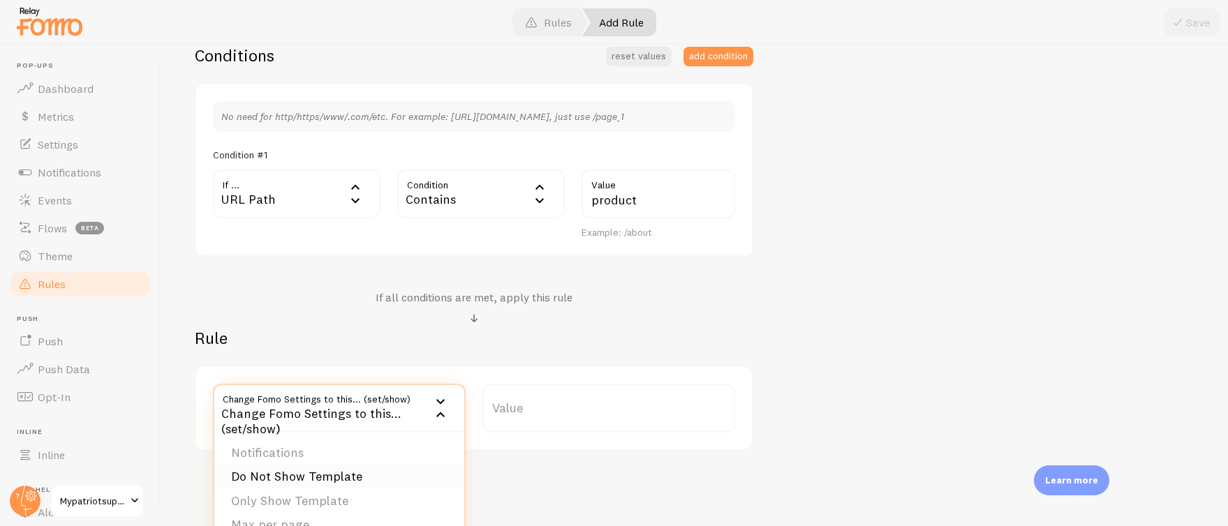
scroll to position [3, 0]
click at [321, 498] on li "Only Show Template" at bounding box center [339, 498] width 250 height 24
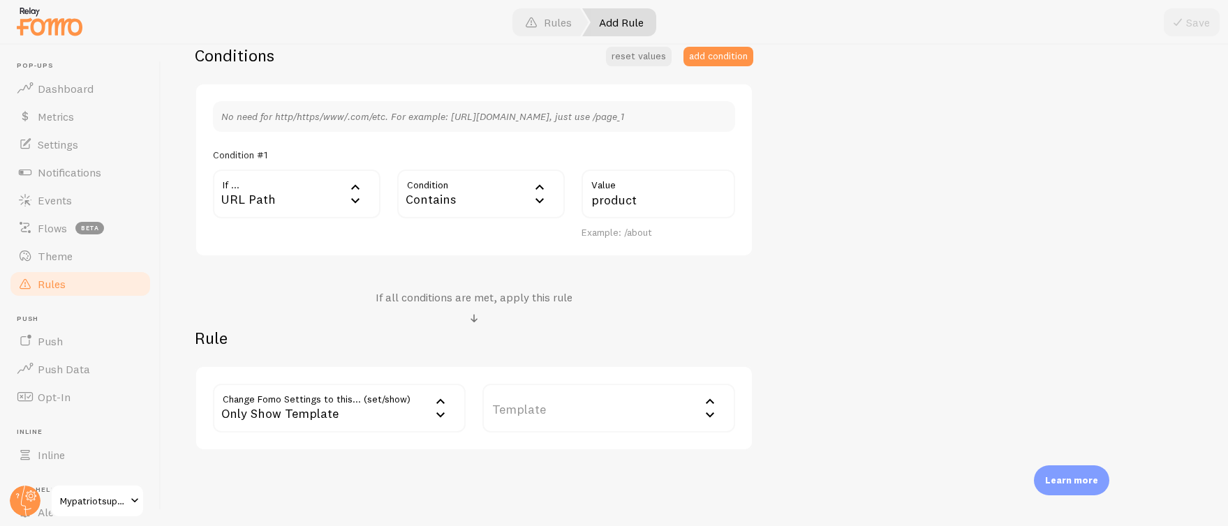
click at [536, 404] on label "Template" at bounding box center [608, 408] width 253 height 49
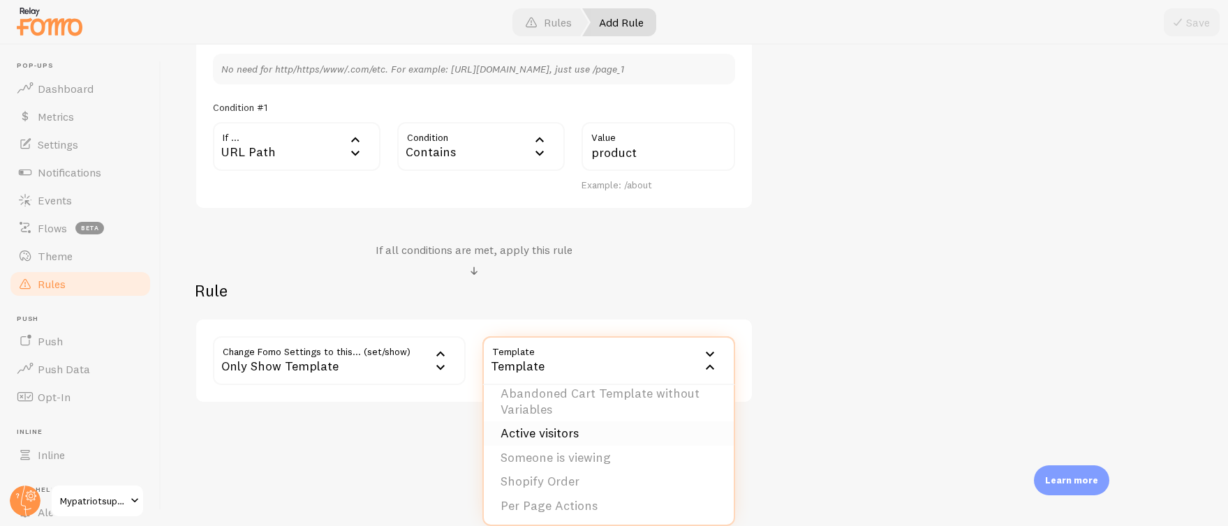
scroll to position [77, 0]
click at [558, 503] on li "Per Page Actions" at bounding box center [609, 505] width 250 height 24
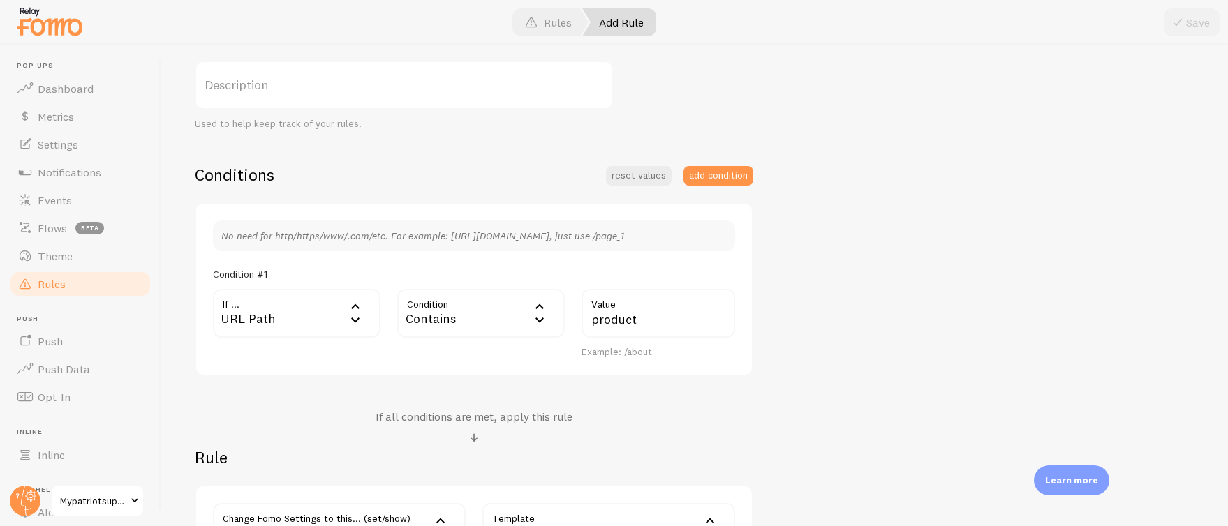
scroll to position [0, 0]
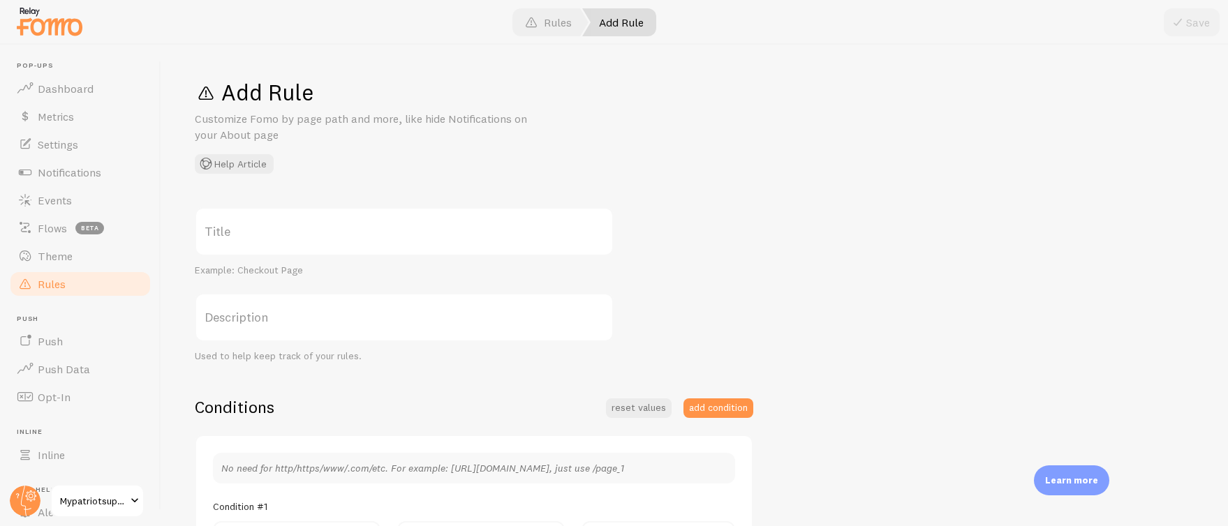
click at [301, 226] on label "Title" at bounding box center [404, 231] width 419 height 49
click at [301, 226] on input "Title" at bounding box center [404, 231] width 419 height 49
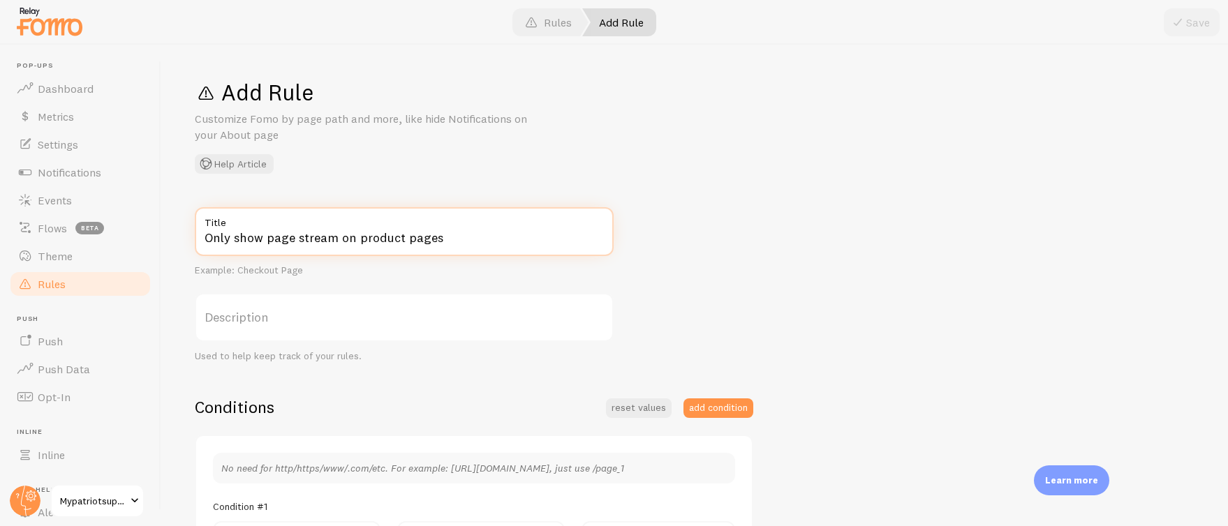
type input "Only show page stream on product pages"
click at [755, 251] on div "Only show page stream on product pages Title Example: Checkout Page Description…" at bounding box center [695, 504] width 1000 height 595
click at [1184, 35] on button "Save" at bounding box center [1192, 22] width 56 height 28
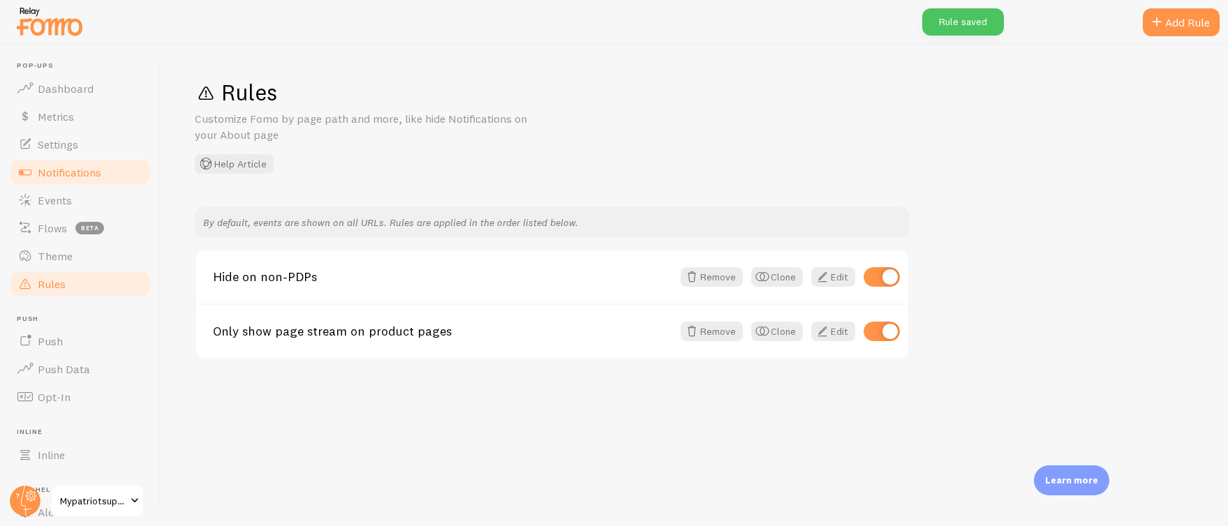
click at [68, 165] on span "Notifications" at bounding box center [70, 172] width 64 height 14
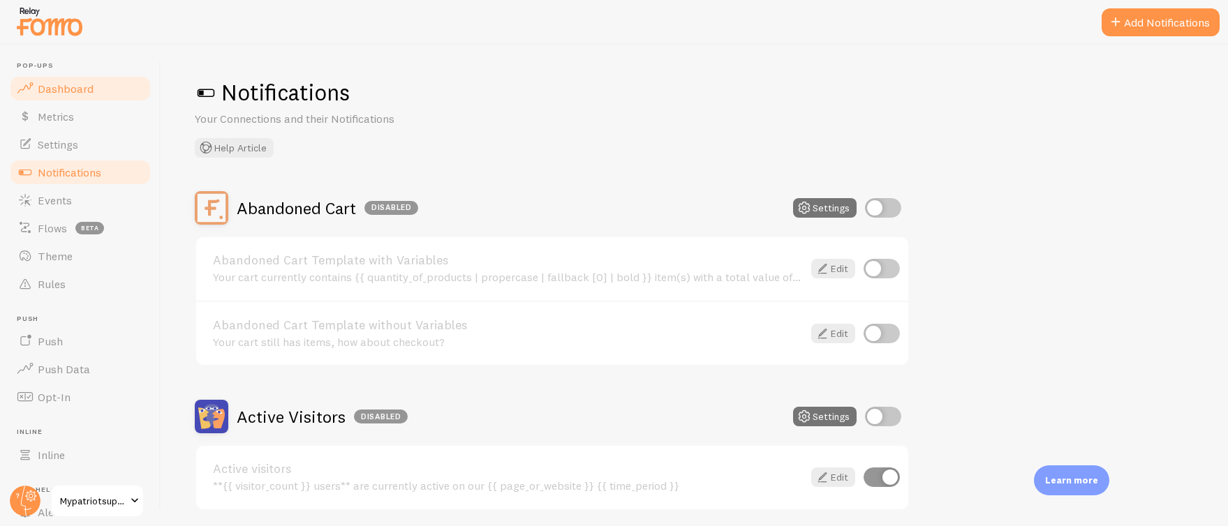
click at [75, 84] on span "Dashboard" at bounding box center [66, 89] width 56 height 14
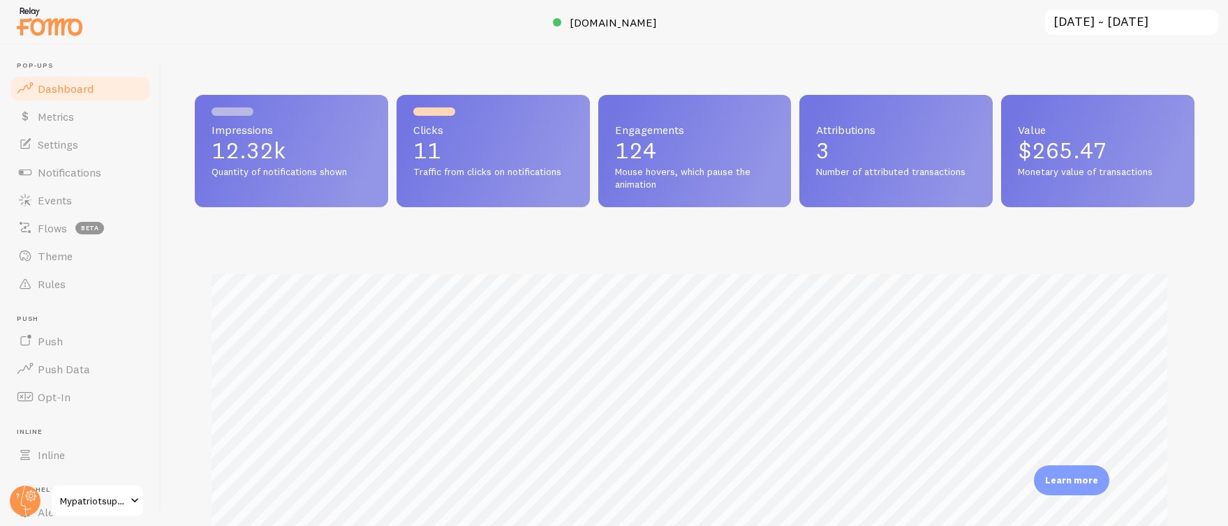
scroll to position [366, 989]
click at [73, 169] on span "Notifications" at bounding box center [70, 172] width 64 height 14
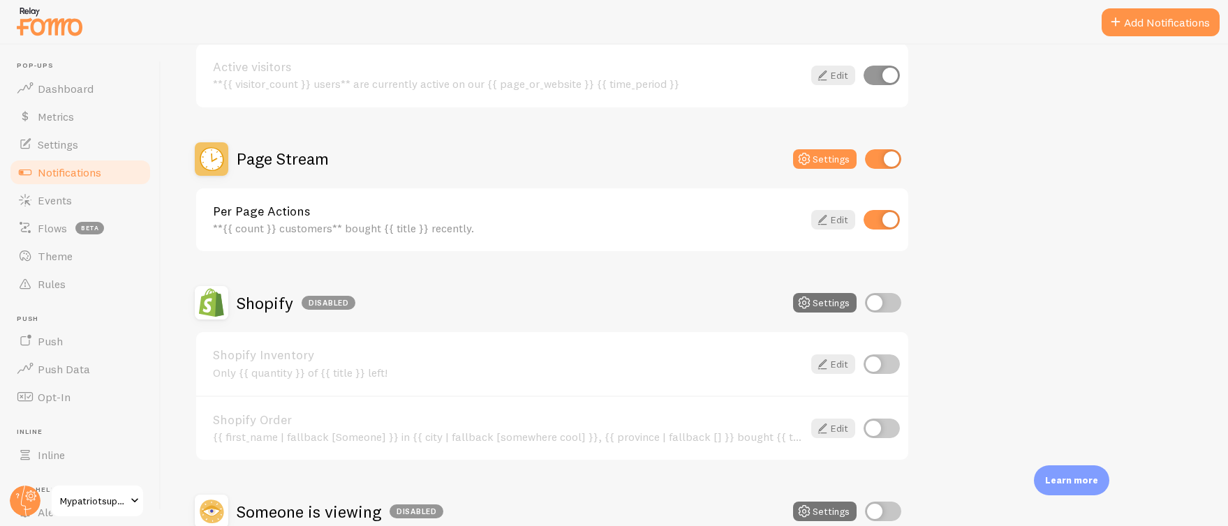
scroll to position [415, 0]
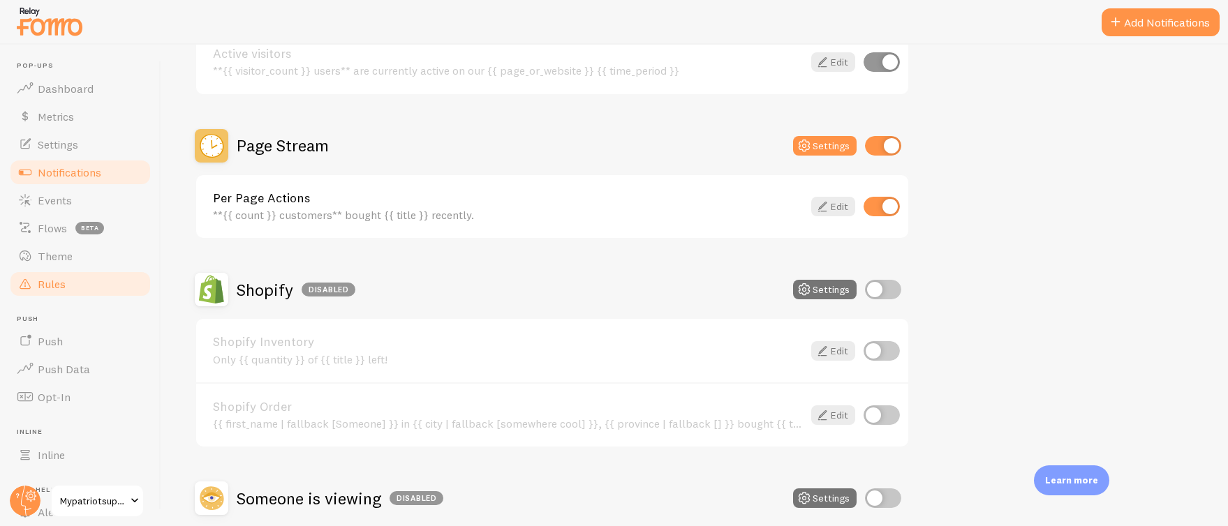
click at [60, 283] on span "Rules" at bounding box center [52, 284] width 28 height 14
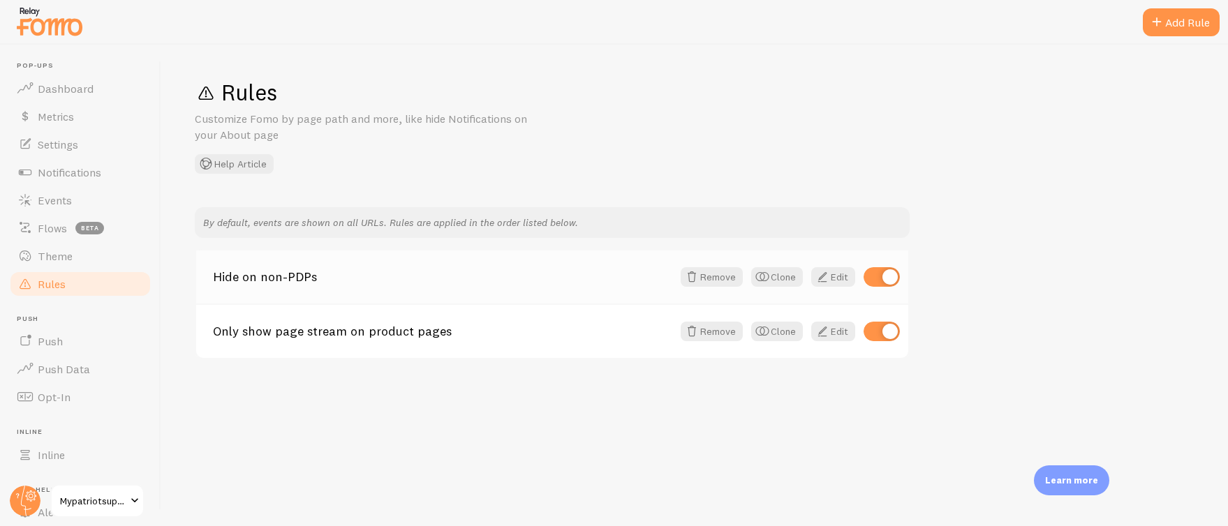
click at [296, 275] on link "Hide on non-PDPs" at bounding box center [442, 277] width 459 height 13
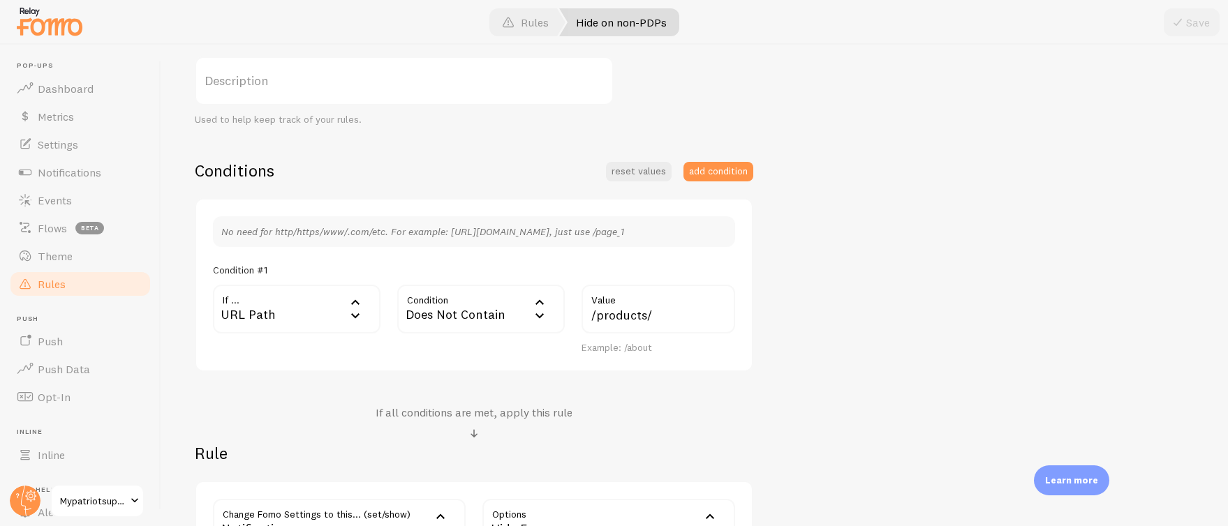
scroll to position [399, 0]
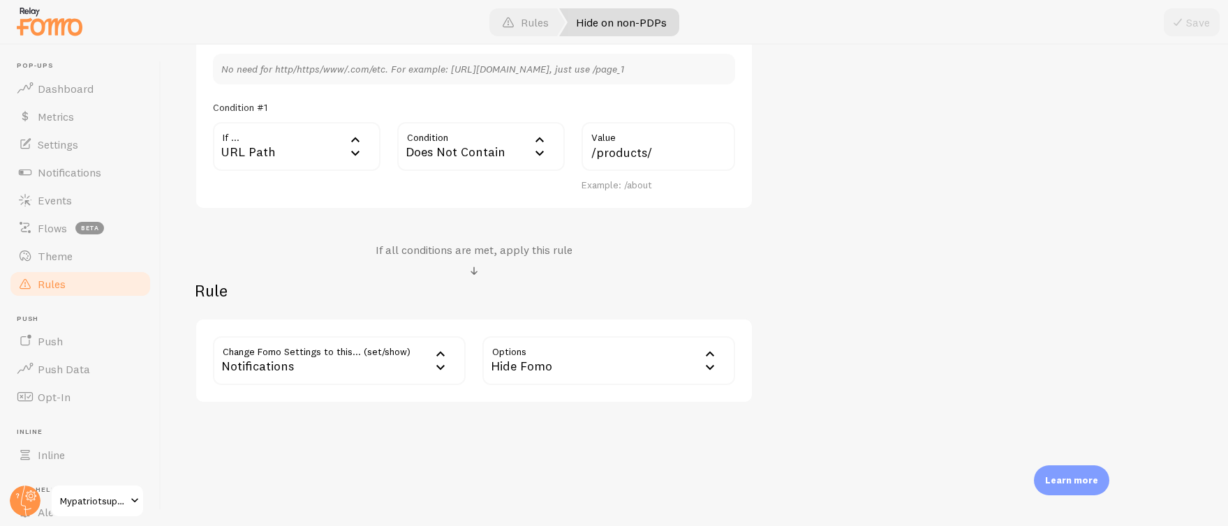
click at [70, 275] on link "Rules" at bounding box center [80, 284] width 144 height 28
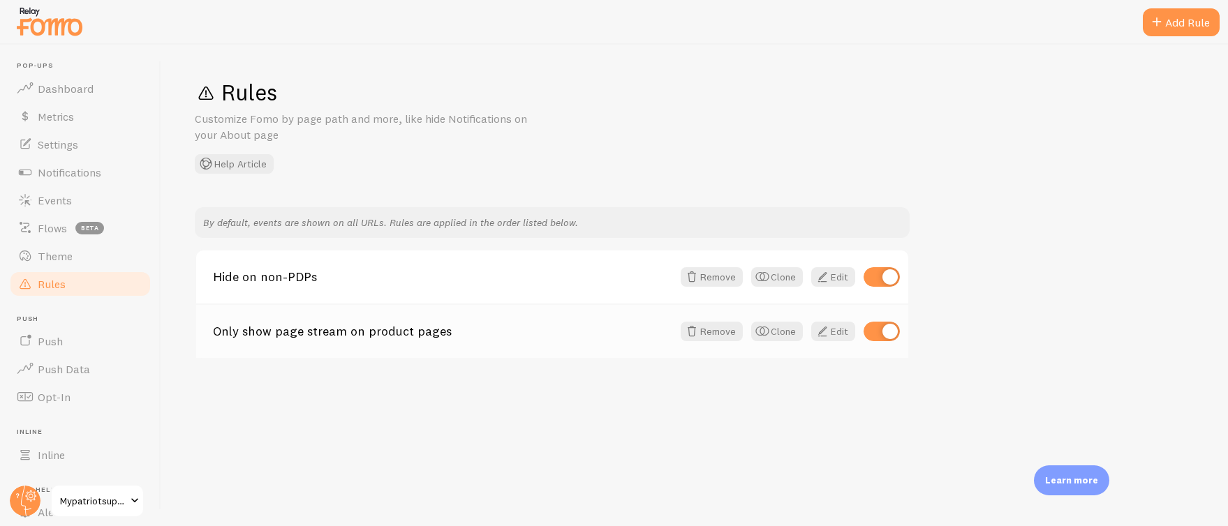
click at [351, 334] on link "Only show page stream on product pages" at bounding box center [442, 331] width 459 height 13
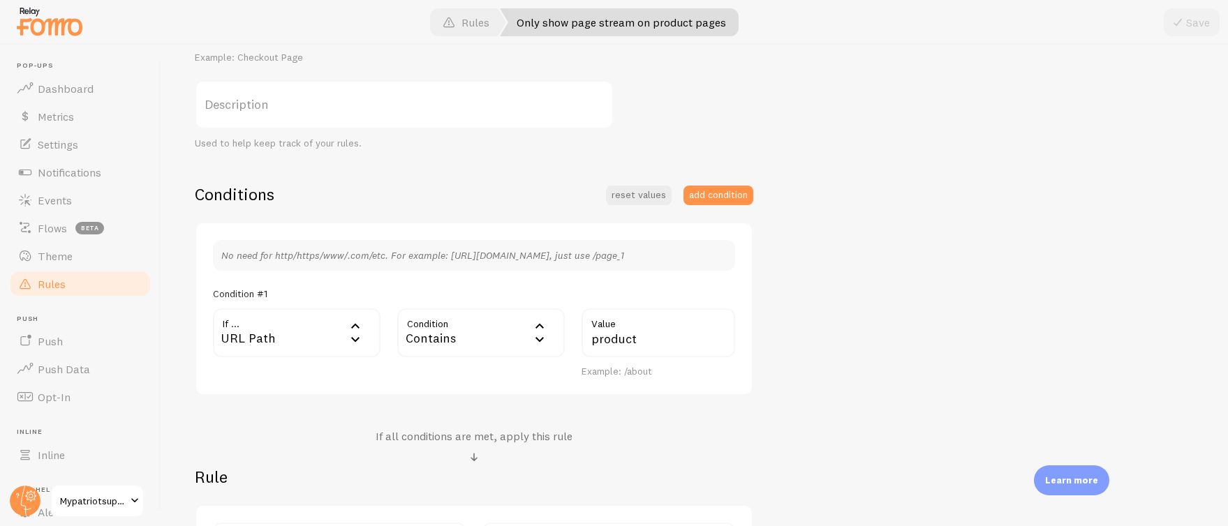
scroll to position [211, 0]
click at [64, 278] on span "Rules" at bounding box center [52, 284] width 28 height 14
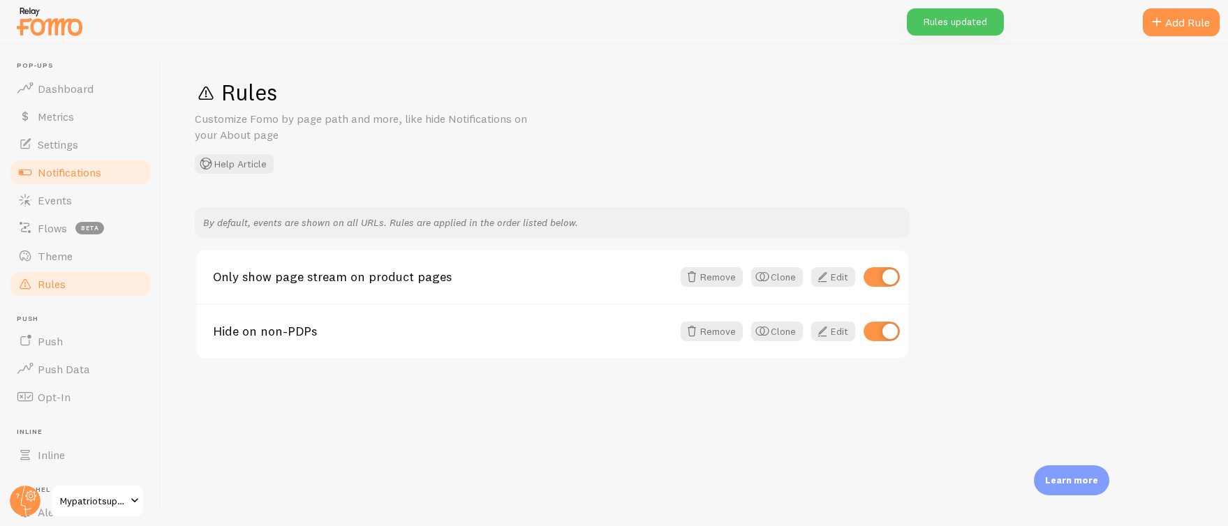
click at [97, 172] on span "Notifications" at bounding box center [70, 172] width 64 height 14
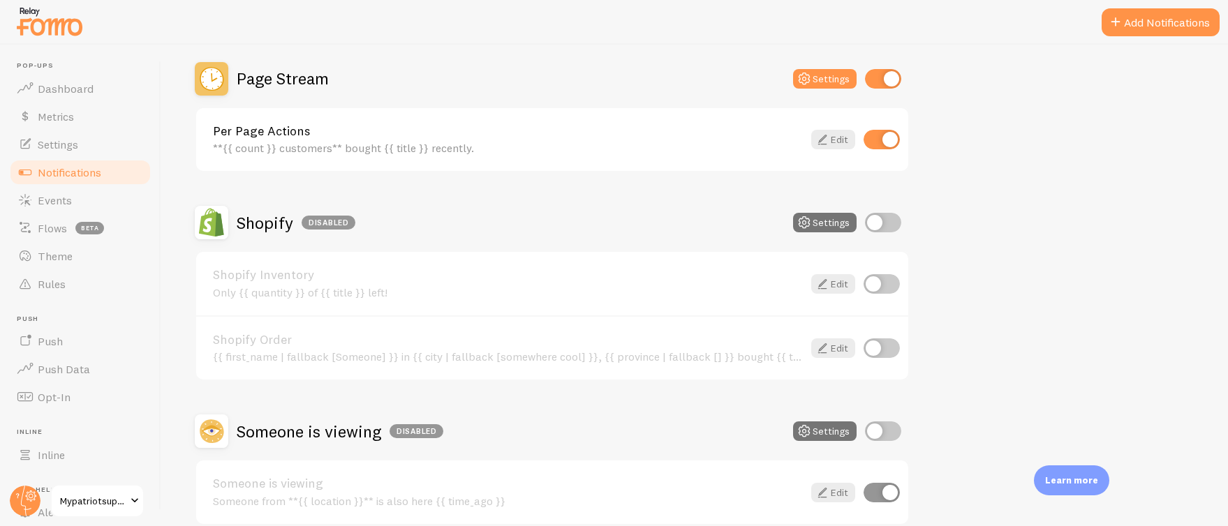
scroll to position [484, 0]
click at [881, 219] on input "checkbox" at bounding box center [883, 221] width 36 height 20
checkbox input "true"
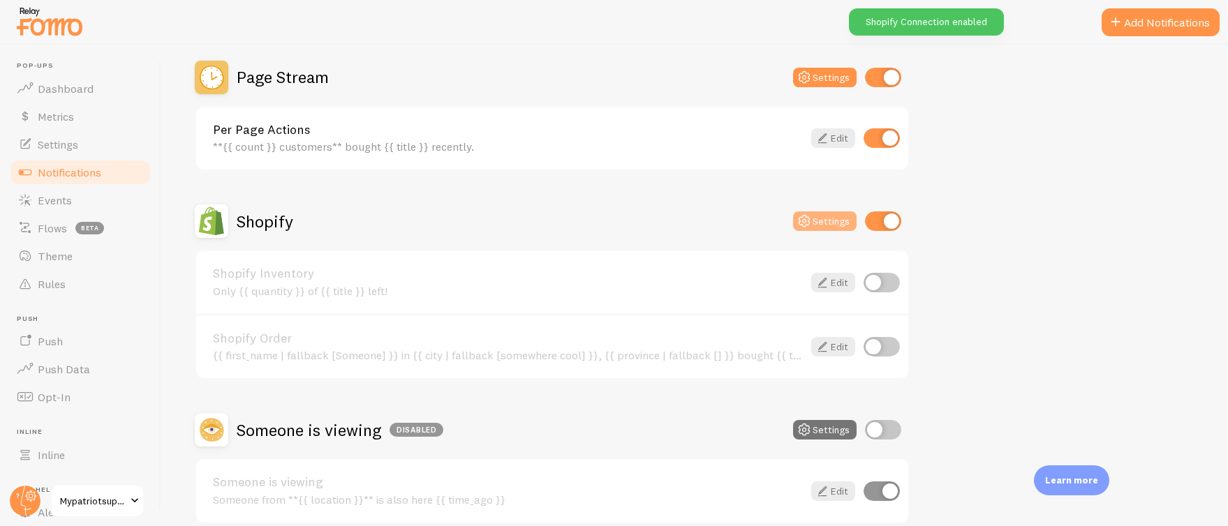
click at [822, 220] on button "Settings" at bounding box center [825, 221] width 64 height 20
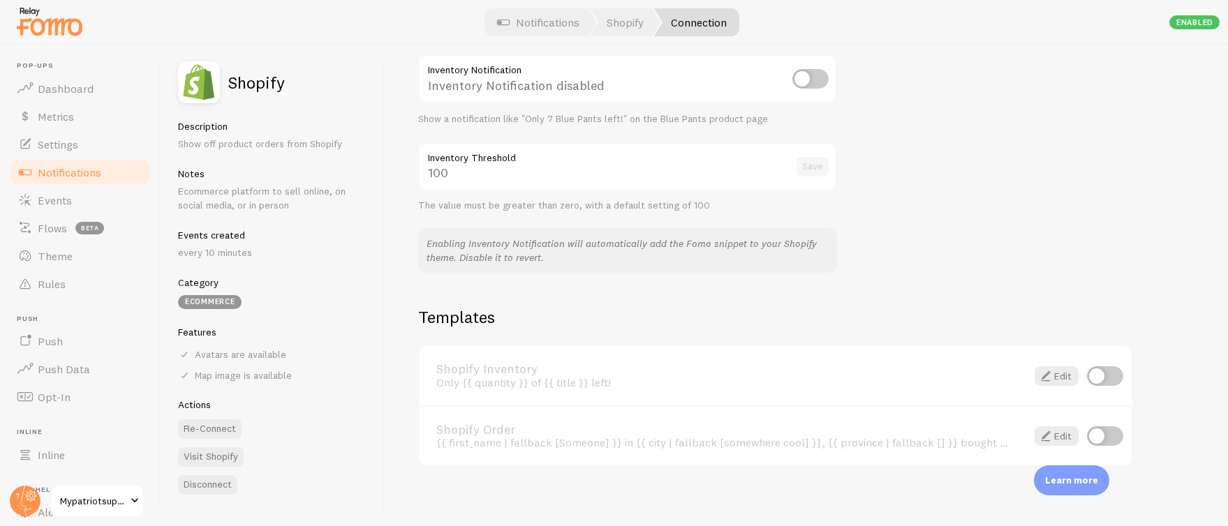
scroll to position [761, 0]
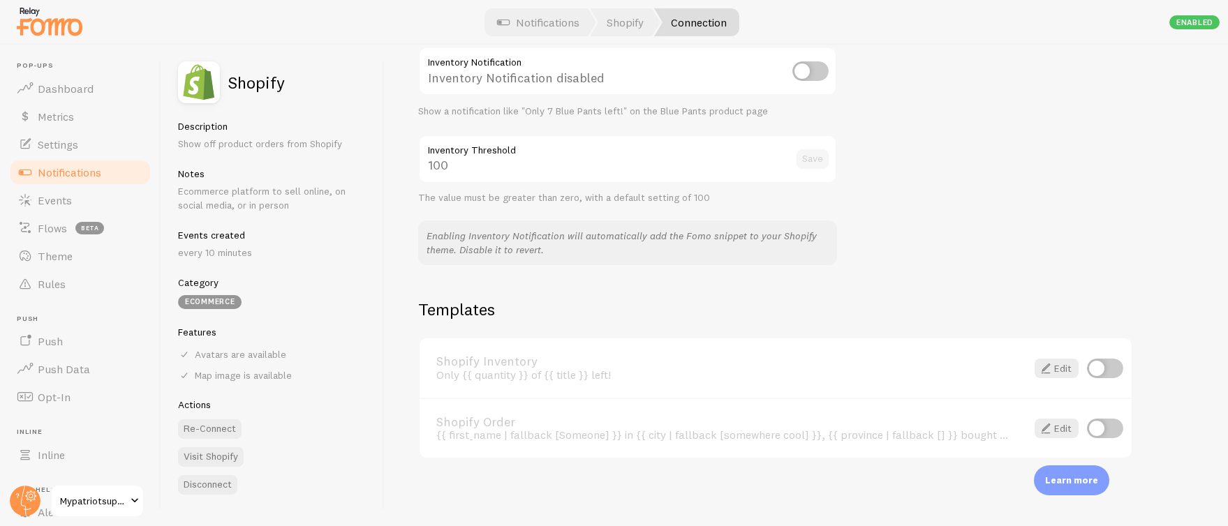
click at [1102, 378] on input "checkbox" at bounding box center [1105, 369] width 36 height 20
checkbox input "true"
click at [492, 422] on link "Shopify Order" at bounding box center [722, 422] width 573 height 13
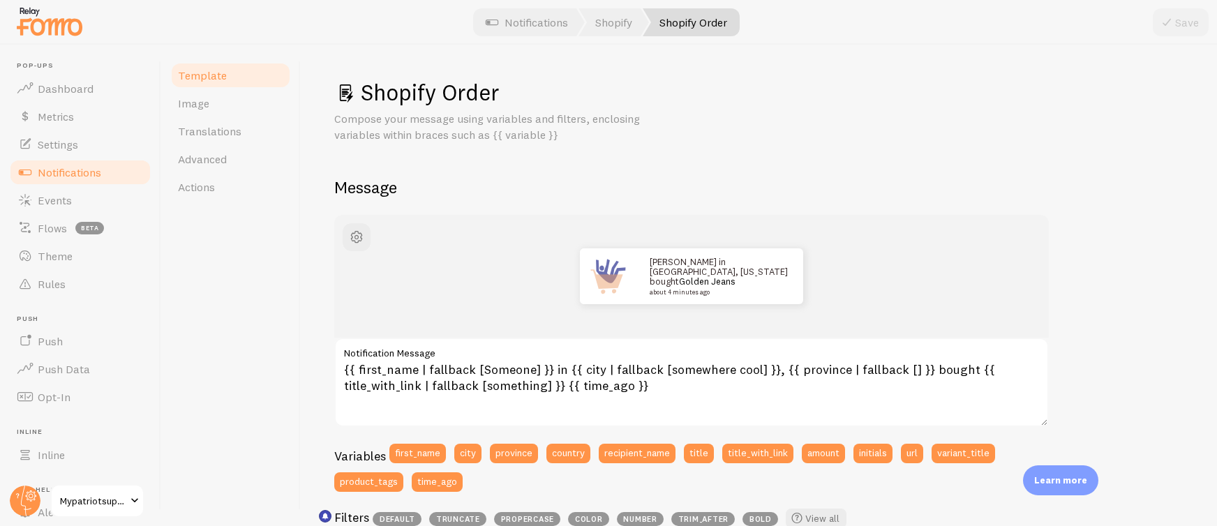
click at [77, 172] on span "Notifications" at bounding box center [70, 172] width 64 height 14
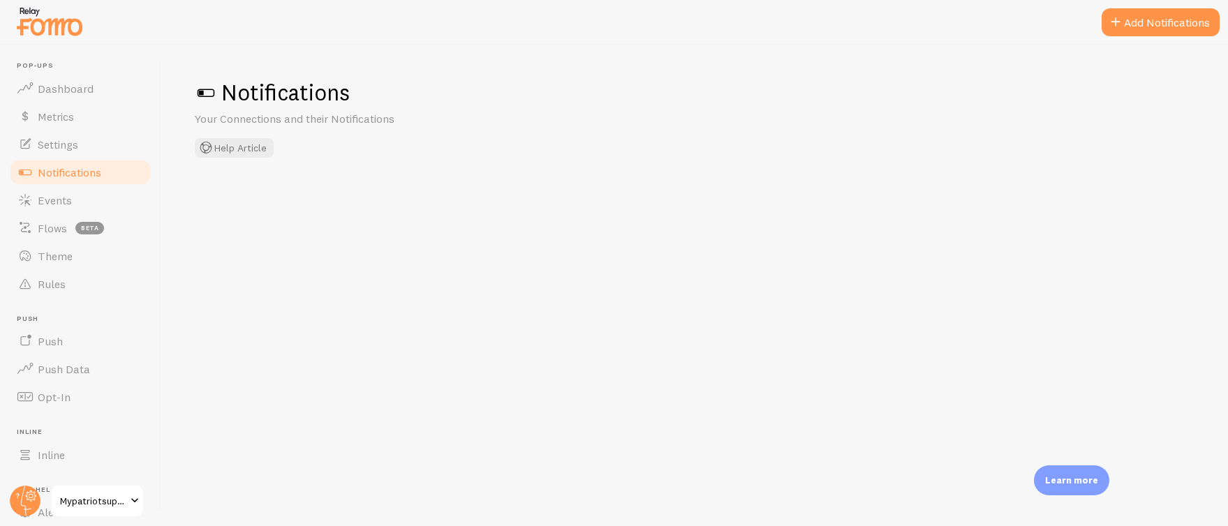
checkbox input "true"
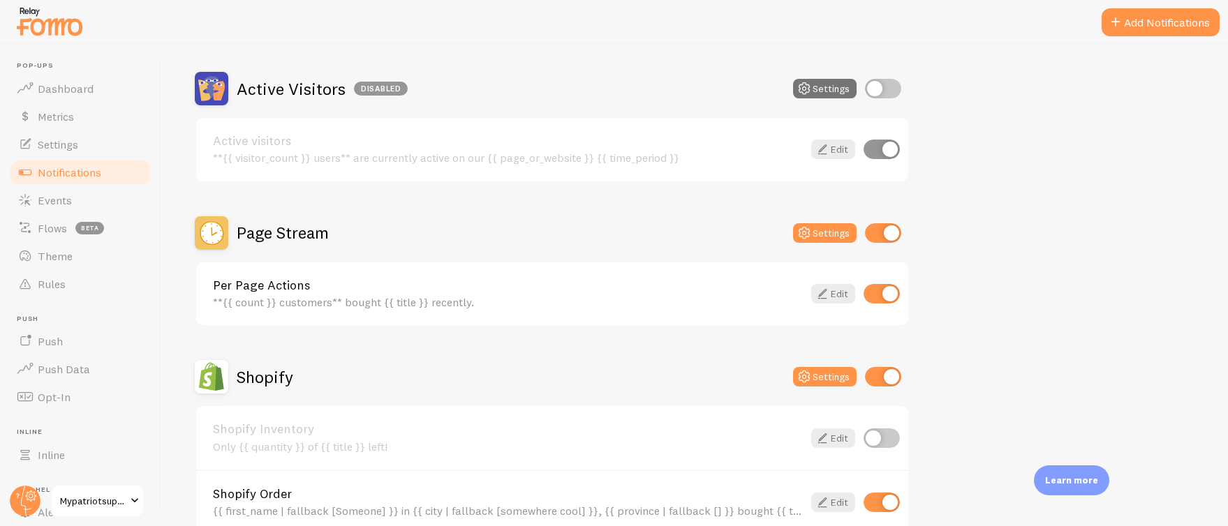
scroll to position [164, 0]
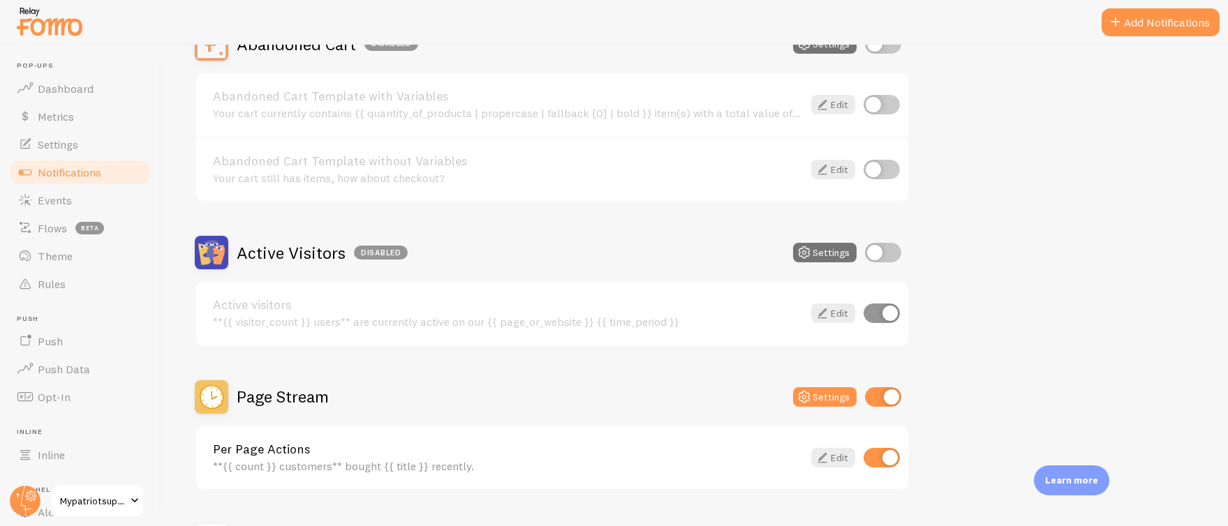
click at [297, 394] on h2 "Page Stream" at bounding box center [283, 397] width 92 height 22
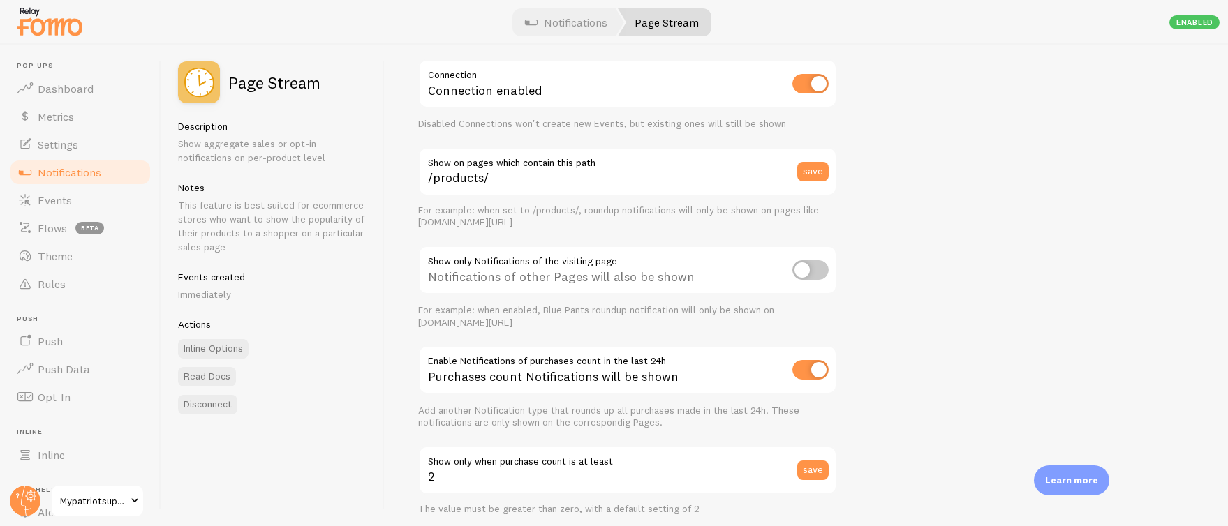
scroll to position [58, 0]
click at [809, 262] on input "checkbox" at bounding box center [810, 270] width 36 height 20
checkbox input "true"
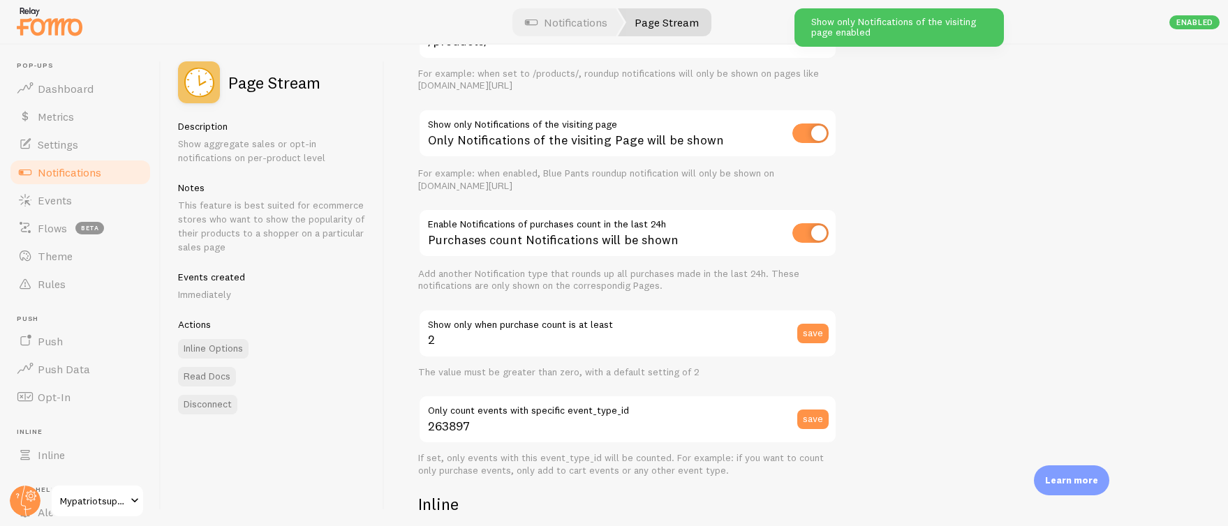
scroll to position [221, 0]
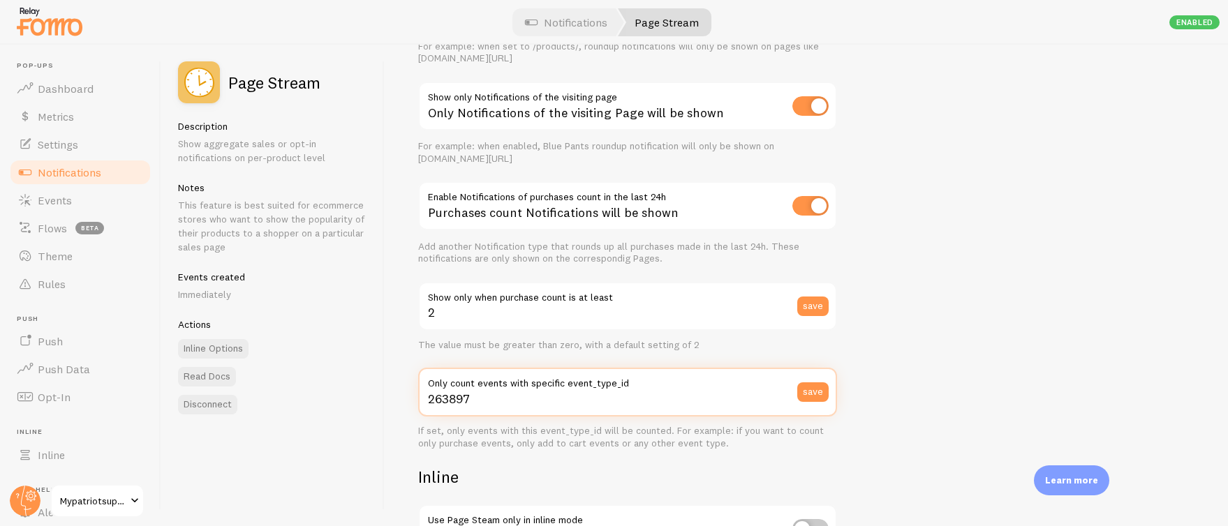
click at [510, 396] on input "263897" at bounding box center [627, 392] width 419 height 49
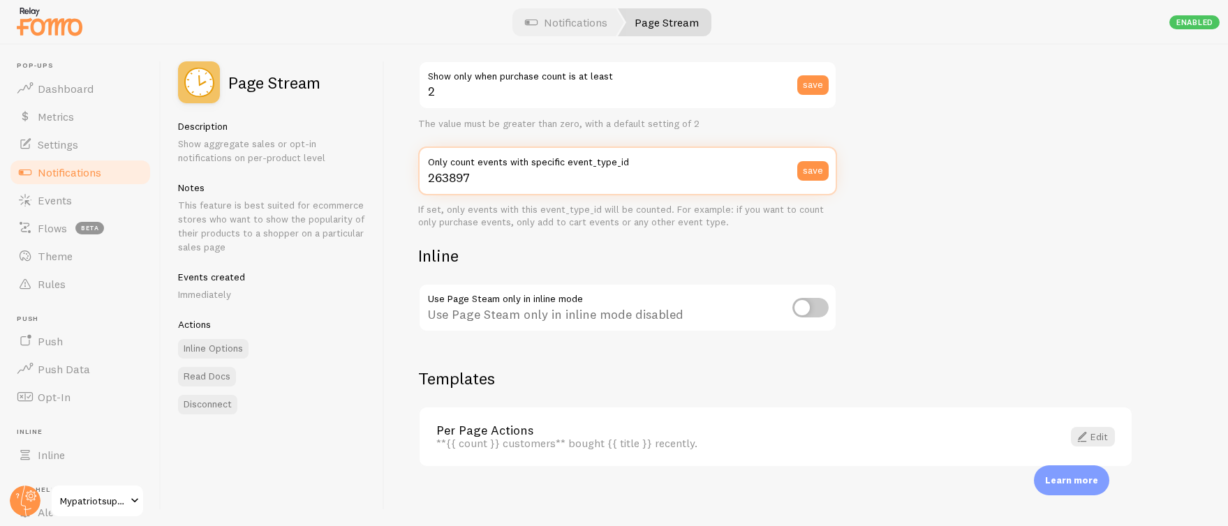
scroll to position [451, 0]
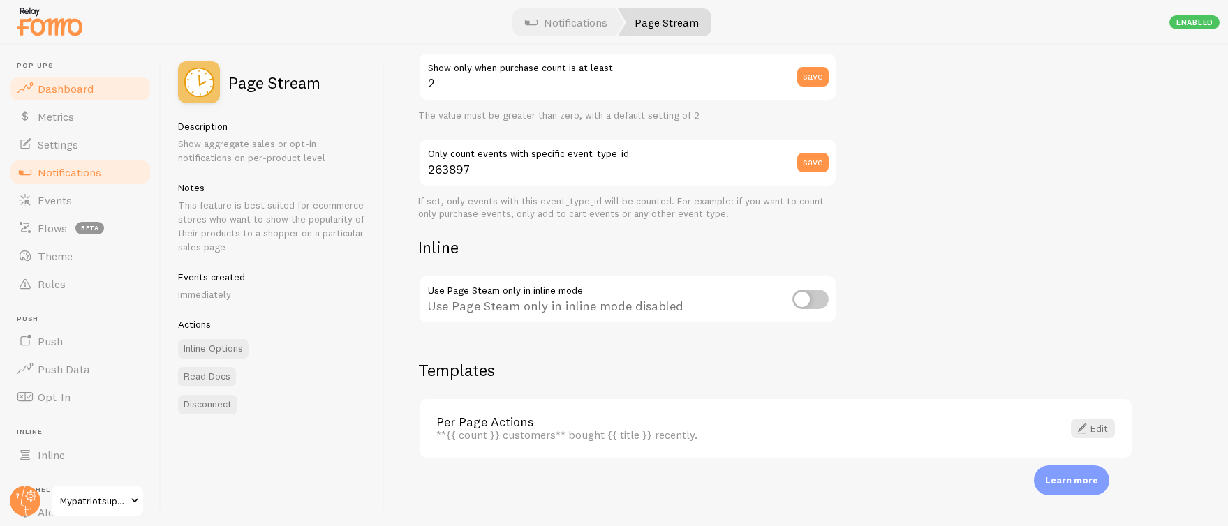
click at [56, 84] on span "Dashboard" at bounding box center [66, 89] width 56 height 14
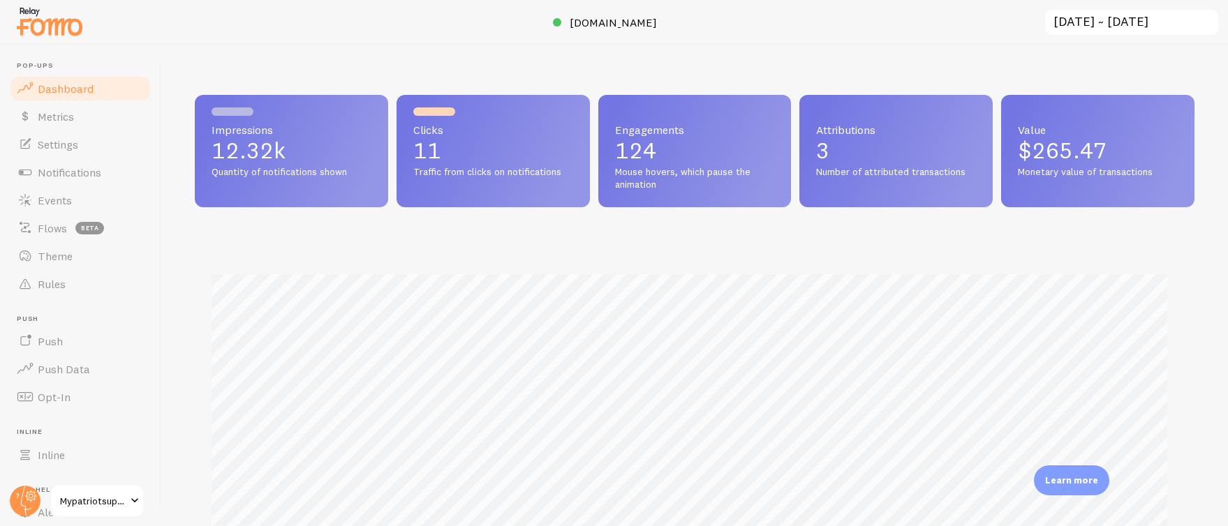
scroll to position [366, 989]
click at [609, 24] on span "[DOMAIN_NAME]" at bounding box center [613, 22] width 87 height 14
click at [43, 198] on span "Events" at bounding box center [55, 200] width 34 height 14
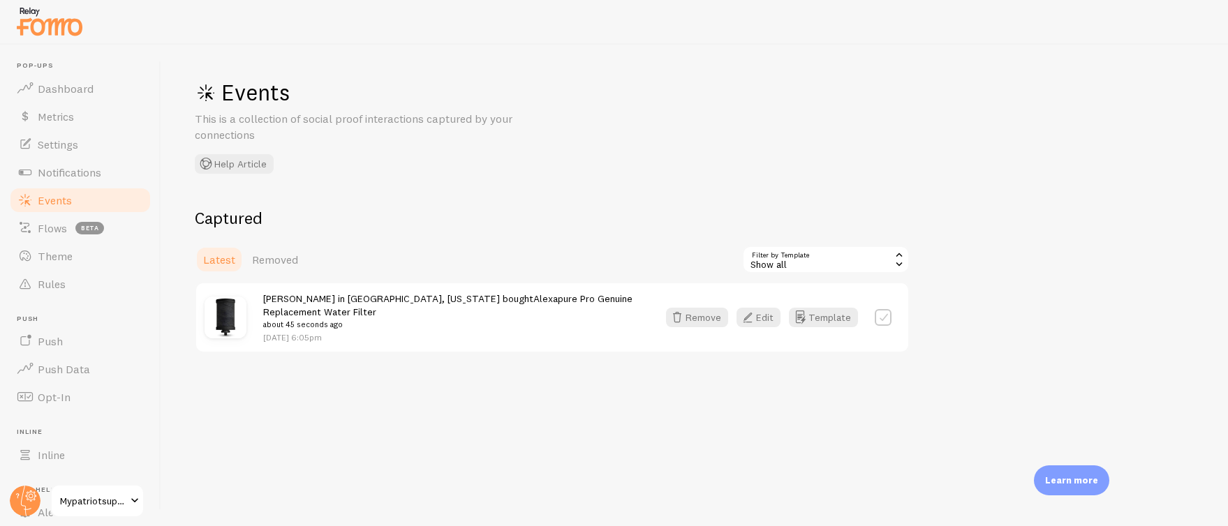
click at [431, 318] on small "about 45 seconds ago" at bounding box center [452, 324] width 378 height 13
click at [281, 258] on span "Removed" at bounding box center [275, 260] width 46 height 14
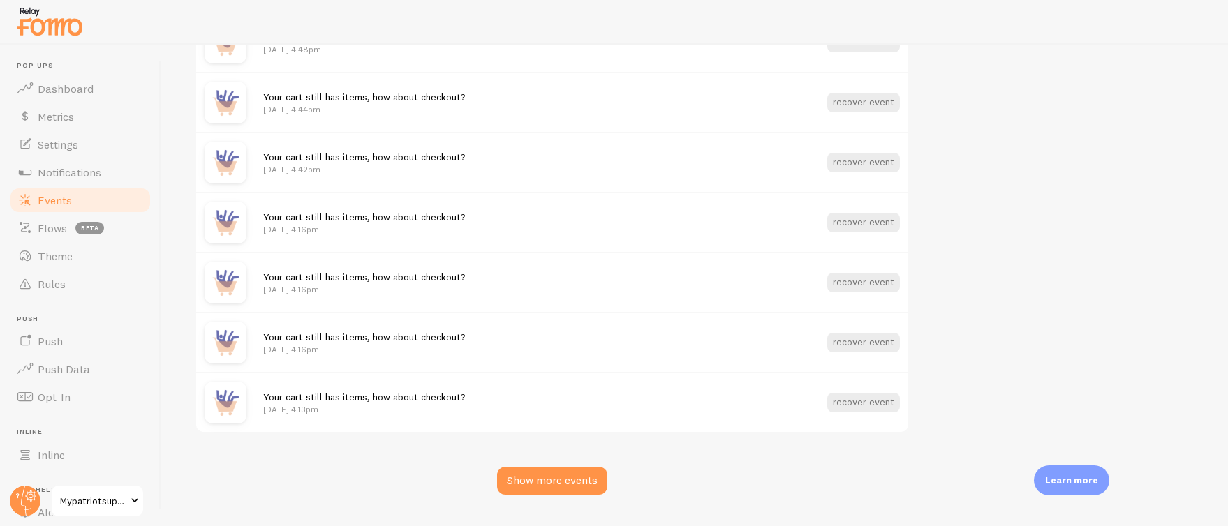
scroll to position [1764, 0]
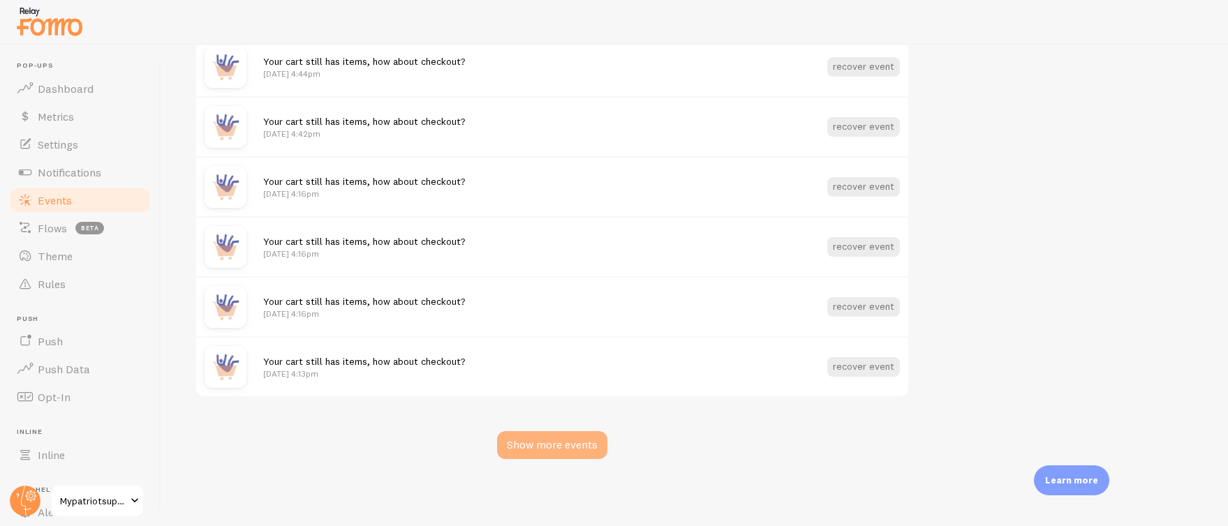
click at [565, 442] on div "Show more events" at bounding box center [552, 445] width 110 height 28
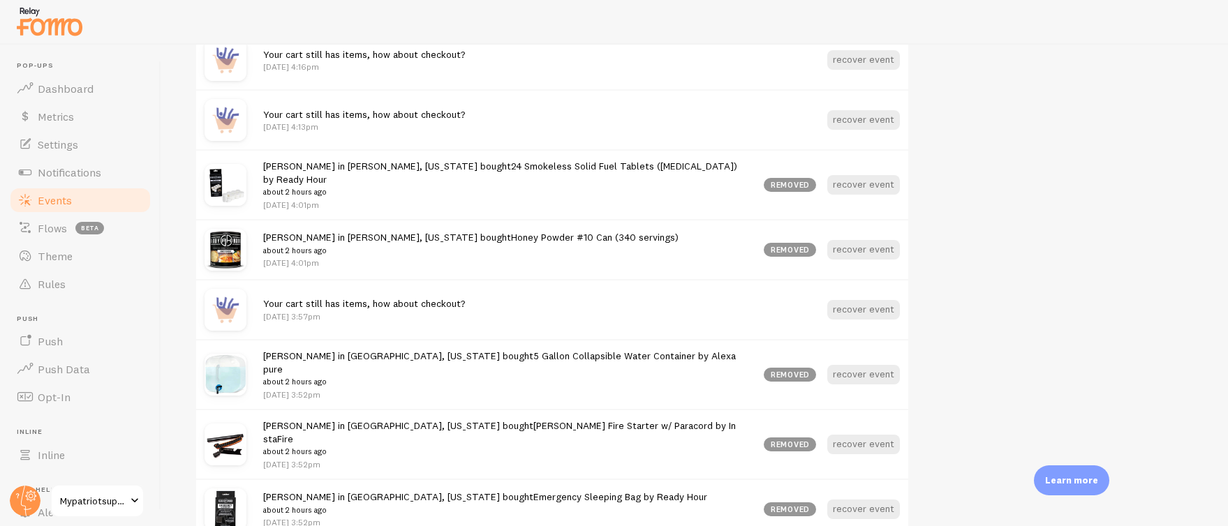
scroll to position [2012, 0]
click at [883, 364] on button "recover event" at bounding box center [863, 374] width 73 height 20
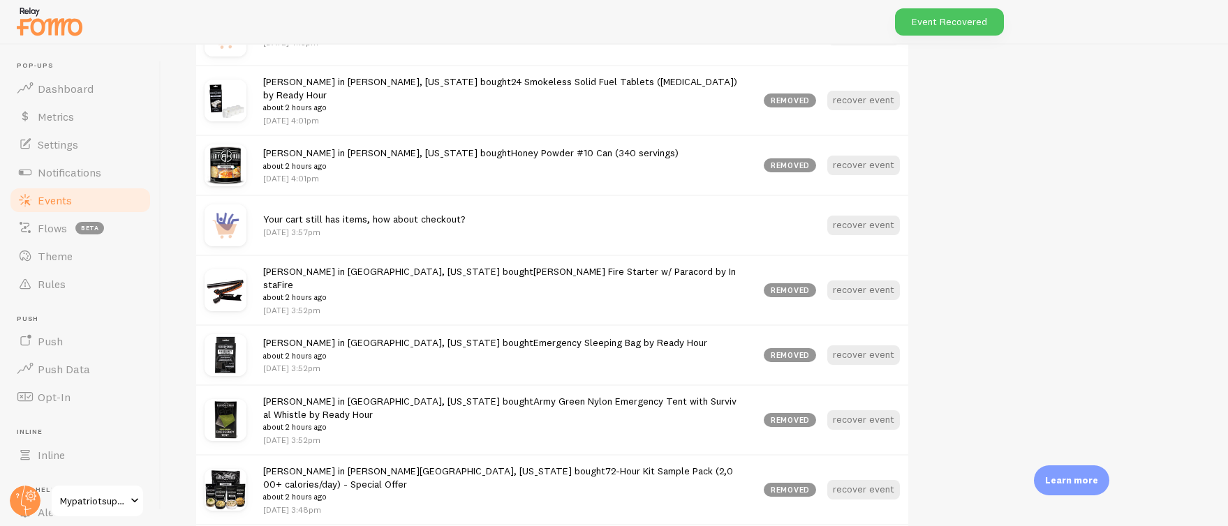
scroll to position [2099, 0]
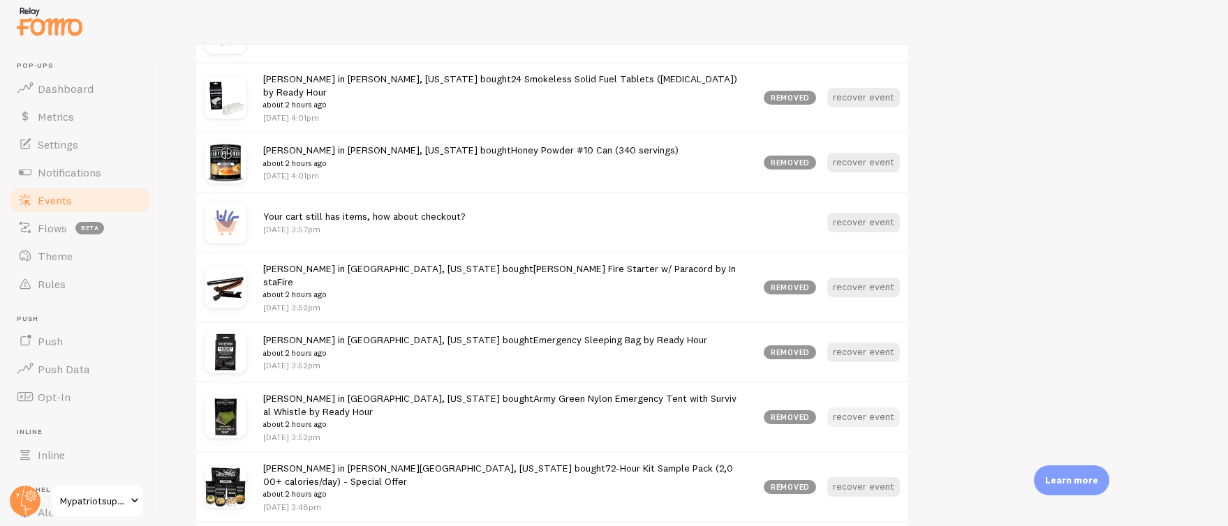
click at [858, 408] on button "recover event" at bounding box center [863, 418] width 73 height 20
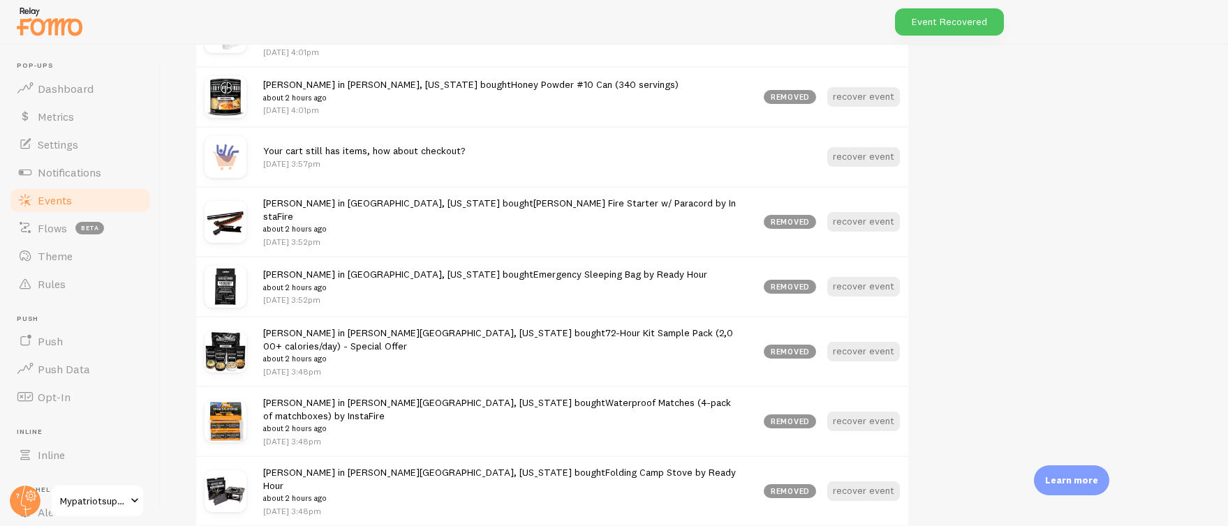
scroll to position [2192, 0]
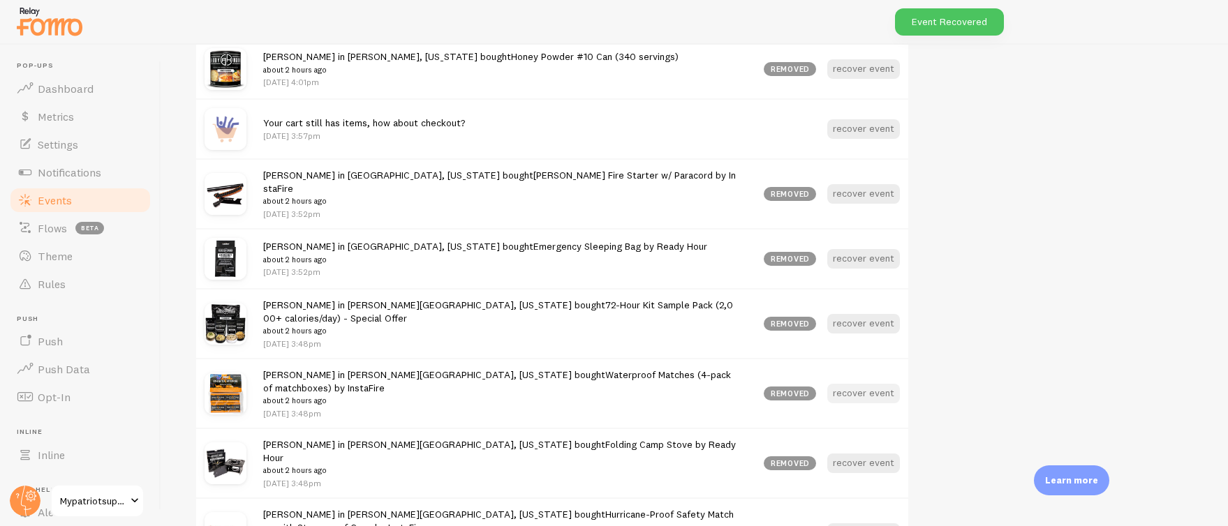
click at [853, 384] on button "recover event" at bounding box center [863, 394] width 73 height 20
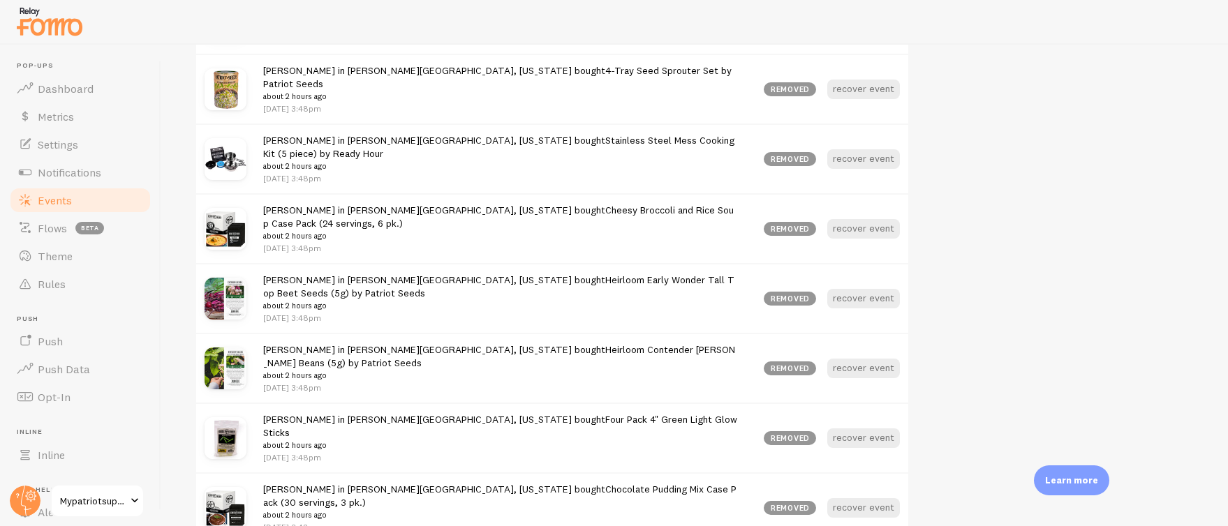
scroll to position [2742, 0]
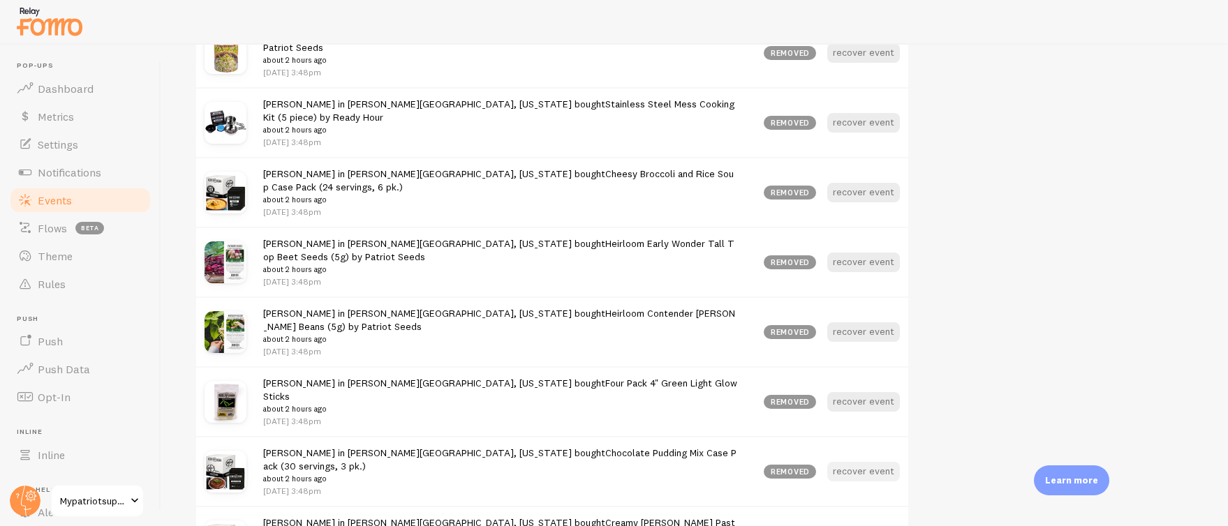
click at [864, 462] on button "recover event" at bounding box center [863, 472] width 73 height 20
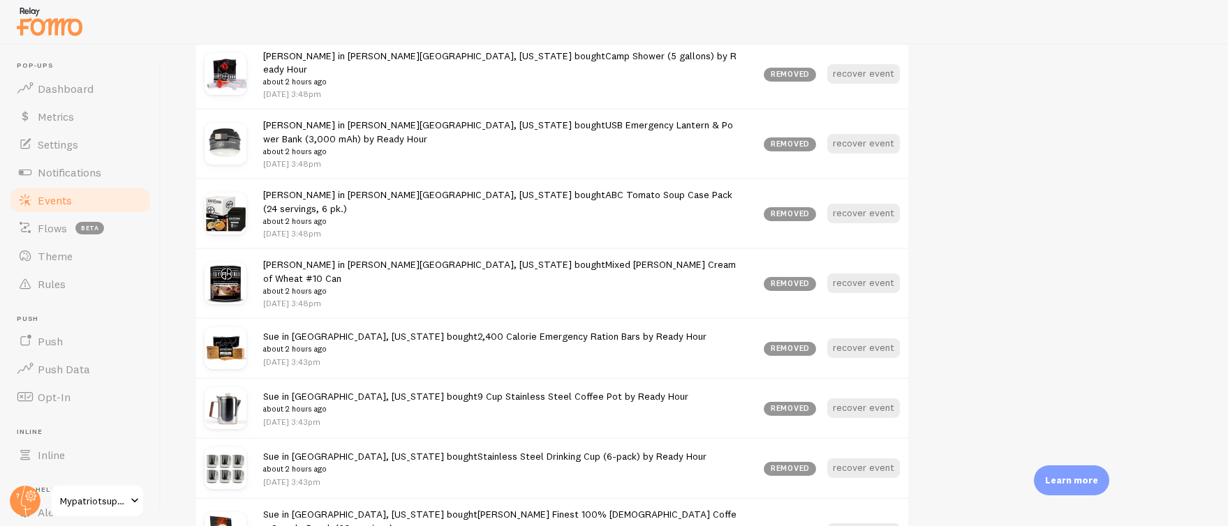
scroll to position [3281, 0]
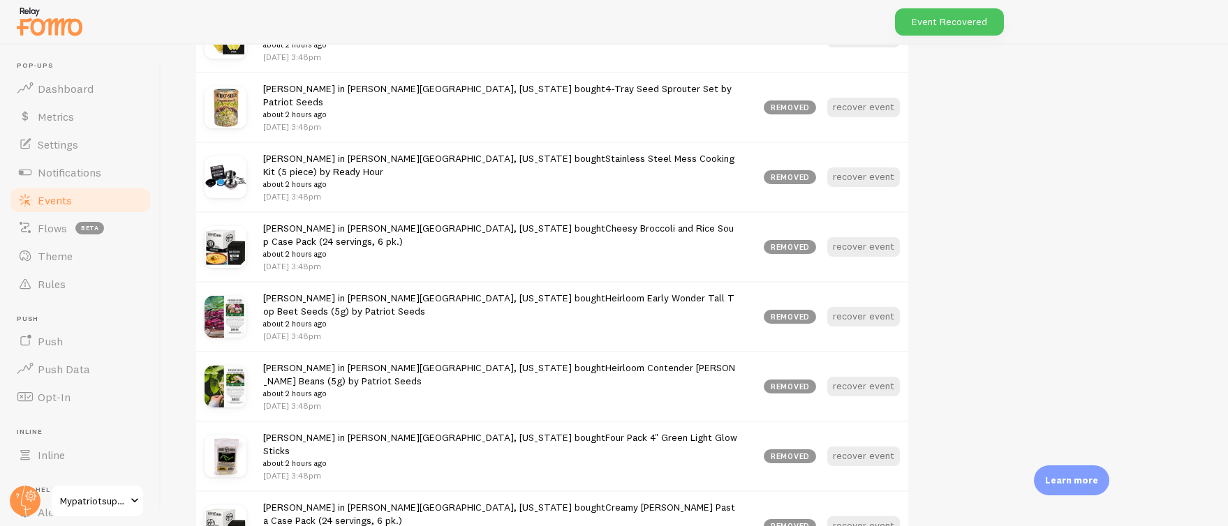
scroll to position [2687, 0]
click at [43, 199] on span "Events" at bounding box center [55, 200] width 34 height 14
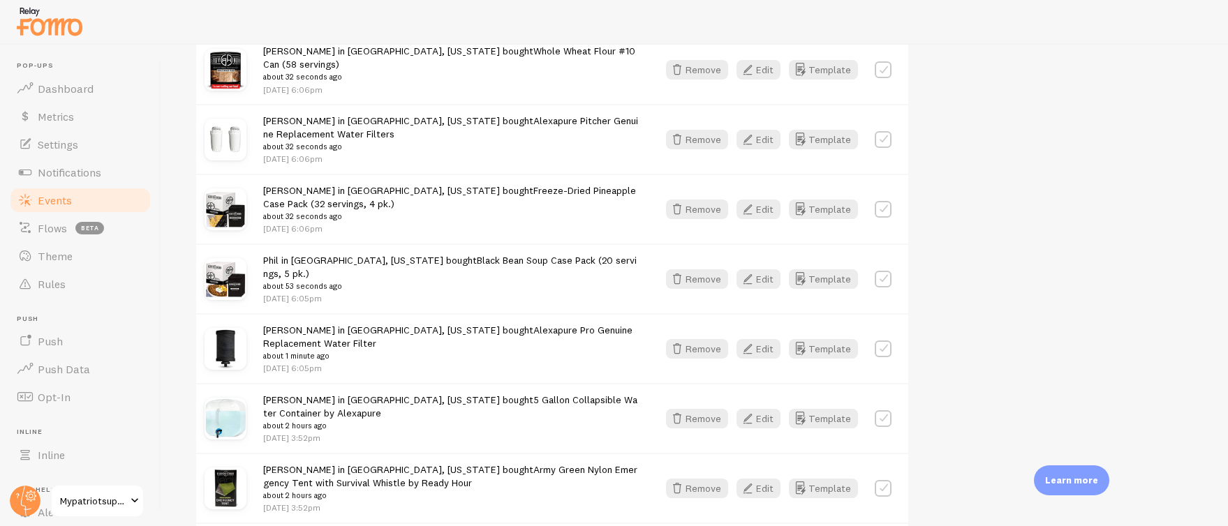
scroll to position [529, 0]
click at [515, 322] on link "Alexapure Pro Genuine Replacement Water Filter" at bounding box center [447, 335] width 369 height 26
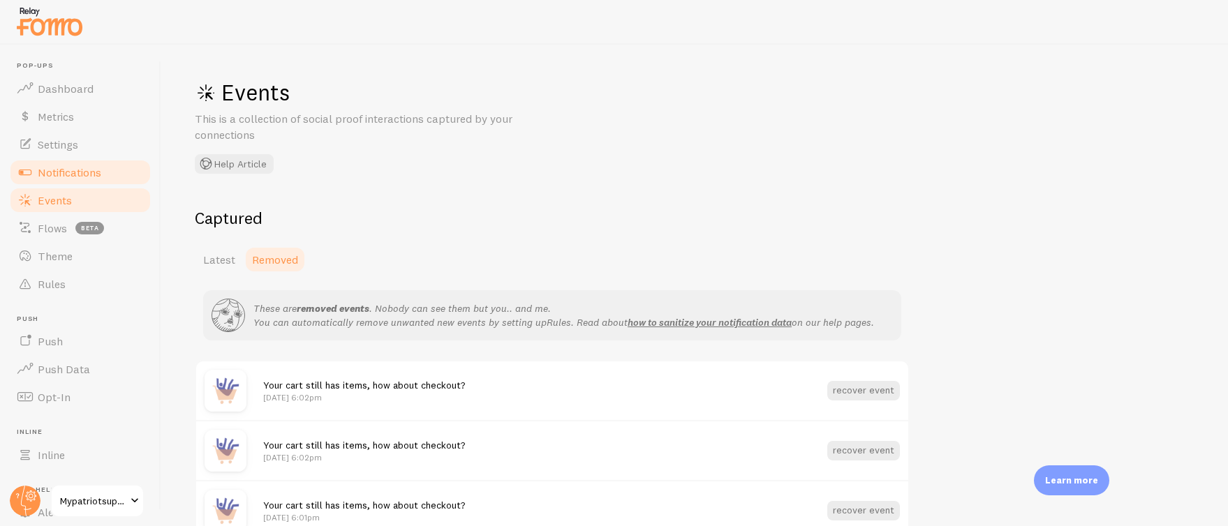
click at [68, 170] on span "Notifications" at bounding box center [70, 172] width 64 height 14
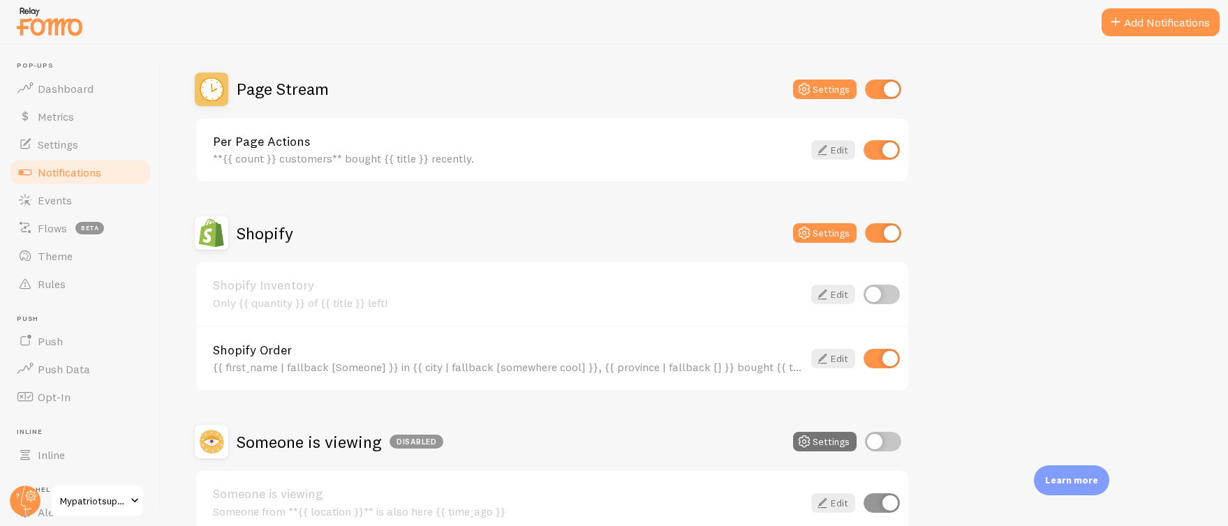
scroll to position [425, 0]
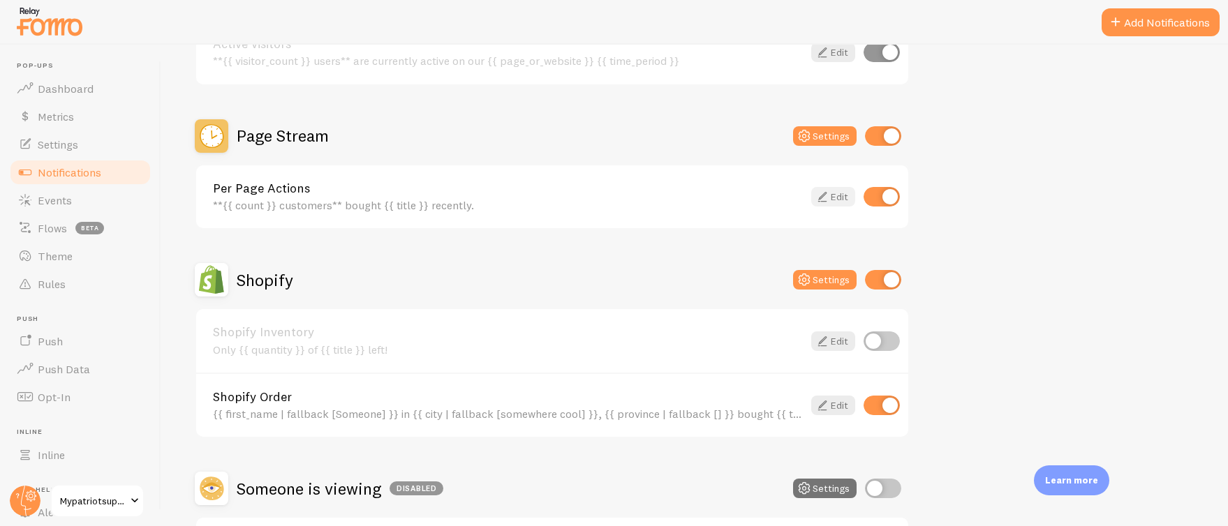
click at [831, 198] on link "Edit" at bounding box center [833, 197] width 44 height 20
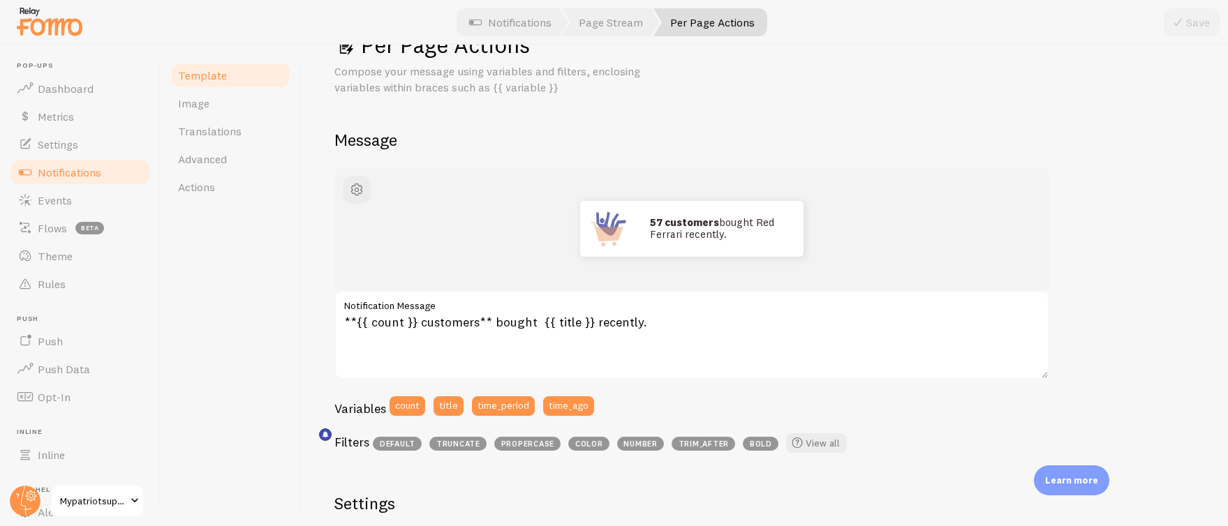
scroll to position [66, 0]
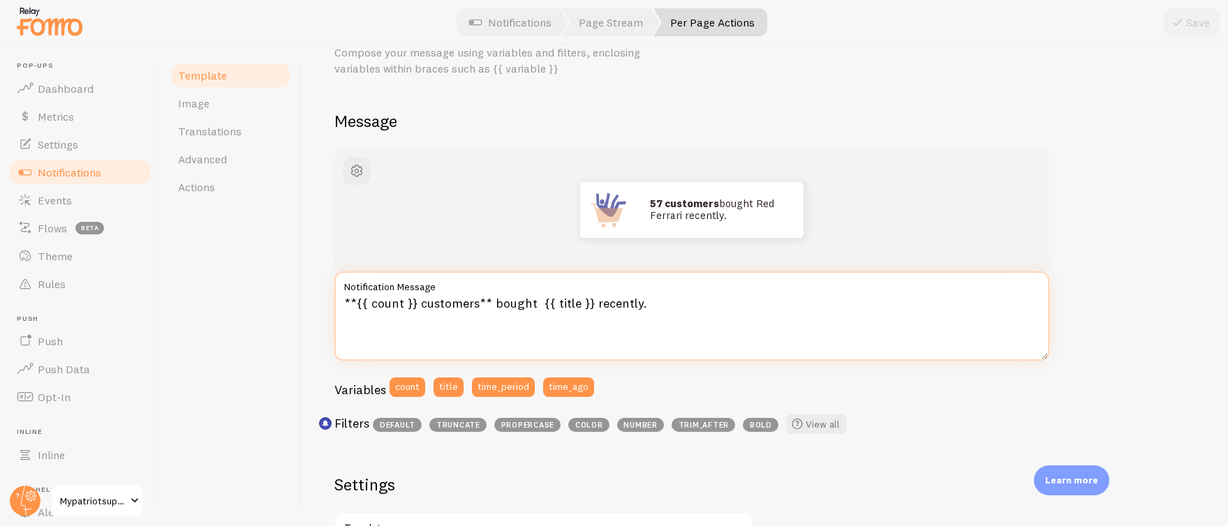
click at [477, 297] on textarea "**{{ count }} customers** bought {{ title }} recently." at bounding box center [691, 316] width 715 height 89
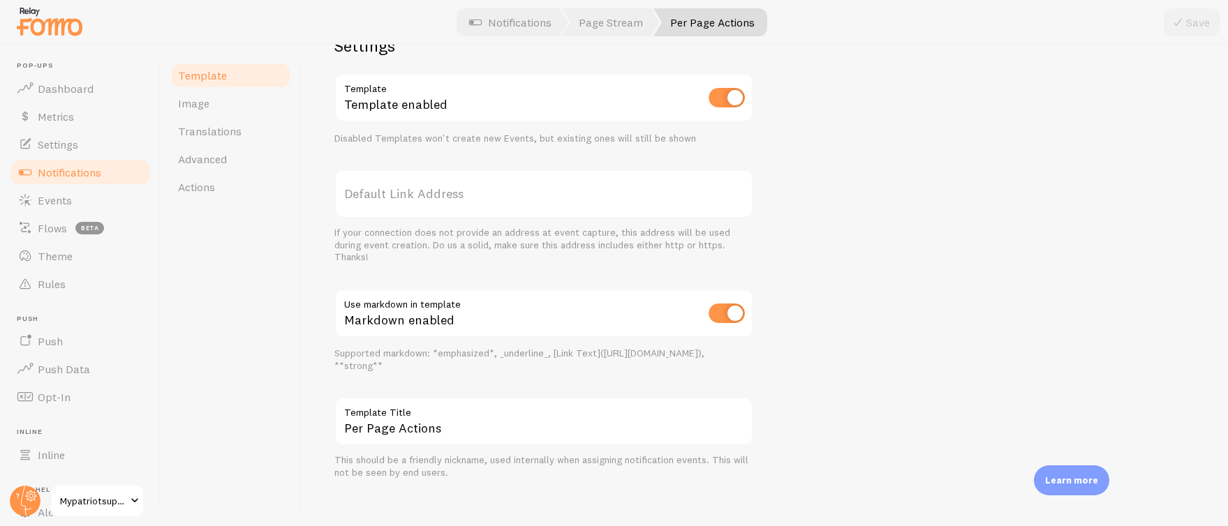
scroll to position [489, 0]
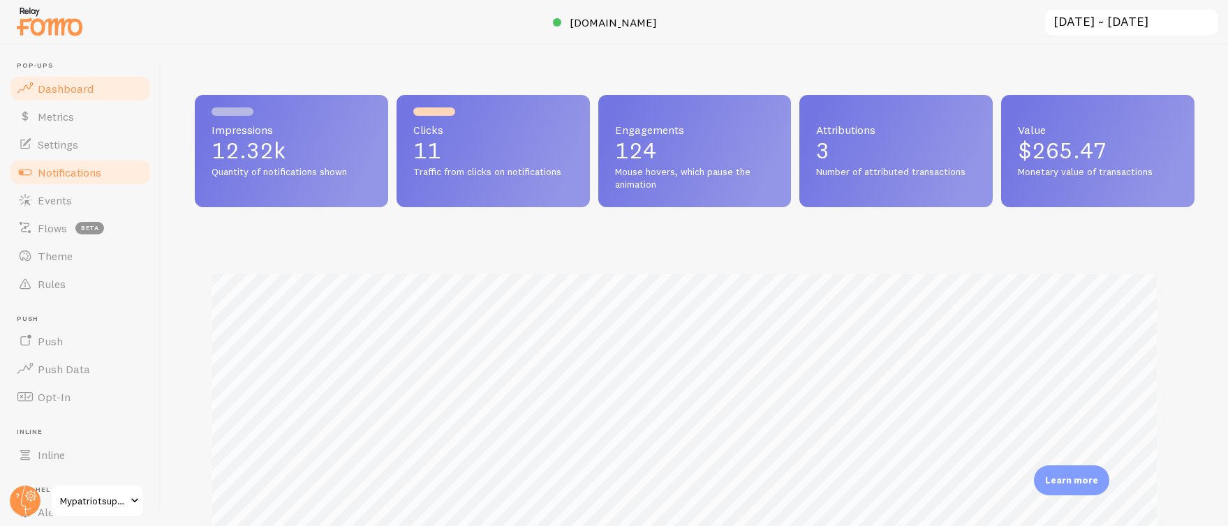
scroll to position [697610, 696988]
click at [79, 170] on span "Notifications" at bounding box center [70, 172] width 64 height 14
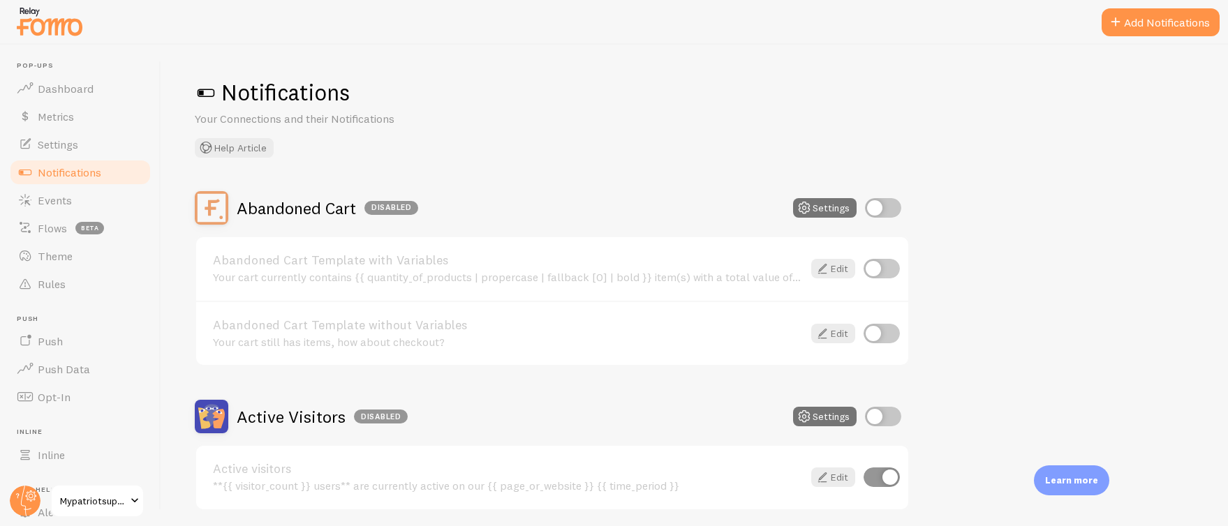
scroll to position [345, 0]
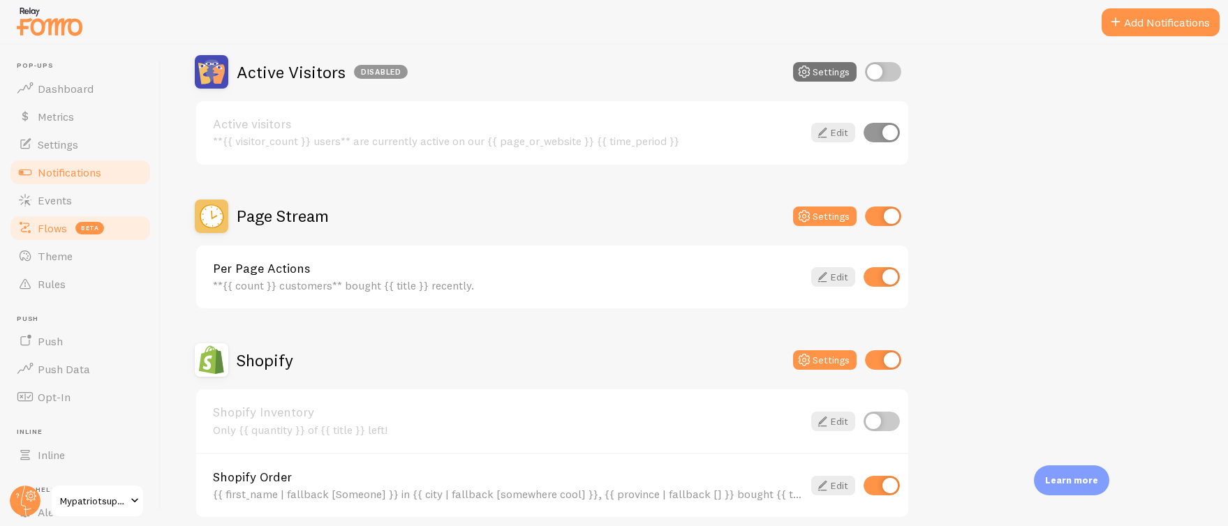
click at [60, 231] on span "Flows" at bounding box center [52, 228] width 29 height 14
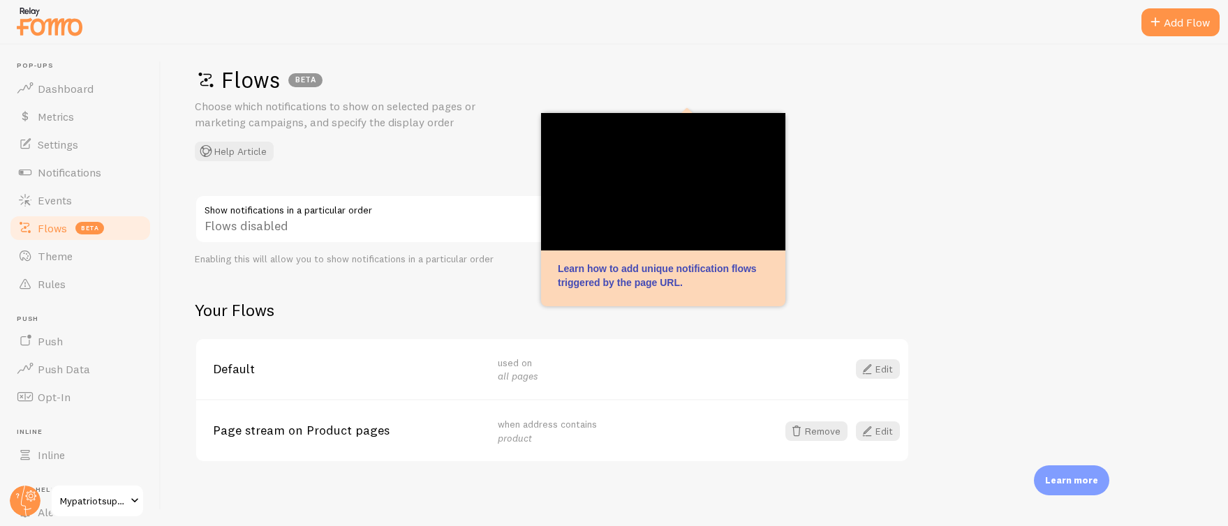
scroll to position [16, 0]
click at [876, 428] on link "Edit" at bounding box center [878, 428] width 44 height 20
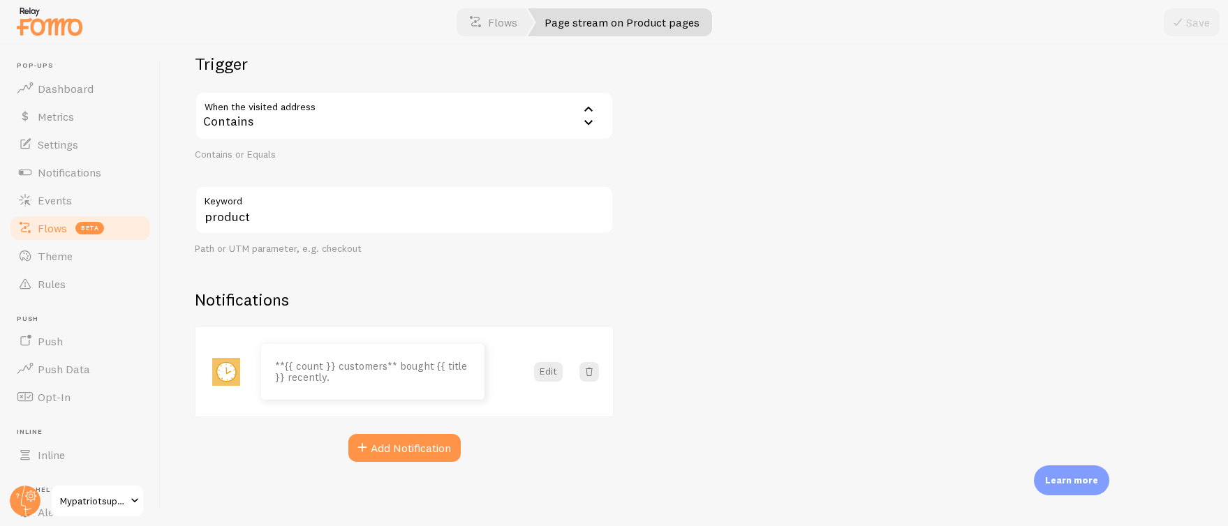
scroll to position [193, 0]
click at [556, 373] on button "Edit" at bounding box center [548, 369] width 29 height 20
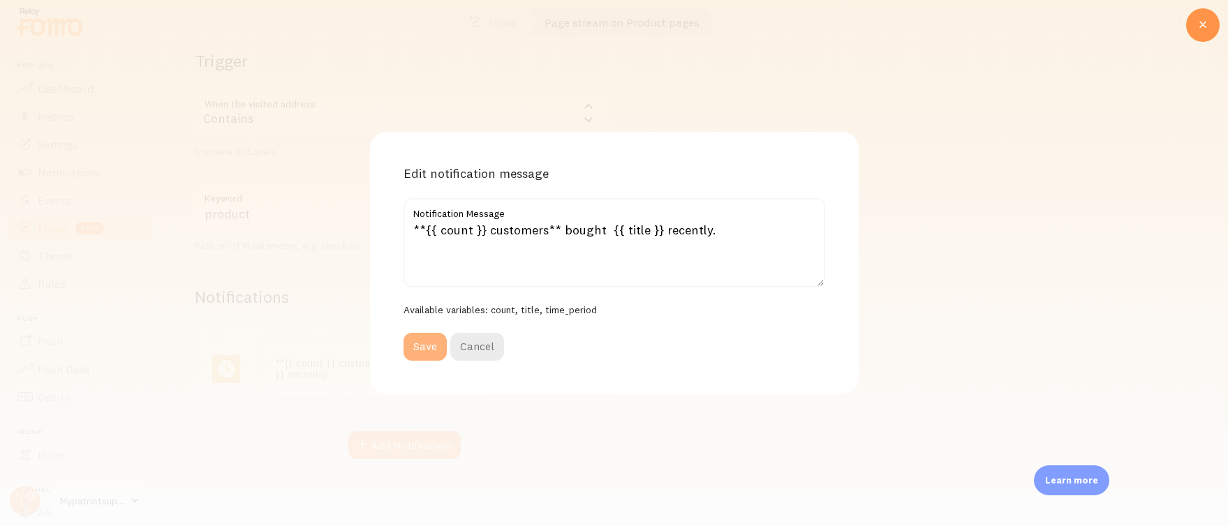
click at [424, 343] on button "Save" at bounding box center [424, 347] width 43 height 28
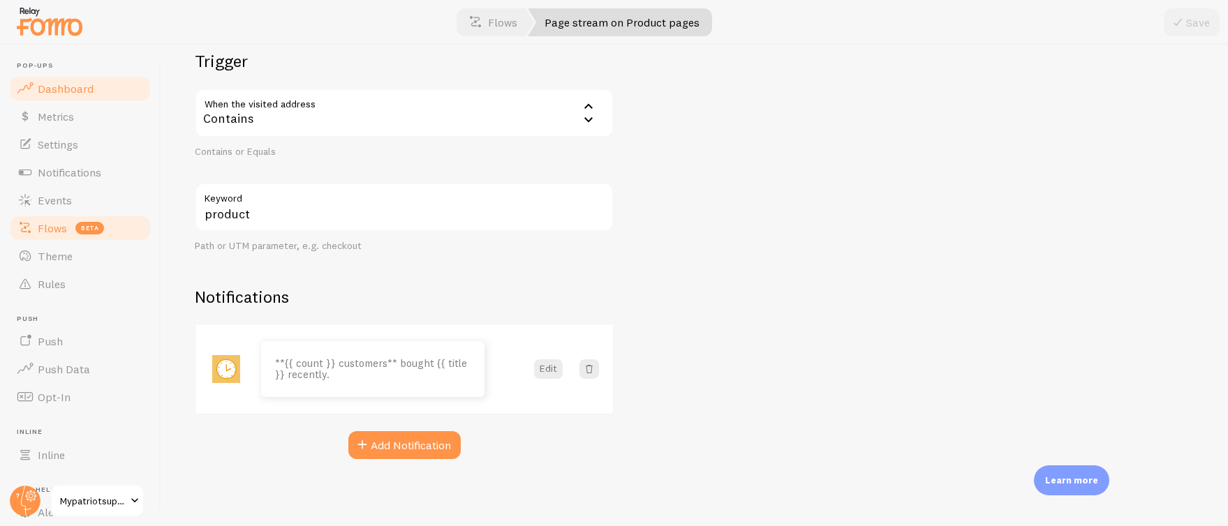
click at [57, 85] on span "Dashboard" at bounding box center [66, 89] width 56 height 14
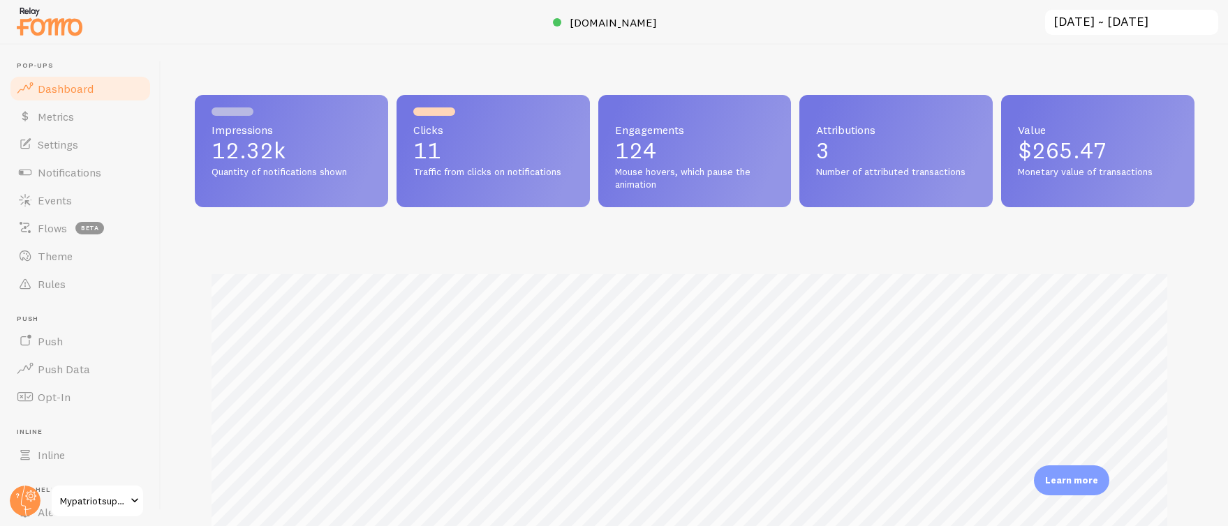
scroll to position [366, 989]
click at [625, 19] on span "[DOMAIN_NAME]" at bounding box center [613, 22] width 87 height 14
click at [46, 201] on span "Events" at bounding box center [55, 200] width 34 height 14
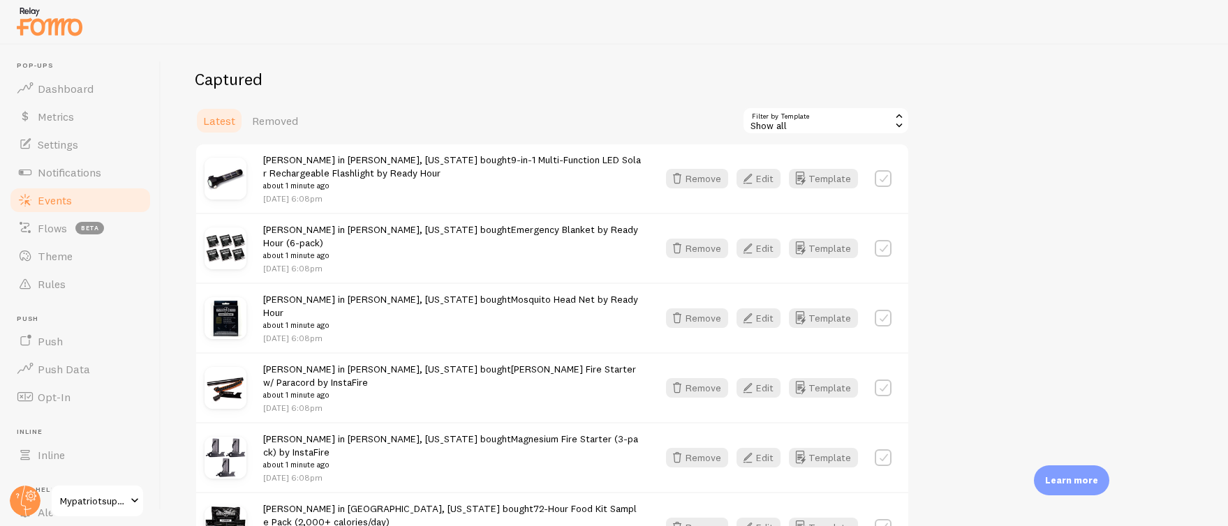
scroll to position [163, 0]
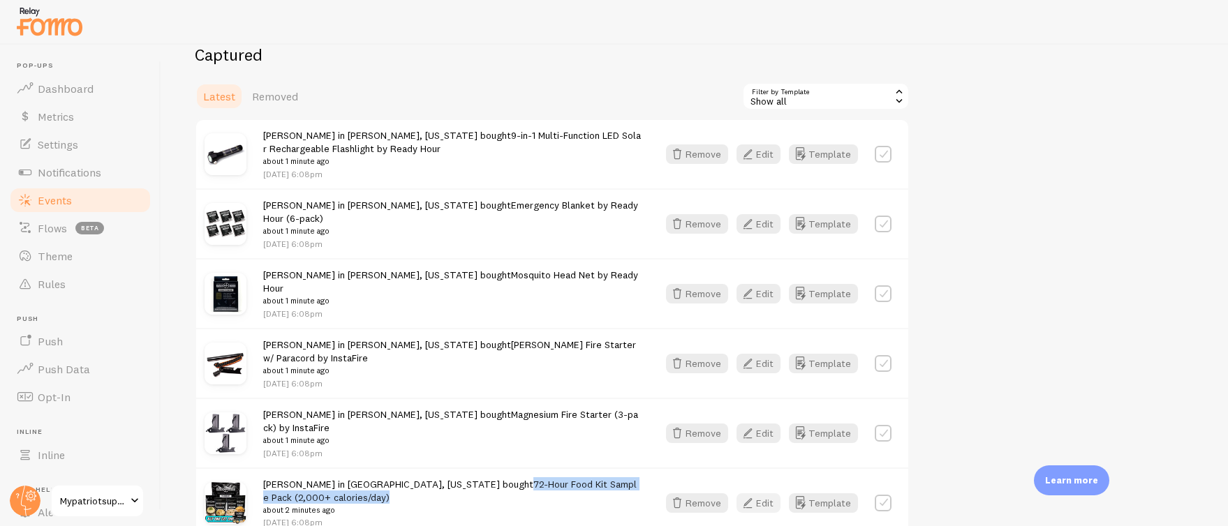
click at [756, 495] on icon "button" at bounding box center [747, 503] width 17 height 17
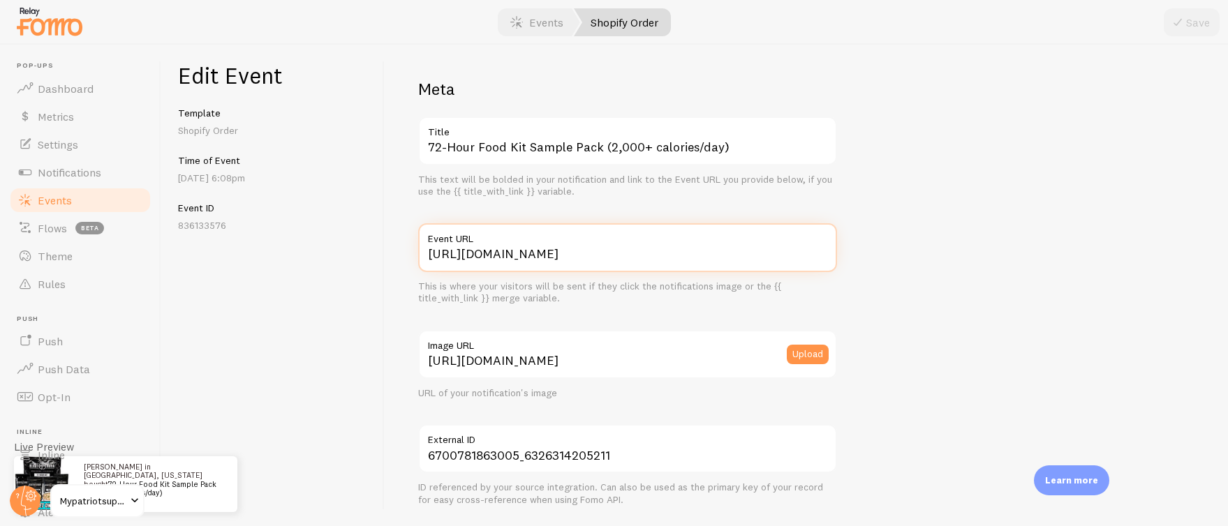
click at [584, 251] on input "[URL][DOMAIN_NAME]" at bounding box center [627, 247] width 419 height 49
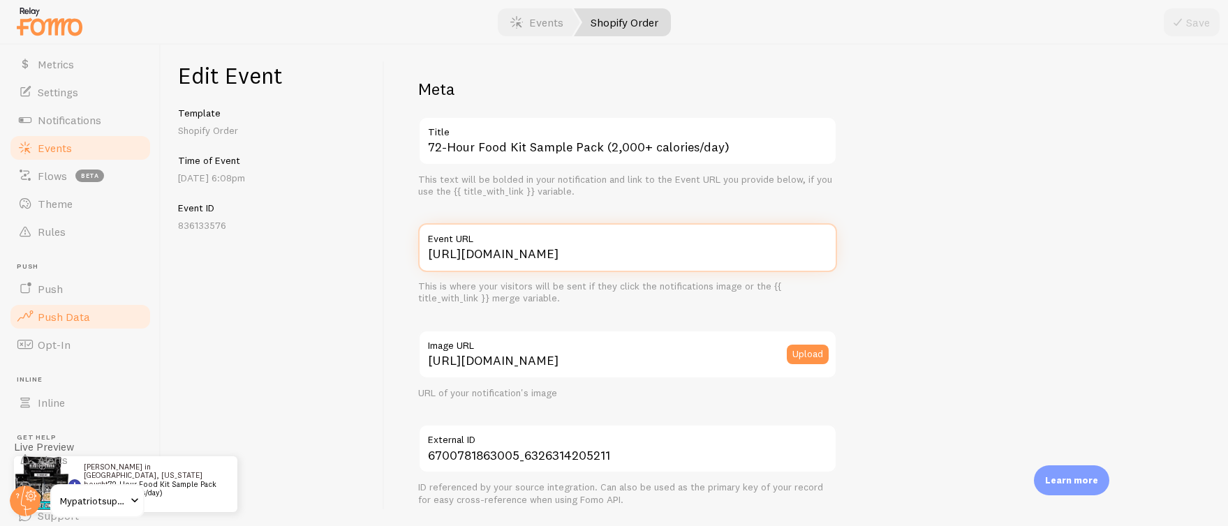
scroll to position [106, 0]
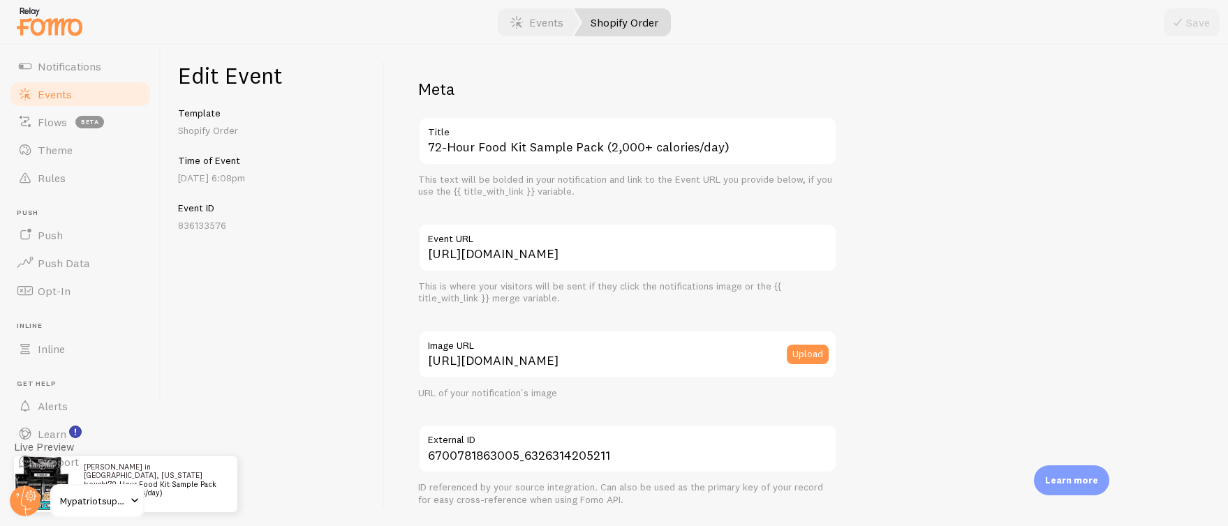
click at [299, 359] on div "Edit Event Template Shopify Order Time of Event [DATE] 6:08pm Event ID 836133576" at bounding box center [272, 286] width 223 height 482
click at [117, 498] on span "Mypatriotsupply" at bounding box center [93, 501] width 66 height 17
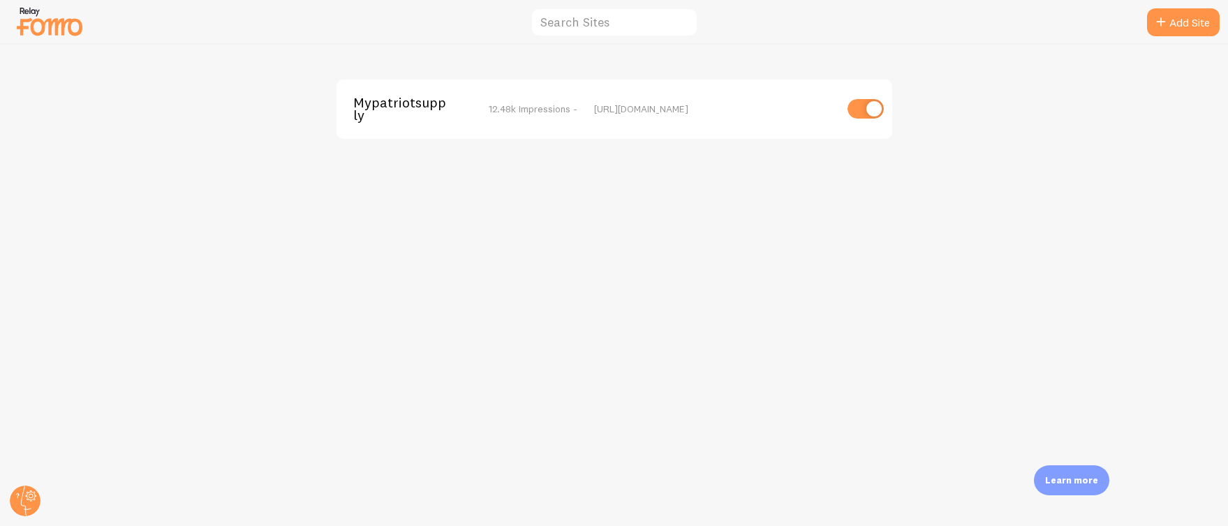
click at [856, 107] on input "checkbox" at bounding box center [865, 109] width 36 height 20
checkbox input "false"
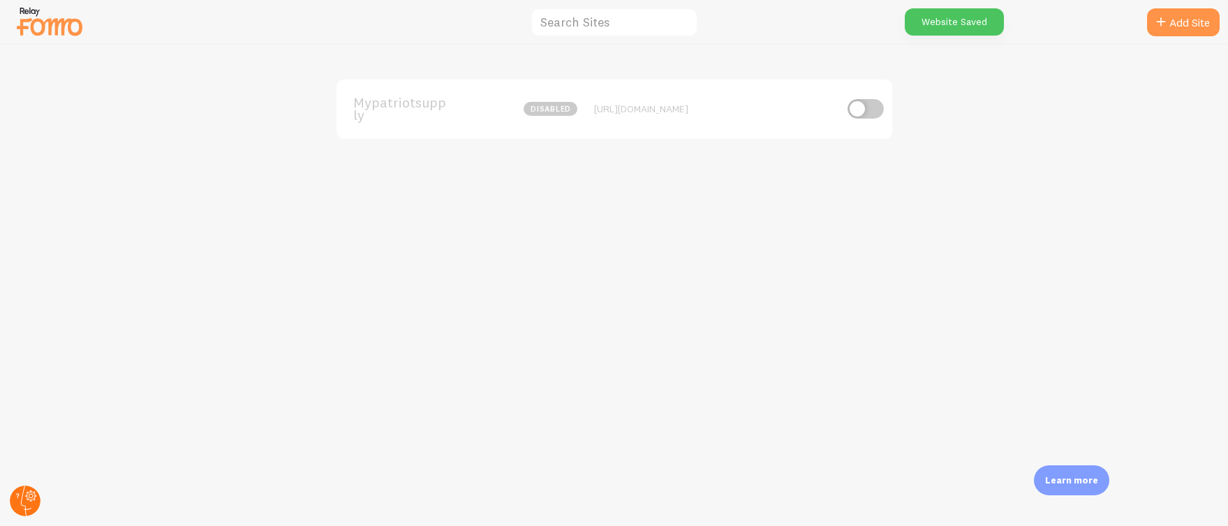
click at [20, 498] on circle at bounding box center [25, 501] width 31 height 31
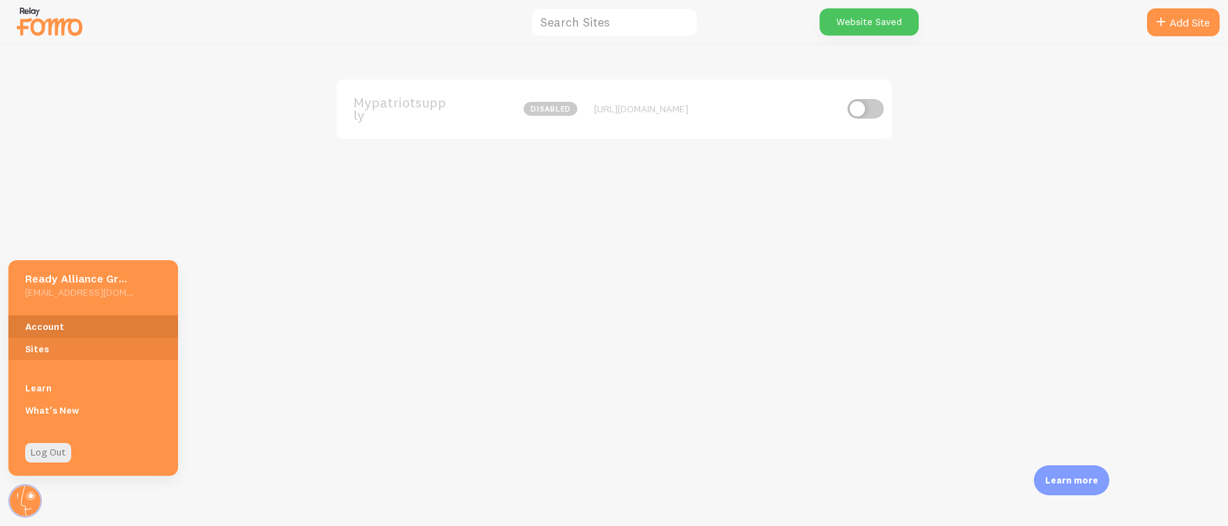
click at [73, 326] on link "Account" at bounding box center [93, 326] width 170 height 22
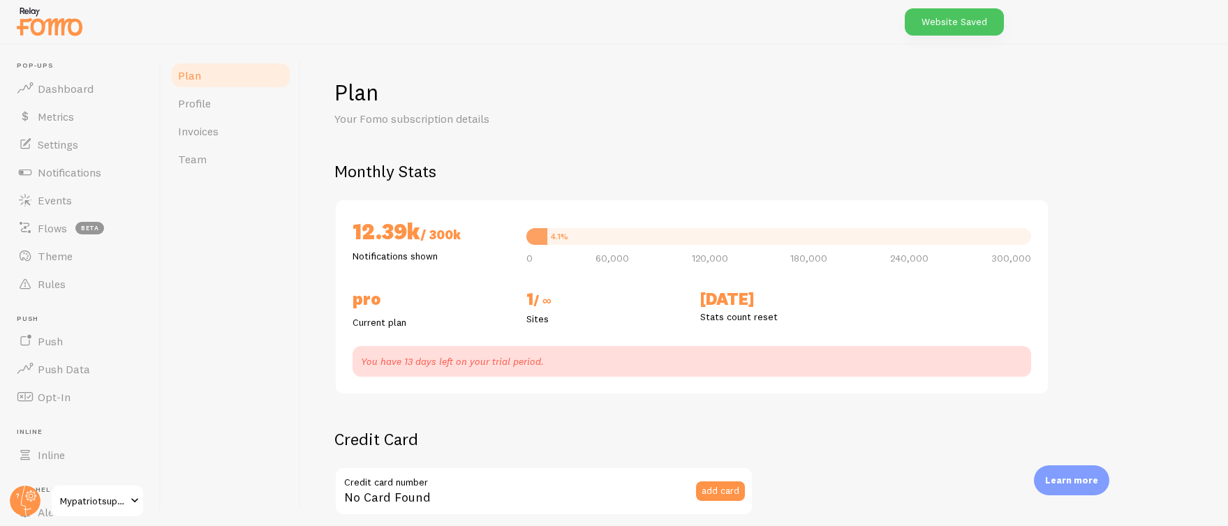
checkbox input "true"
click at [77, 83] on span "Dashboard" at bounding box center [66, 89] width 56 height 14
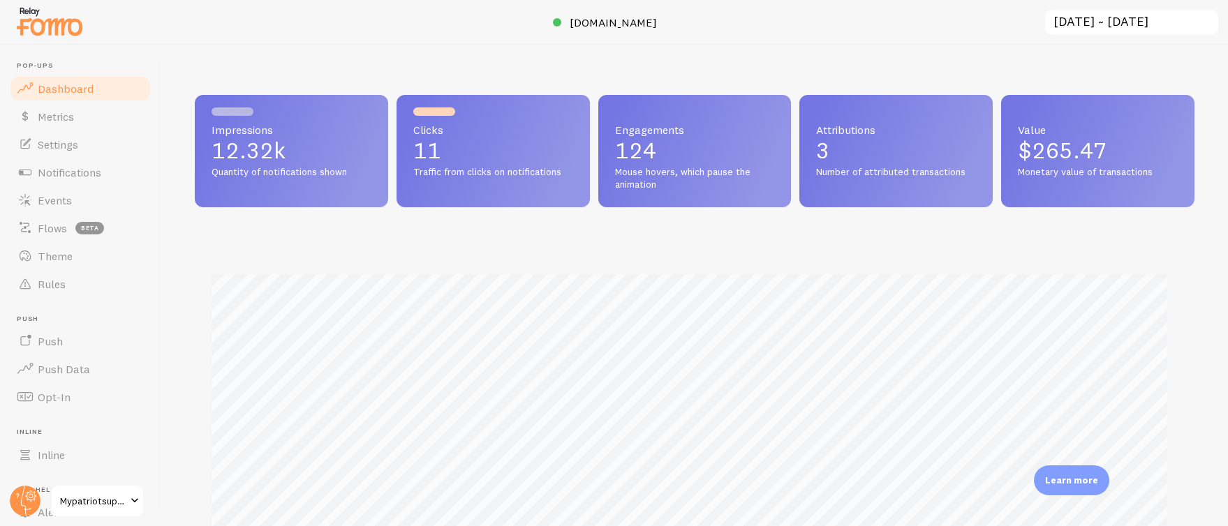
scroll to position [366, 989]
